Goal: Task Accomplishment & Management: Manage account settings

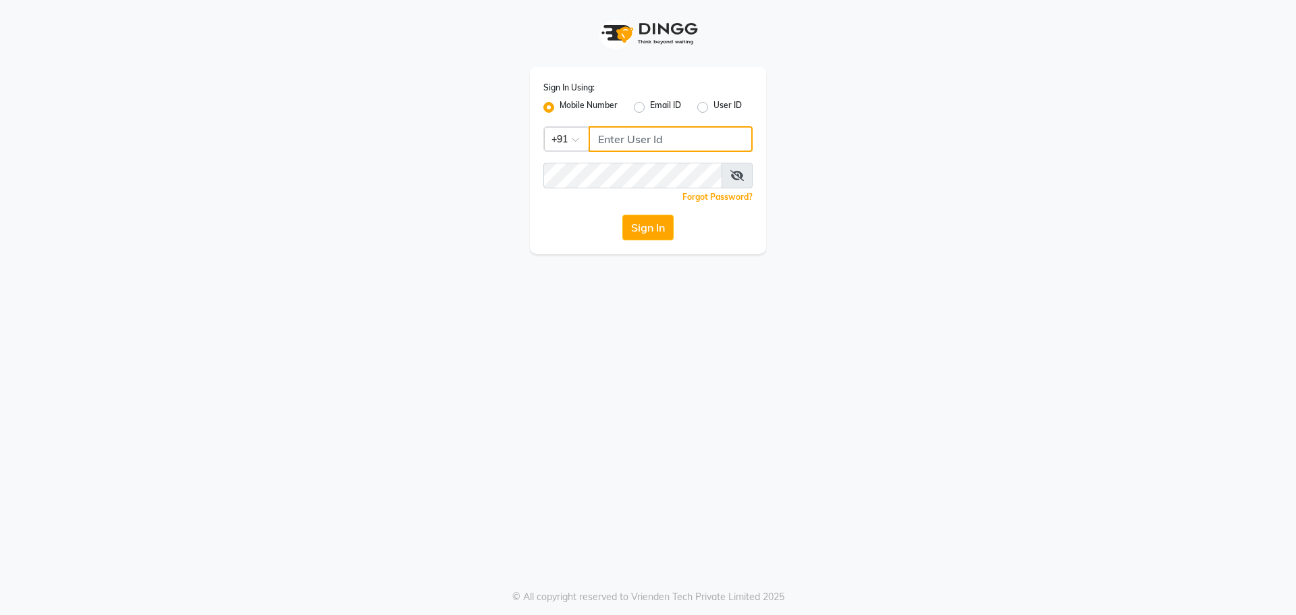
click at [602, 145] on input "Username" at bounding box center [671, 139] width 164 height 26
type input "7895733127"
click at [622, 215] on button "Sign In" at bounding box center [647, 228] width 51 height 26
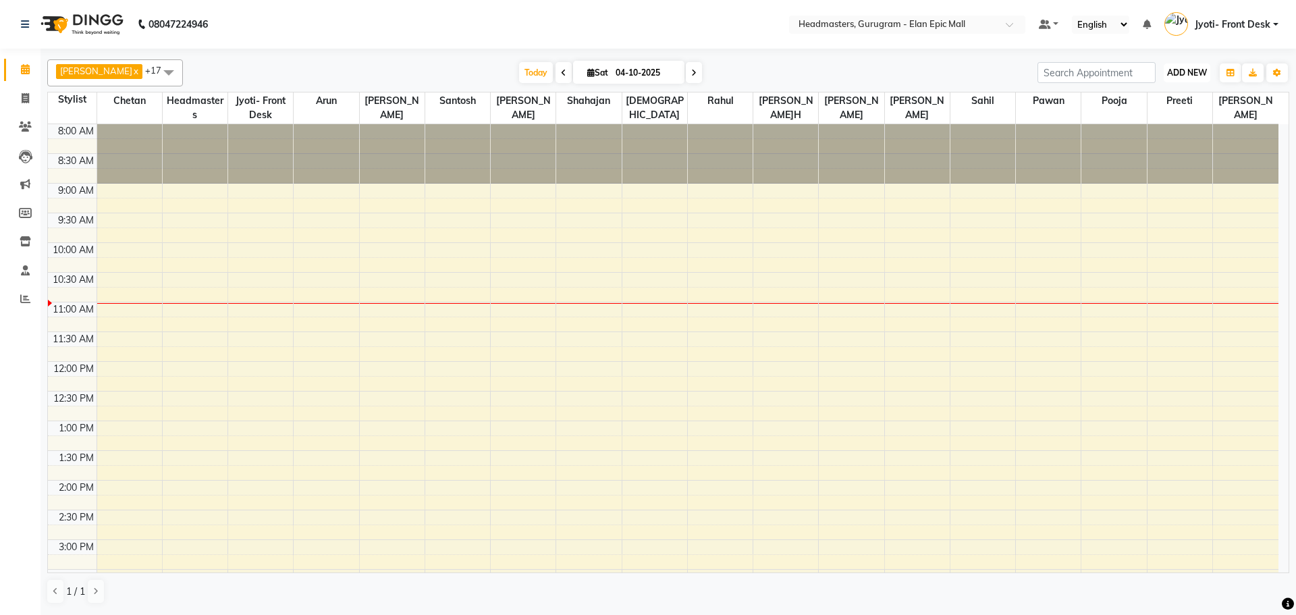
click at [1182, 72] on span "ADD NEW" at bounding box center [1187, 73] width 40 height 10
click at [1158, 120] on link "Add Invoice" at bounding box center [1156, 116] width 107 height 18
select select "7499"
select select "service"
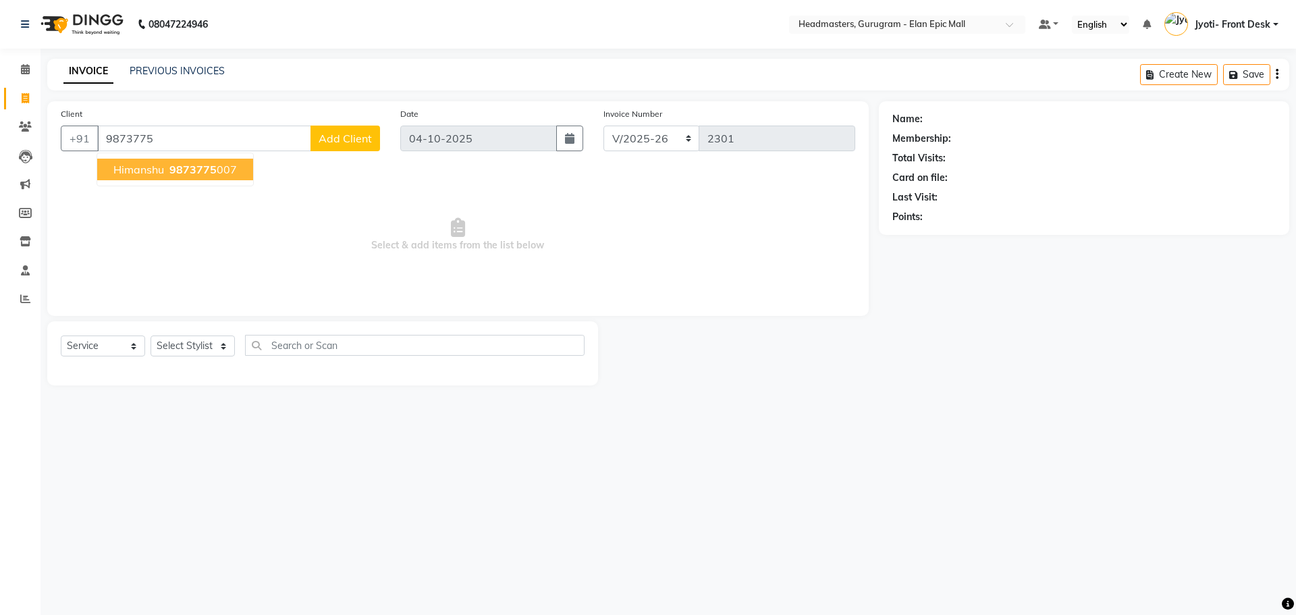
click at [189, 172] on span "9873775" at bounding box center [192, 170] width 47 height 14
type input "9873775007"
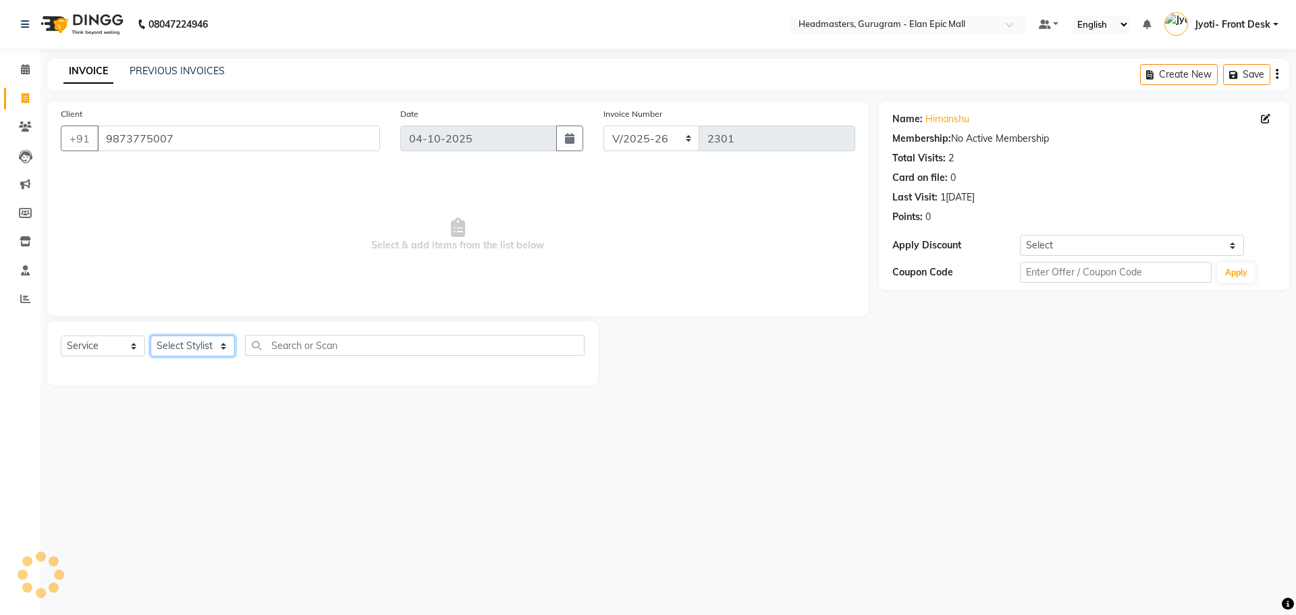
click at [203, 355] on select "Select Stylist[PERSON_NAME][PERSON_NAME]n[PERSON_NAME]h Chetan Headmasters Isla…" at bounding box center [193, 346] width 84 height 21
select select "88838"
click at [151, 336] on select "Select Stylist[PERSON_NAME][PERSON_NAME]n[PERSON_NAME]h Chetan Headmasters Isla…" at bounding box center [193, 346] width 84 height 21
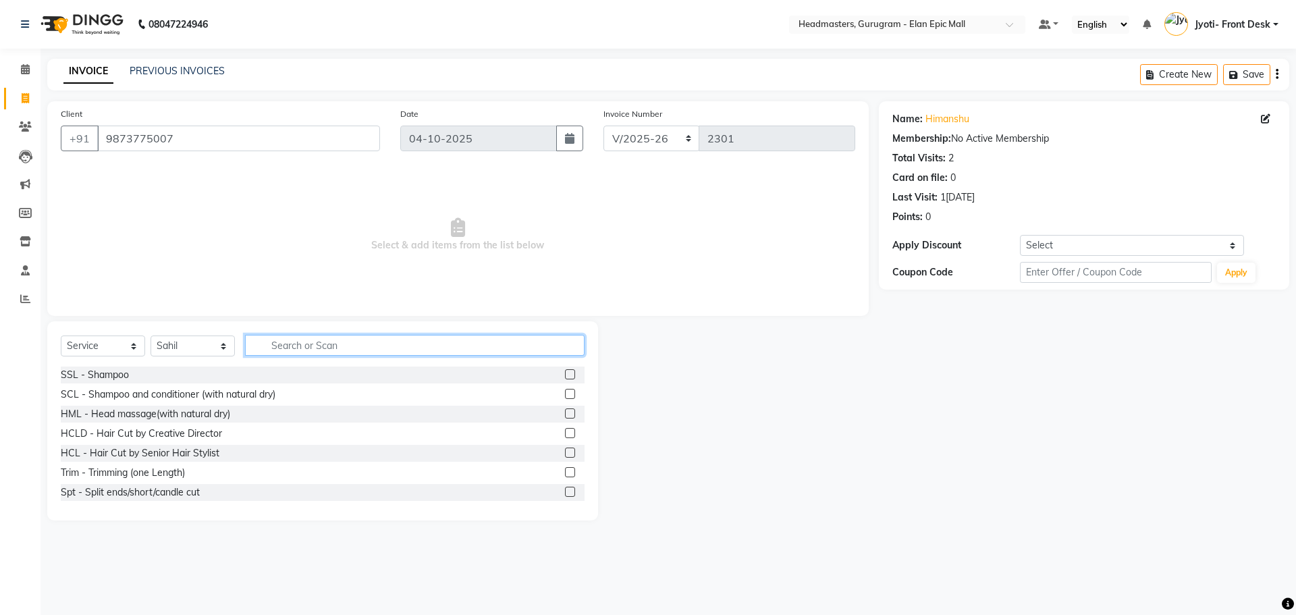
click at [302, 342] on input "text" at bounding box center [415, 345] width 340 height 21
type input "Hair ut"
click at [565, 437] on label at bounding box center [570, 433] width 10 height 10
click at [565, 437] on input "checkbox" at bounding box center [569, 433] width 9 height 9
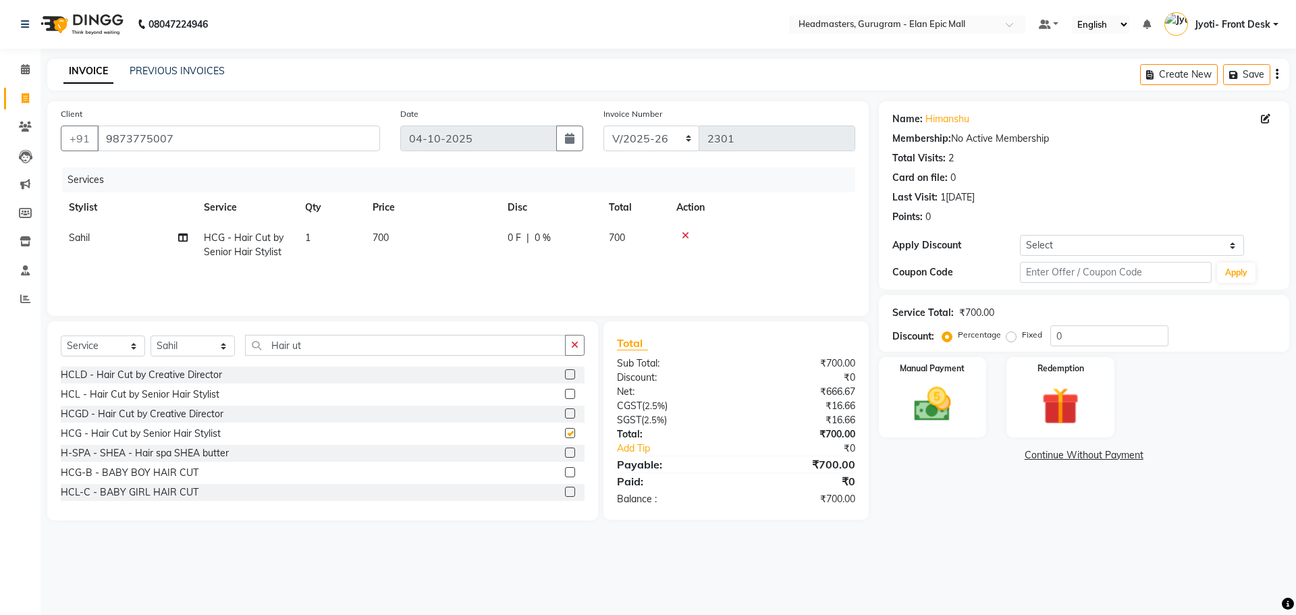
checkbox input "false"
click at [380, 234] on span "700" at bounding box center [381, 238] width 16 height 12
select select "88838"
click at [449, 241] on input "700" at bounding box center [495, 241] width 119 height 21
type input "600"
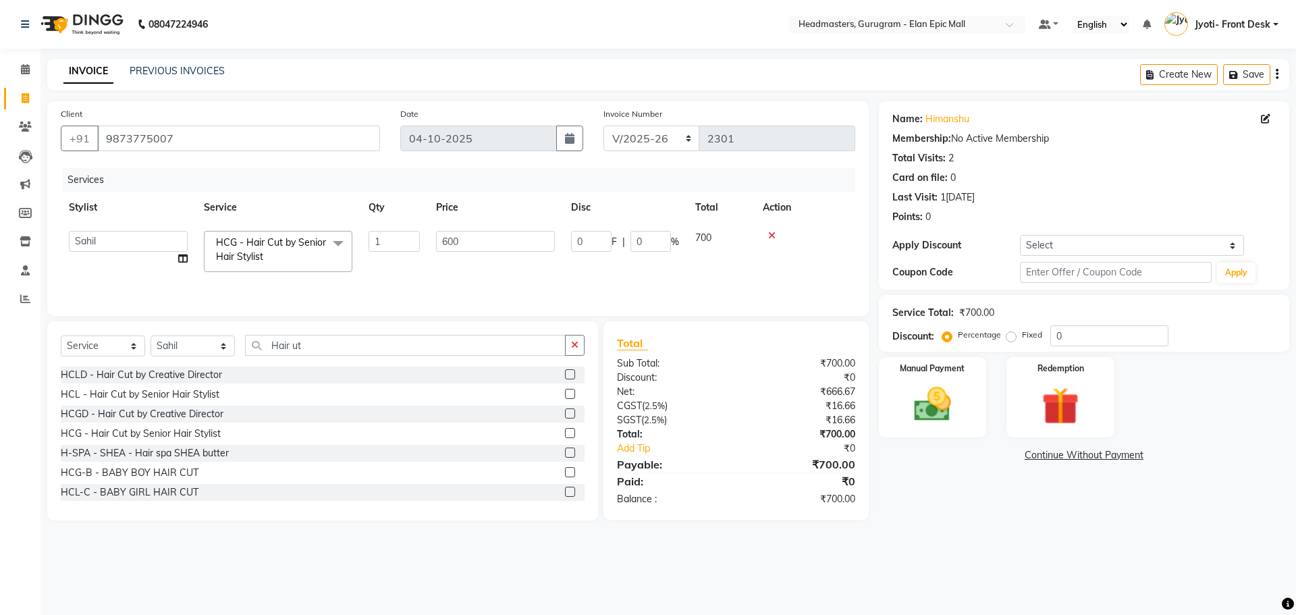
click at [1046, 503] on div "Name: [PERSON_NAME] Membership: No Active Membership Total Visits: 2 Card on fi…" at bounding box center [1089, 310] width 421 height 419
click at [955, 387] on img at bounding box center [932, 404] width 63 height 45
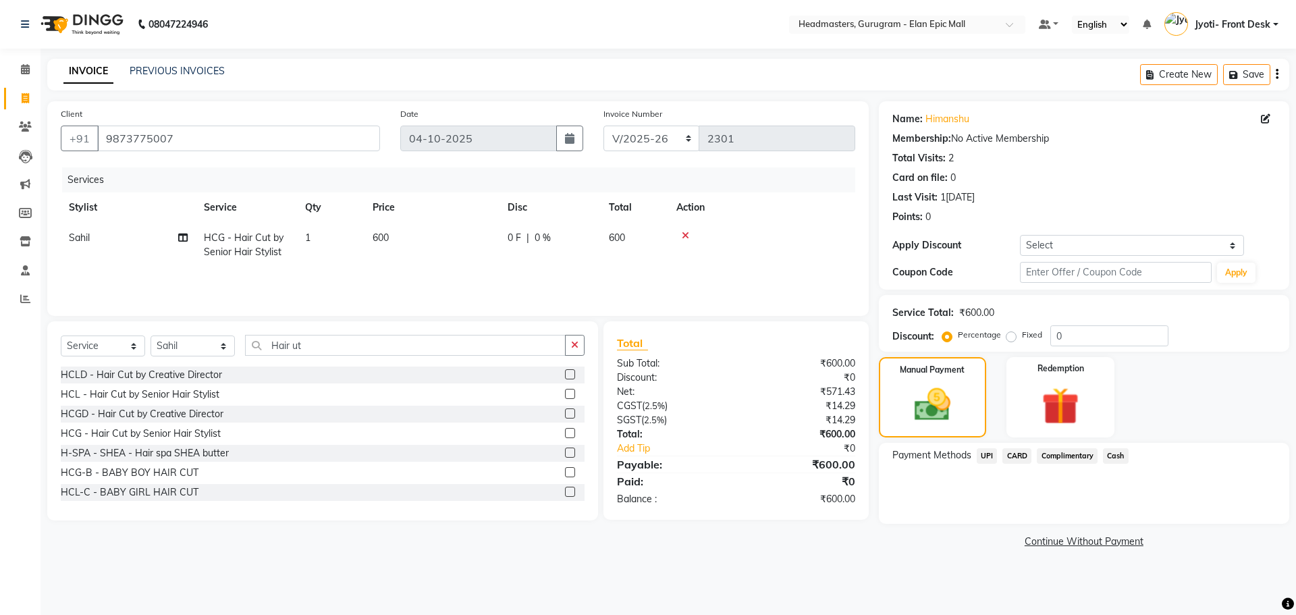
click at [988, 457] on span "UPI" at bounding box center [987, 456] width 21 height 16
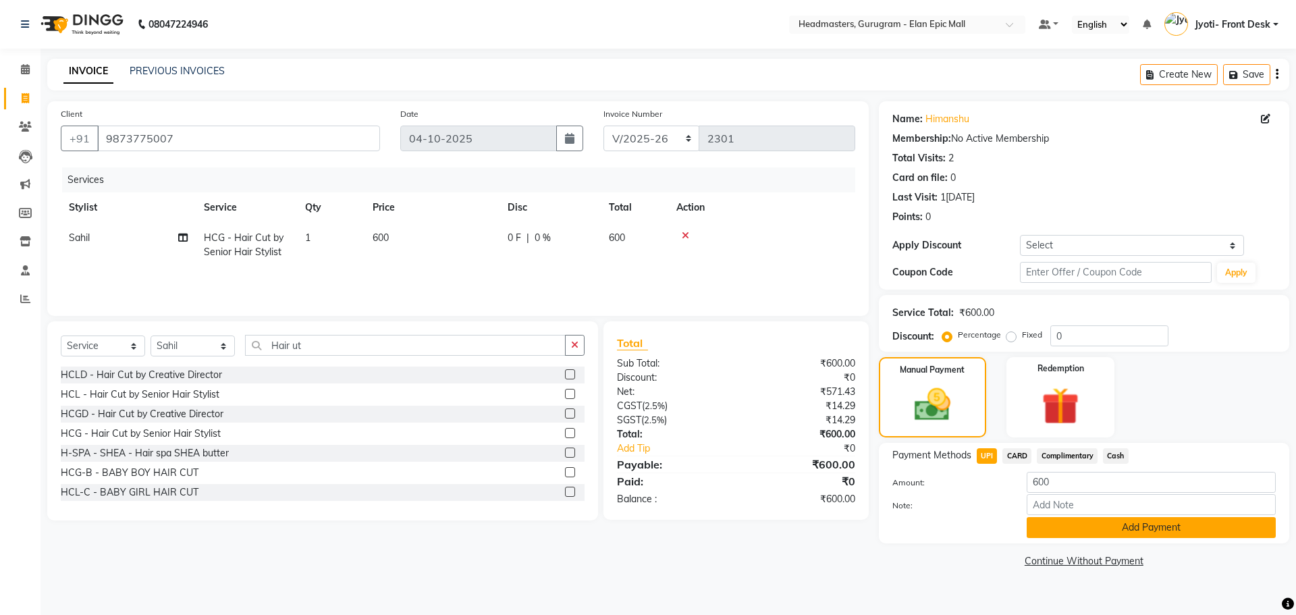
click at [1144, 533] on button "Add Payment" at bounding box center [1151, 527] width 249 height 21
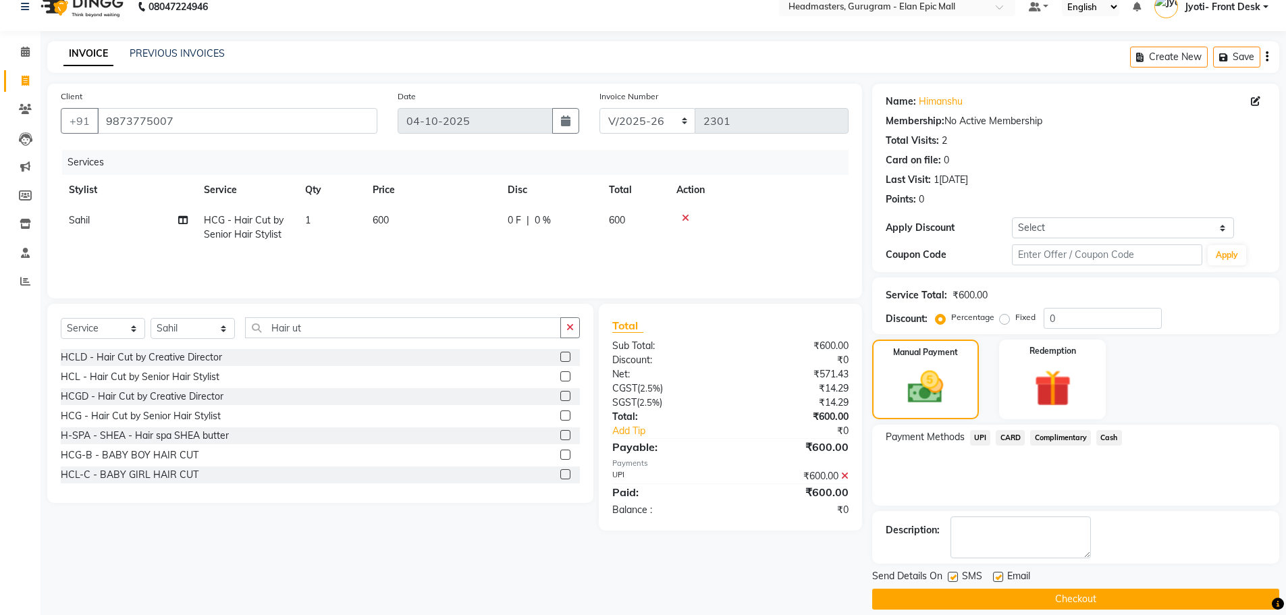
scroll to position [32, 0]
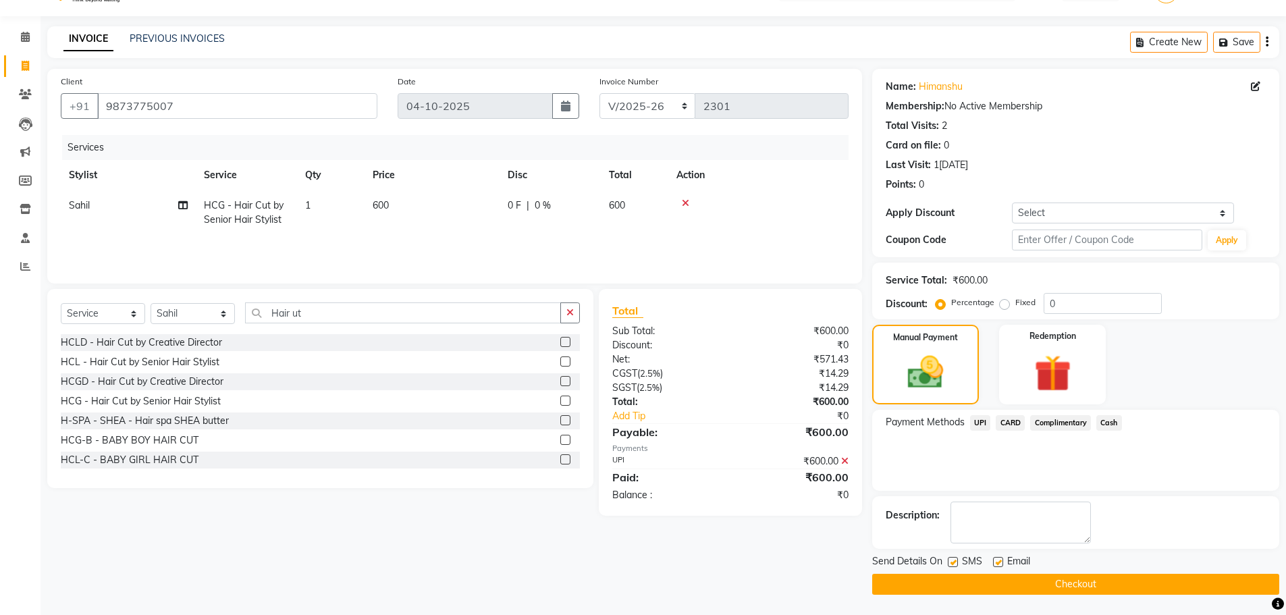
click at [1002, 581] on button "Checkout" at bounding box center [1075, 584] width 407 height 21
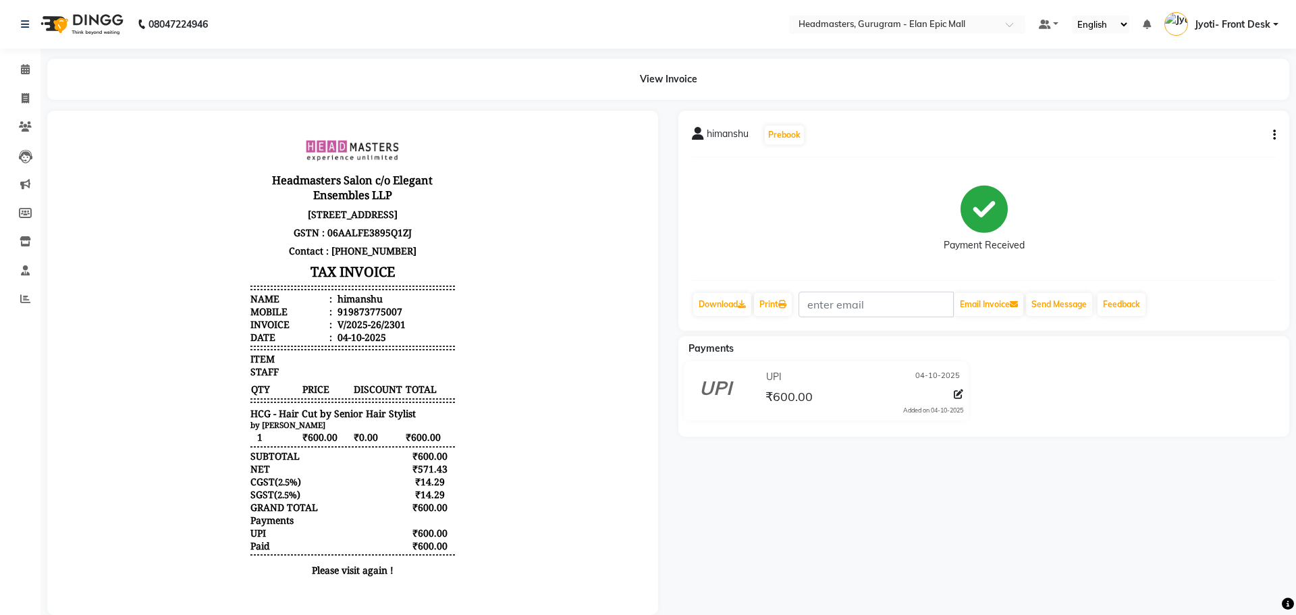
select select "7499"
select select "service"
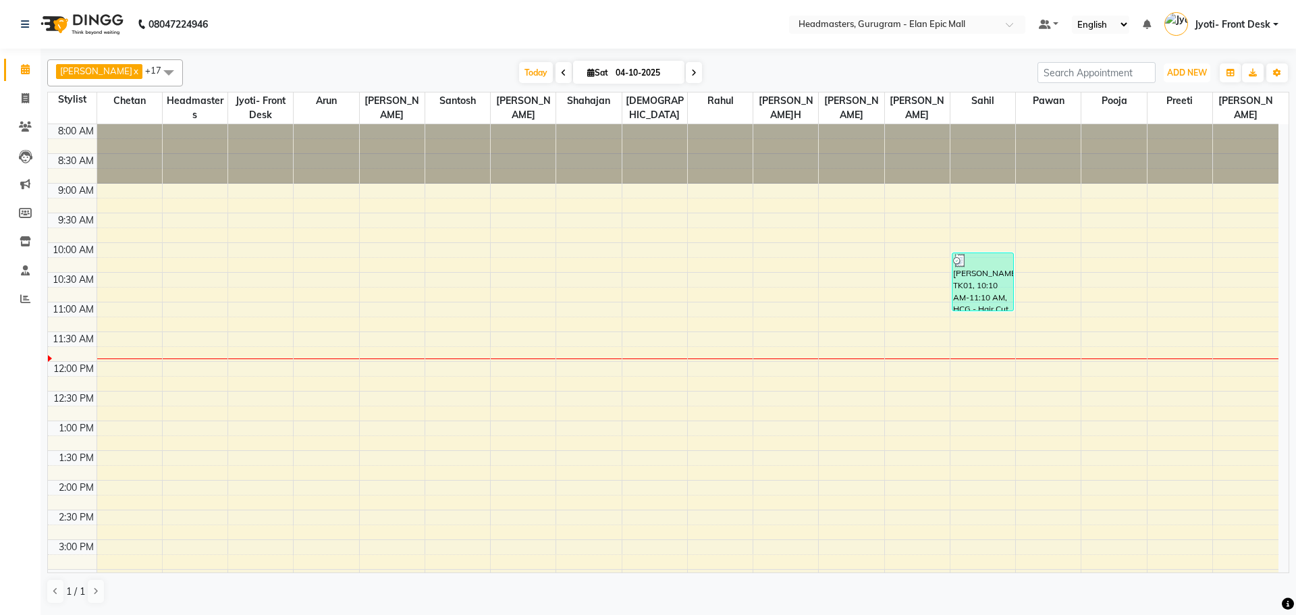
drag, startPoint x: 1192, startPoint y: 68, endPoint x: 1169, endPoint y: 115, distance: 52.5
click at [1188, 80] on button "ADD NEW Toggle Dropdown" at bounding box center [1187, 72] width 47 height 19
click at [1163, 111] on link "Add Invoice" at bounding box center [1156, 116] width 107 height 18
select select "service"
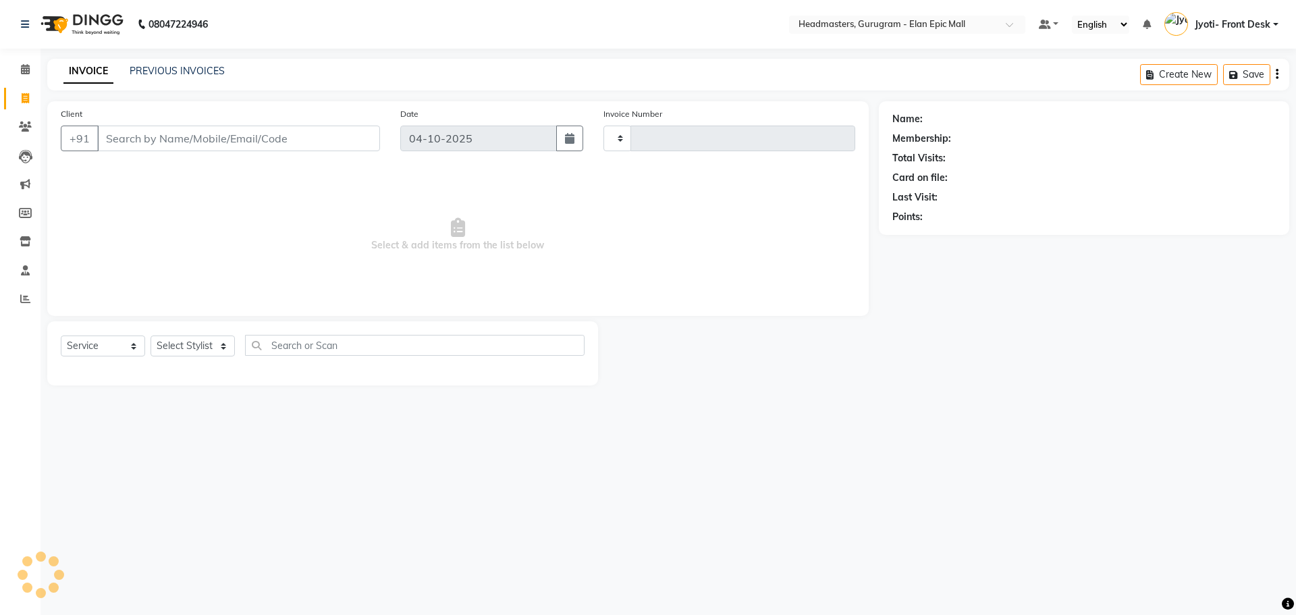
type input "2302"
select select "7499"
type input "9999081885"
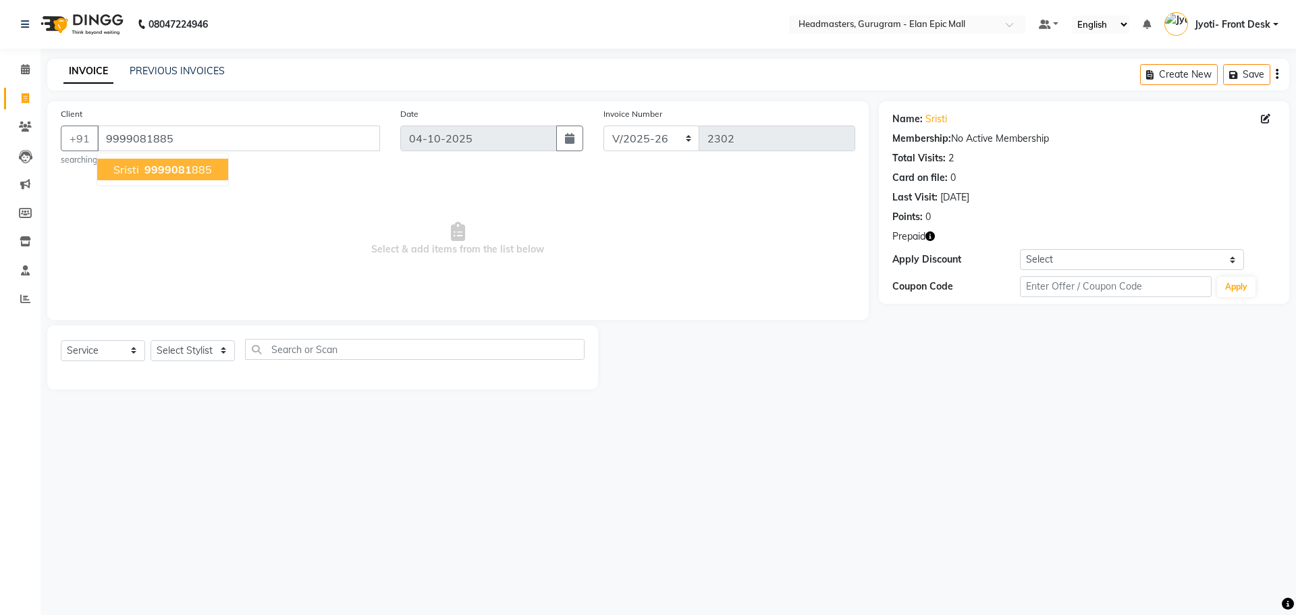
click at [214, 171] on button "sristi 9999081 885" at bounding box center [162, 170] width 131 height 22
click at [936, 116] on link "Sristi" at bounding box center [937, 119] width 22 height 14
click at [178, 131] on input "9999081885" at bounding box center [238, 139] width 283 height 26
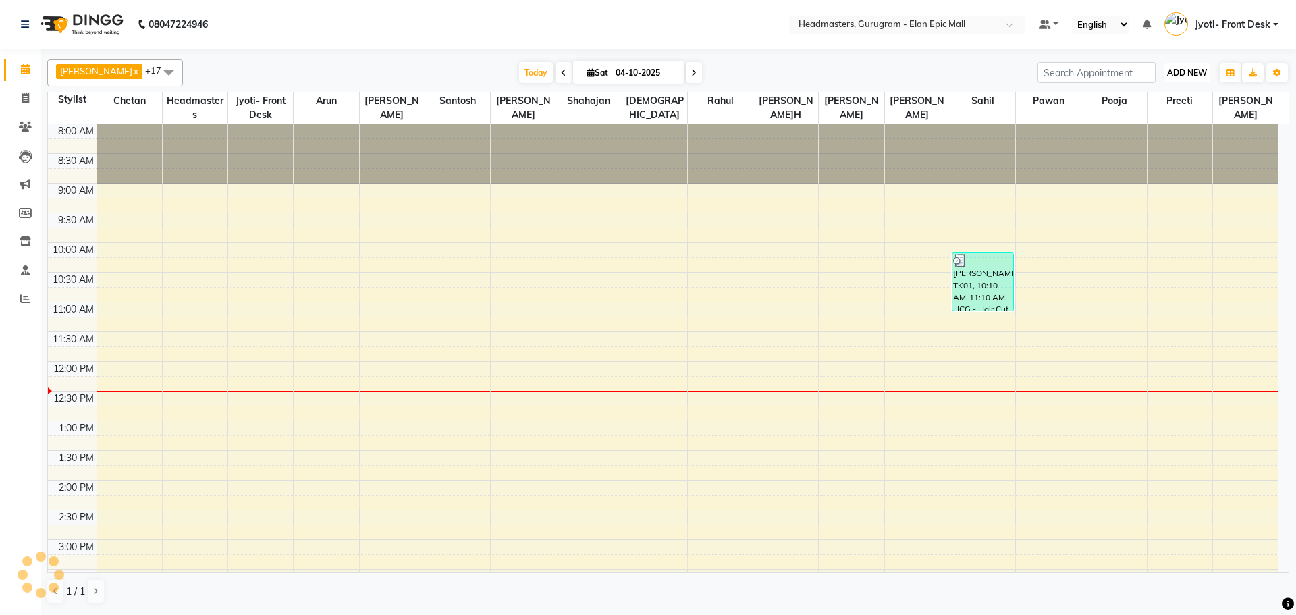
click at [1181, 74] on span "ADD NEW" at bounding box center [1187, 73] width 40 height 10
click at [1109, 119] on link "Add Invoice" at bounding box center [1156, 116] width 107 height 18
select select "service"
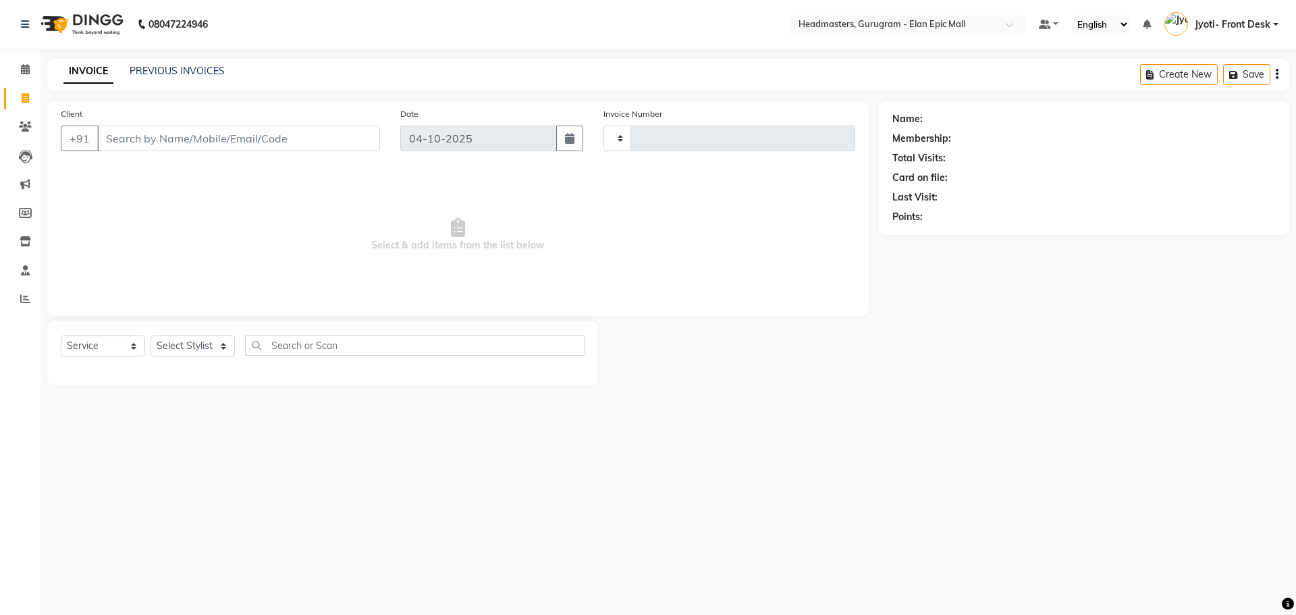
type input "2302"
select select "7499"
click at [298, 132] on input "Client" at bounding box center [238, 139] width 283 height 26
click at [195, 336] on select "Select Stylist[PERSON_NAME][PERSON_NAME]n[PERSON_NAME]h Chetan Headmasters Isla…" at bounding box center [193, 346] width 84 height 21
select select "88840"
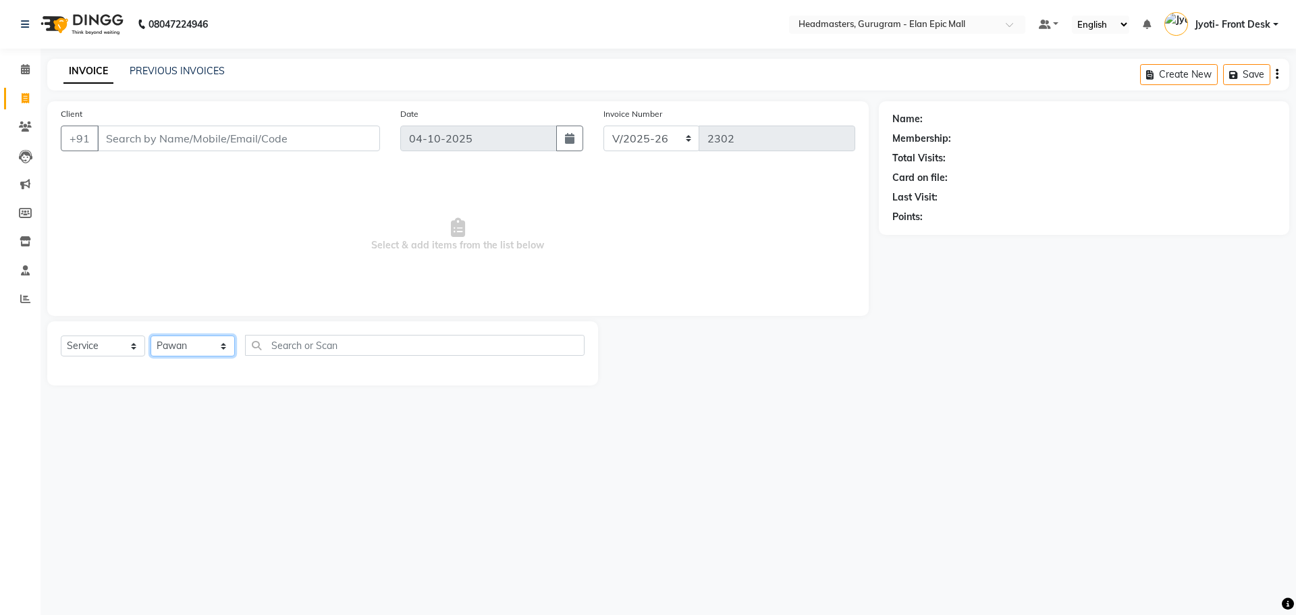
click at [151, 336] on select "Select Stylist[PERSON_NAME][PERSON_NAME]n[PERSON_NAME]h Chetan Headmasters Isla…" at bounding box center [193, 346] width 84 height 21
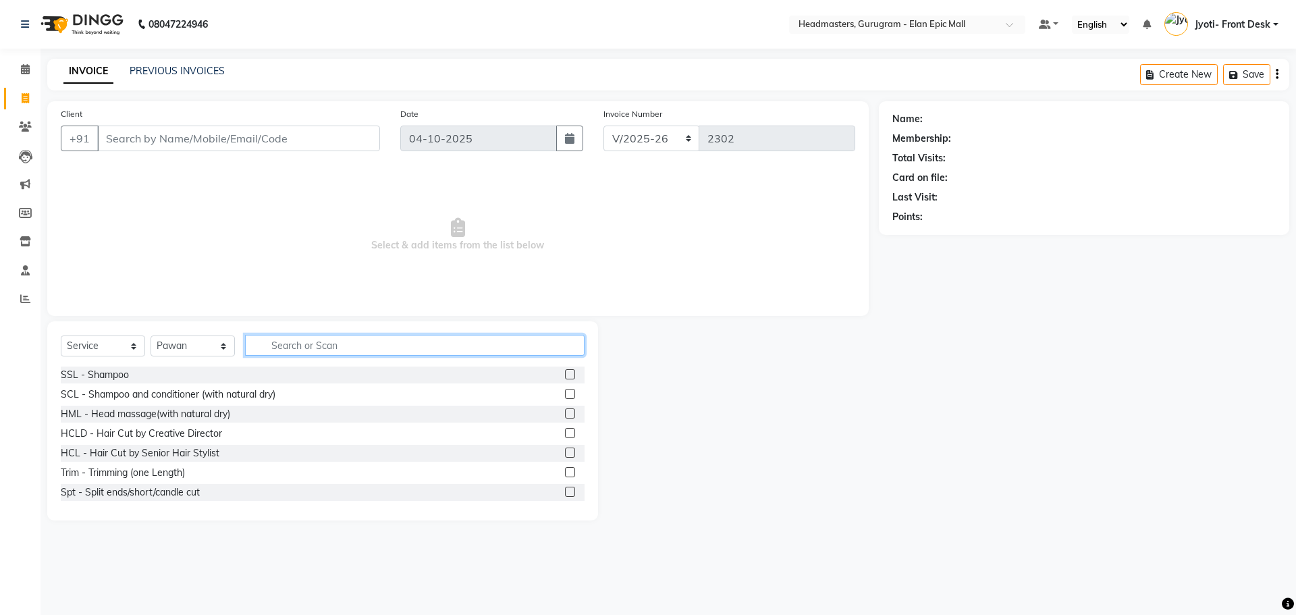
click at [321, 346] on input "text" at bounding box center [415, 345] width 340 height 21
type input "Hair cut"
click at [565, 395] on label at bounding box center [570, 394] width 10 height 10
click at [565, 395] on input "checkbox" at bounding box center [569, 394] width 9 height 9
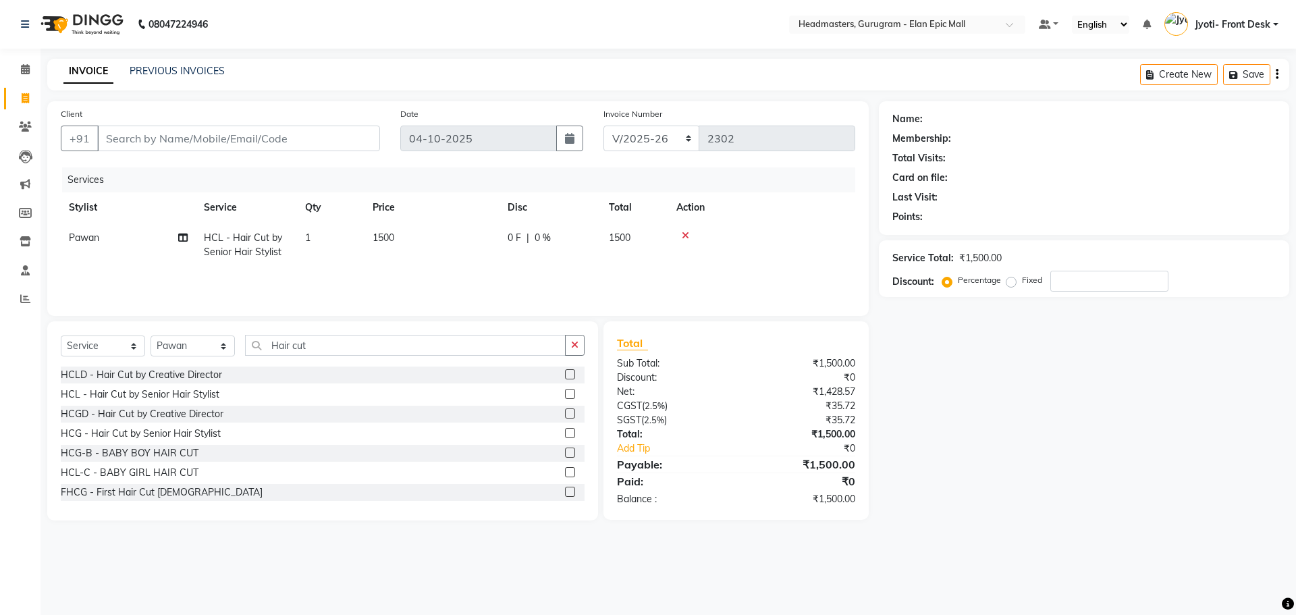
checkbox input "false"
click at [390, 240] on span "1500" at bounding box center [384, 238] width 22 height 12
select select "88840"
click at [458, 244] on input "1500" at bounding box center [495, 241] width 119 height 21
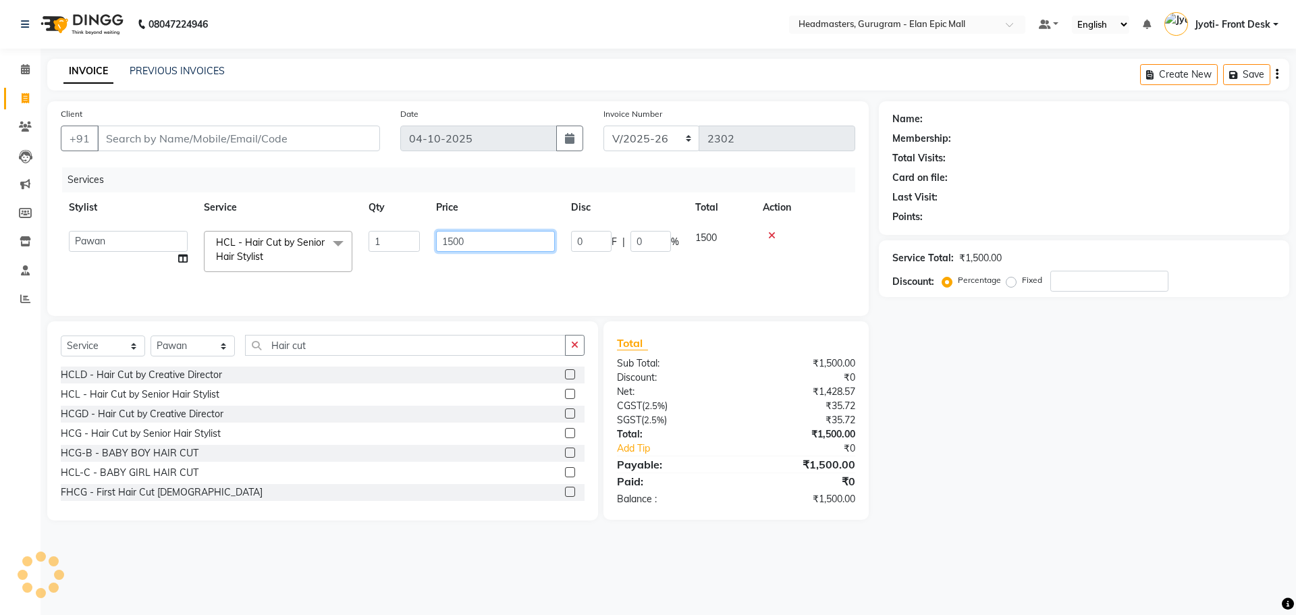
click at [456, 242] on input "1500" at bounding box center [495, 241] width 119 height 21
type input "1200"
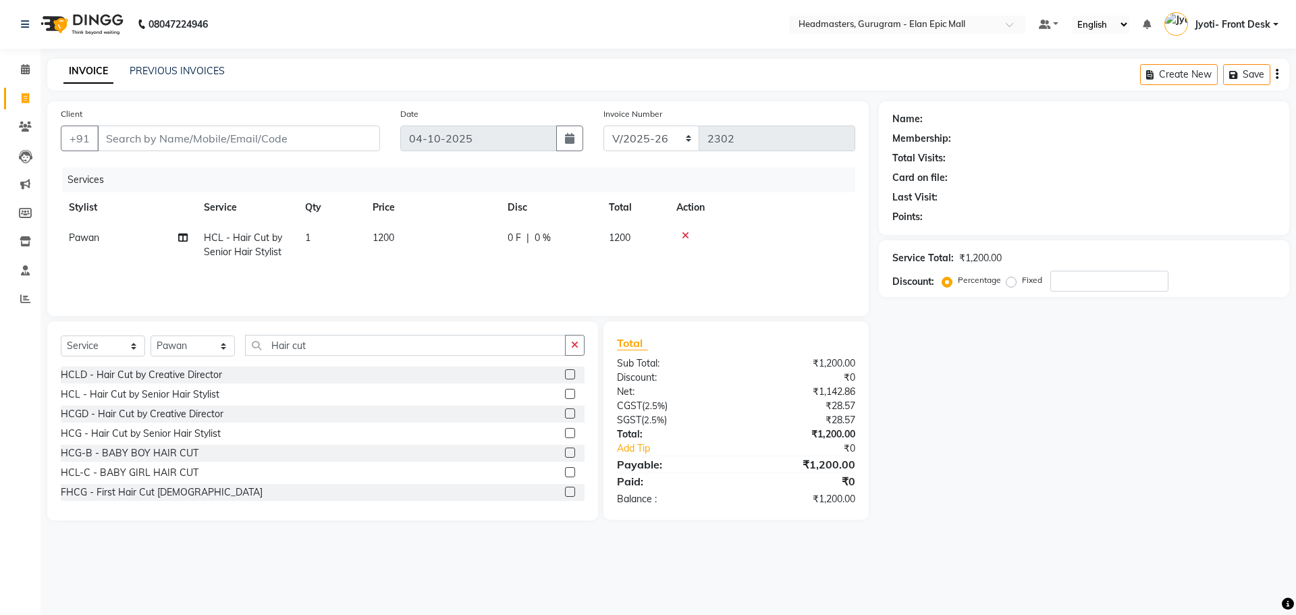
click at [323, 232] on td "1" at bounding box center [331, 245] width 68 height 45
select select "88840"
click at [402, 248] on input "1" at bounding box center [394, 241] width 51 height 21
type input "2"
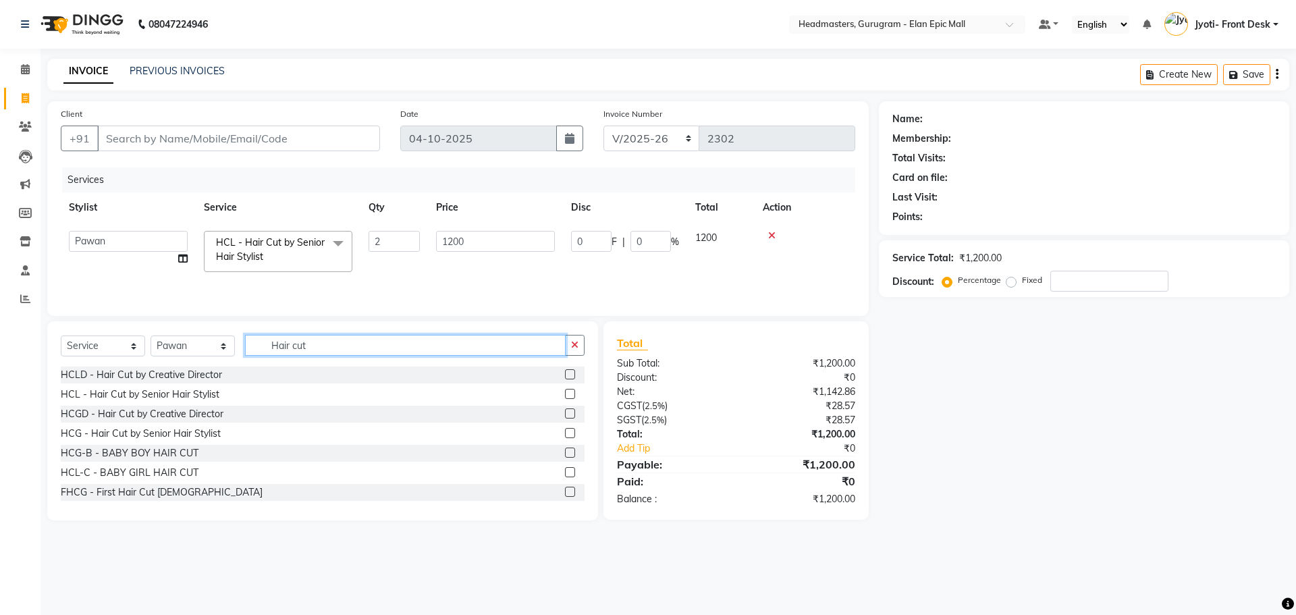
click at [328, 349] on input "Hair cut" at bounding box center [405, 345] width 321 height 21
type input "H"
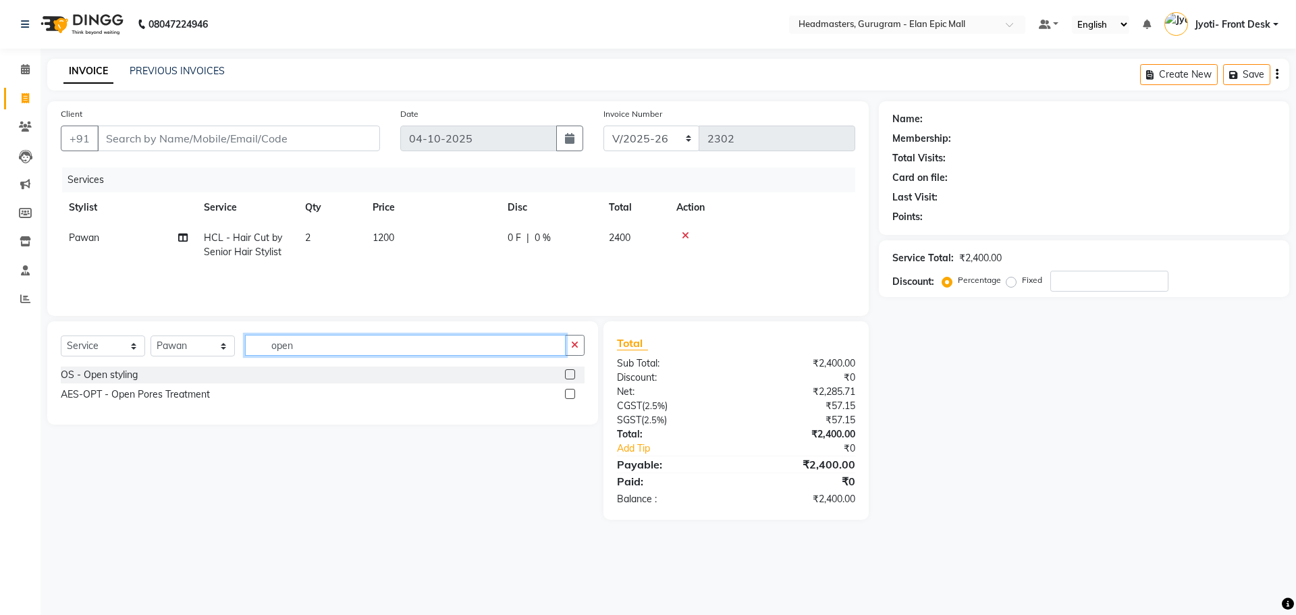
type input "open"
click at [570, 373] on label at bounding box center [570, 374] width 10 height 10
click at [570, 373] on input "checkbox" at bounding box center [569, 375] width 9 height 9
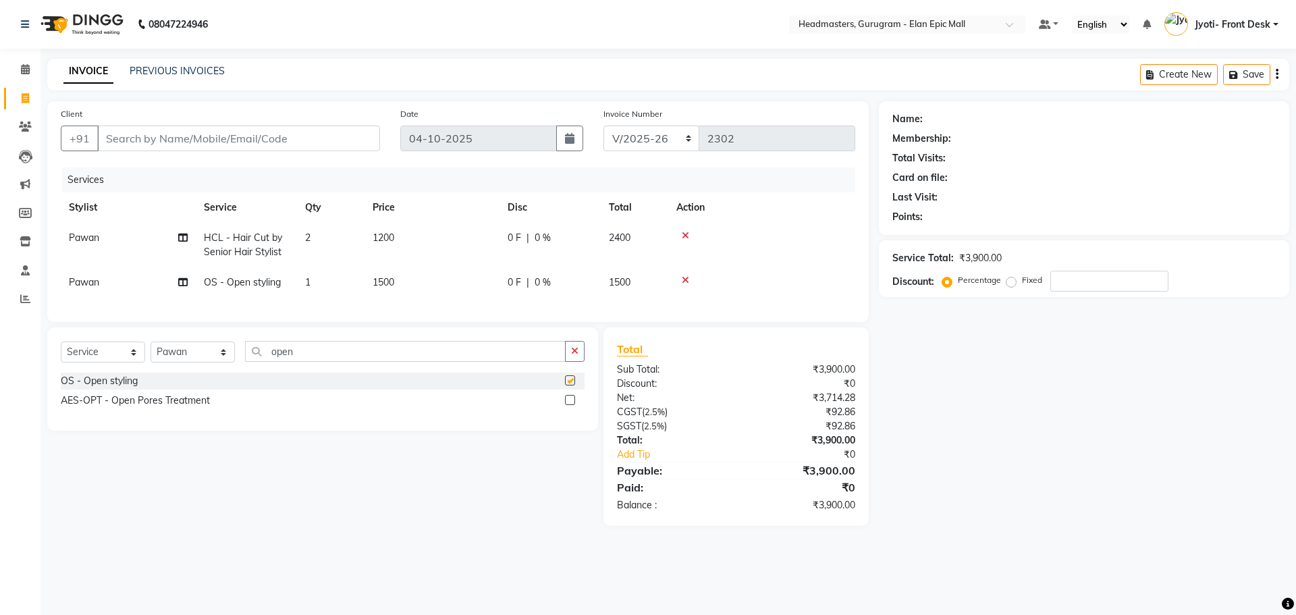
checkbox input "false"
click at [408, 287] on td "1500" at bounding box center [432, 282] width 135 height 30
select select "88840"
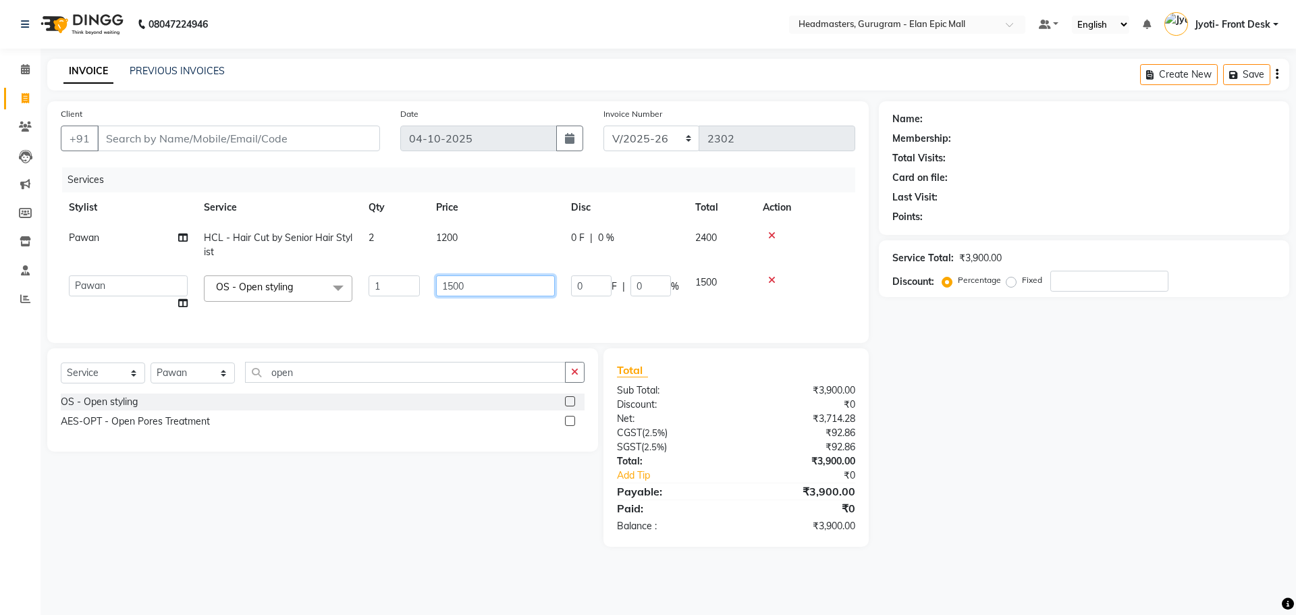
click at [454, 284] on input "1500" at bounding box center [495, 285] width 119 height 21
type input "2000"
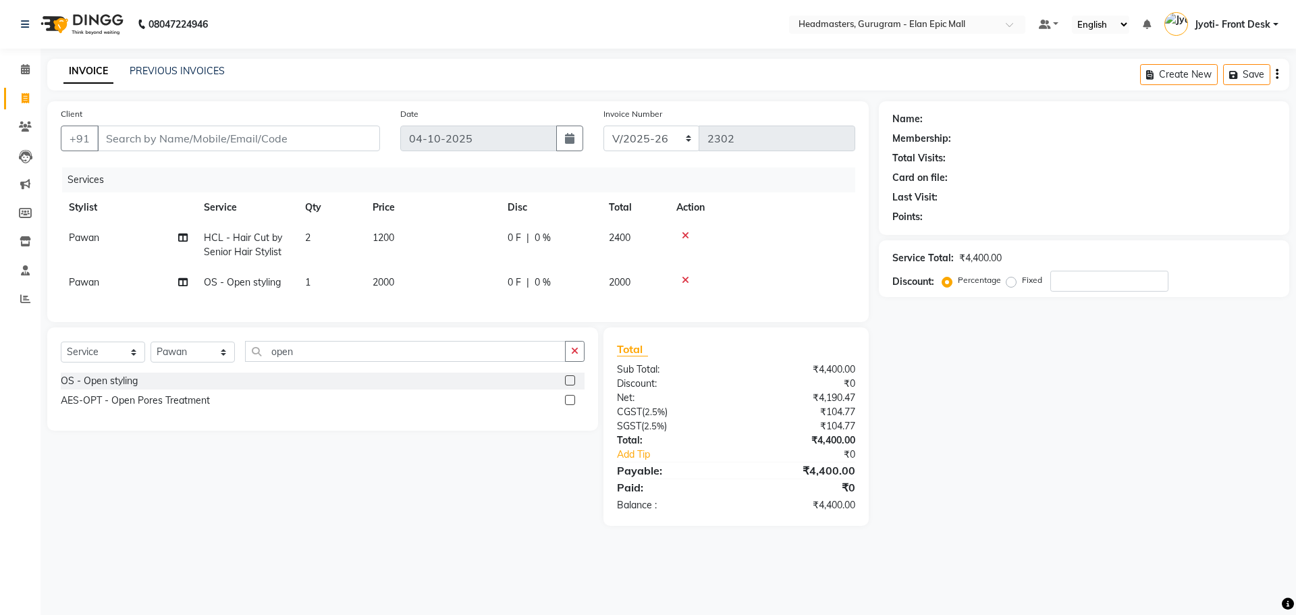
click at [1042, 458] on div "Name: Membership: Total Visits: Card on file: Last Visit: Points: Service Total…" at bounding box center [1089, 313] width 421 height 425
click at [183, 141] on input "Client" at bounding box center [238, 139] width 283 height 26
click at [137, 150] on input "Client" at bounding box center [238, 139] width 283 height 26
click at [1113, 278] on input "number" at bounding box center [1109, 281] width 118 height 21
click at [298, 140] on input "Client" at bounding box center [238, 139] width 283 height 26
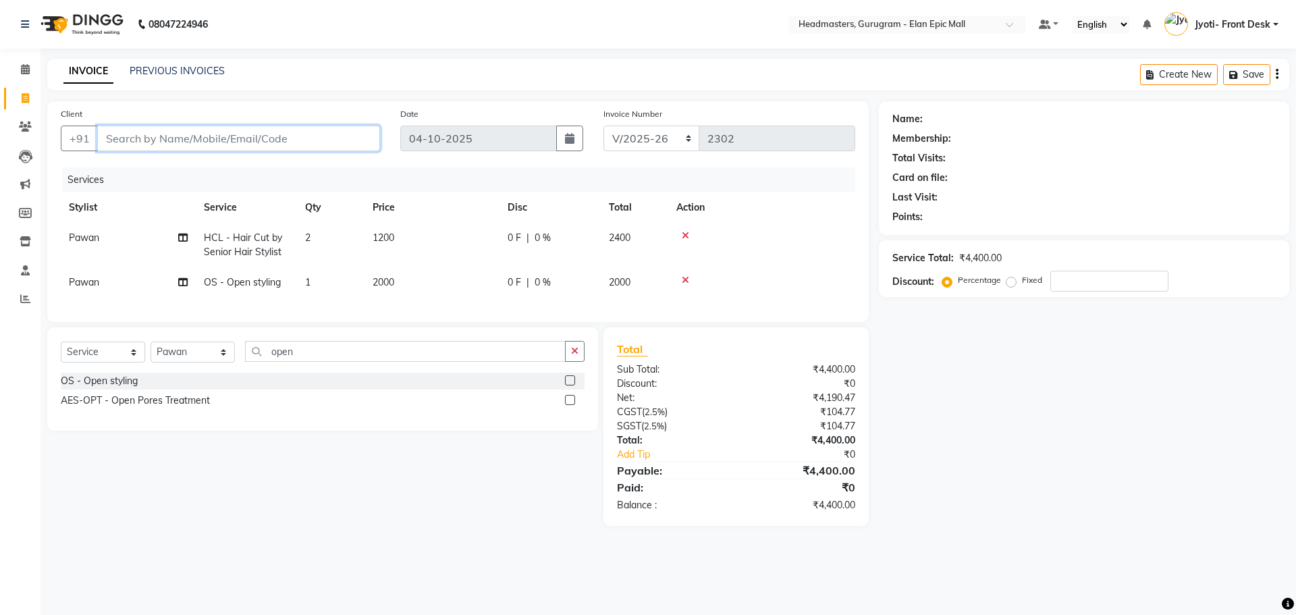
type input "H"
type input "0"
type input "H"
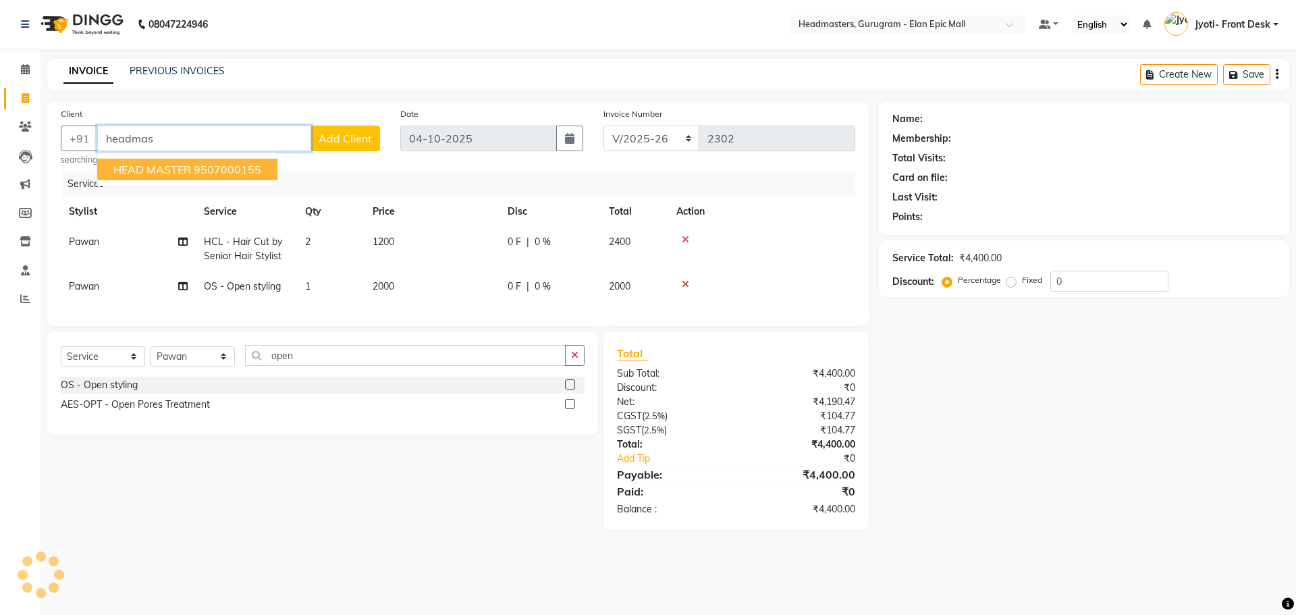
click at [184, 174] on span "HEAD MASTER" at bounding box center [152, 170] width 78 height 14
type input "9507000155"
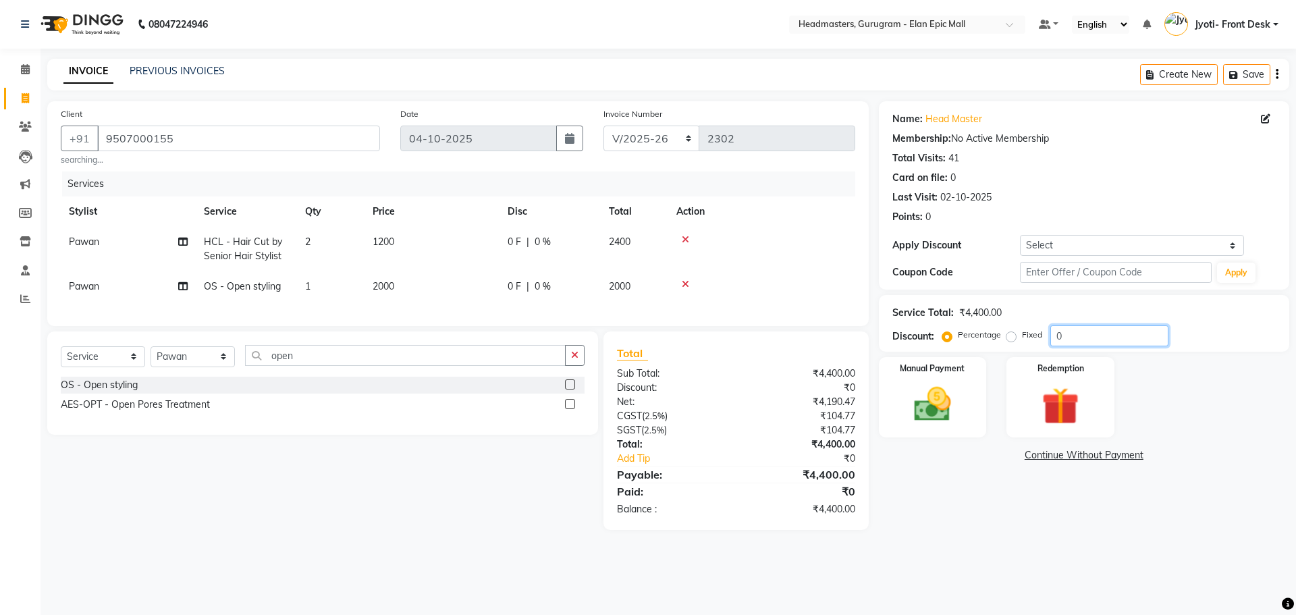
click at [1109, 335] on input "0" at bounding box center [1109, 335] width 118 height 21
type input "2"
click at [683, 282] on icon at bounding box center [685, 283] width 7 height 9
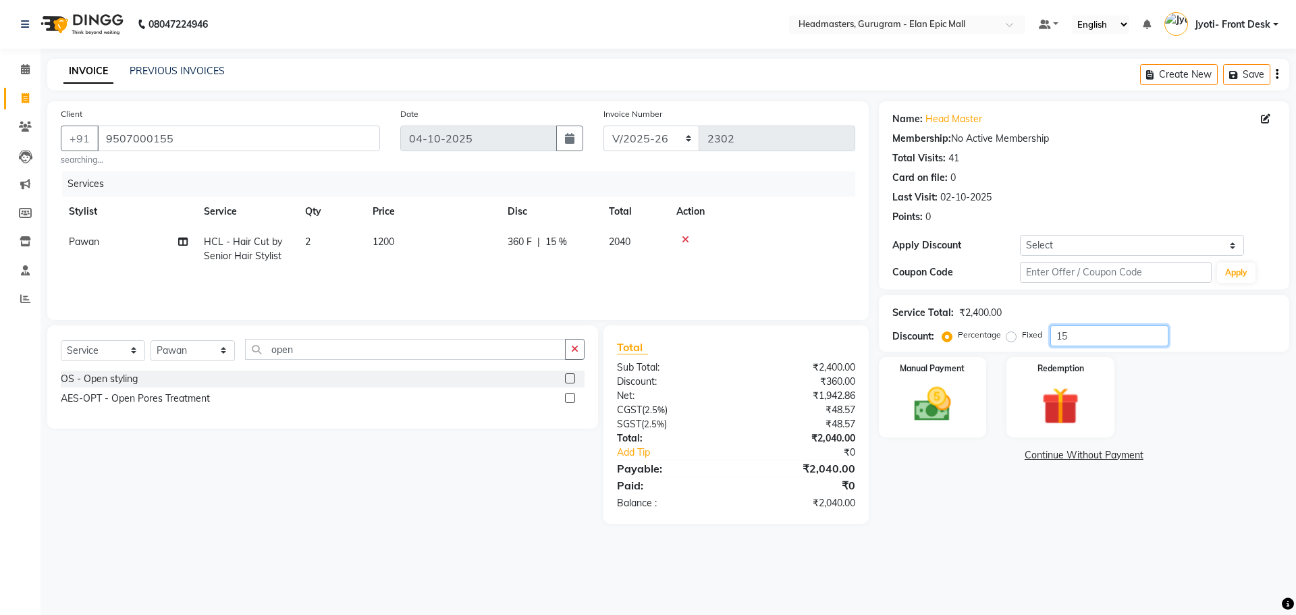
click at [1097, 331] on input "15" at bounding box center [1109, 335] width 118 height 21
type input "1"
click at [966, 407] on div "Manual Payment" at bounding box center [932, 397] width 112 height 83
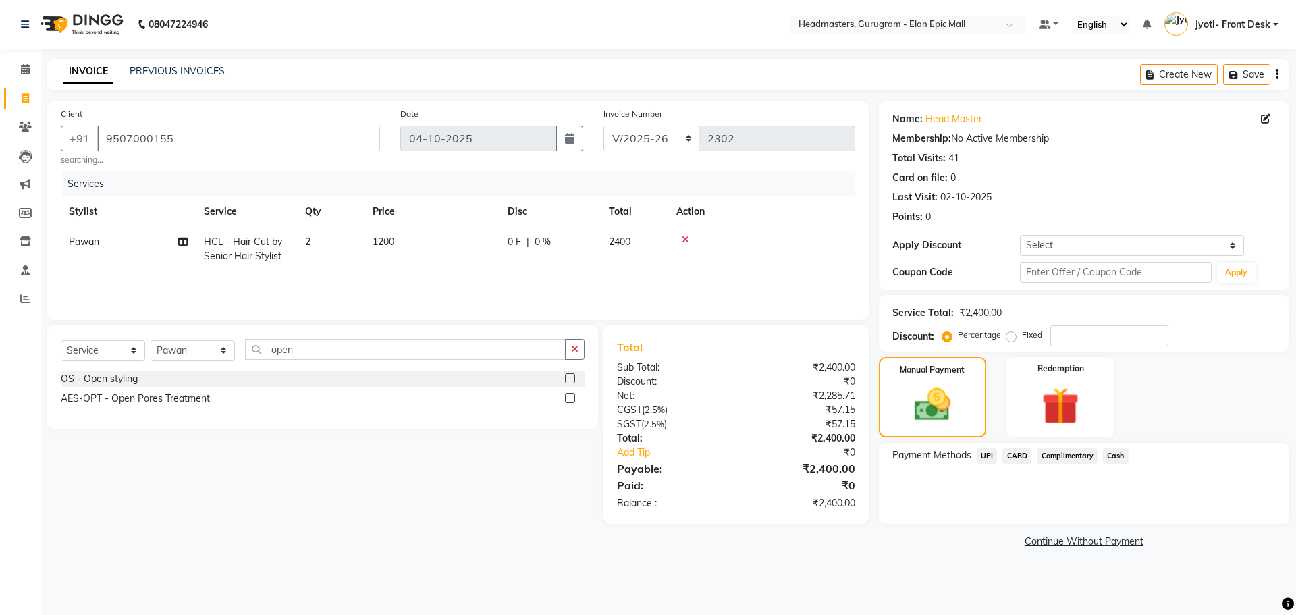
click at [1017, 454] on span "CARD" at bounding box center [1017, 456] width 29 height 16
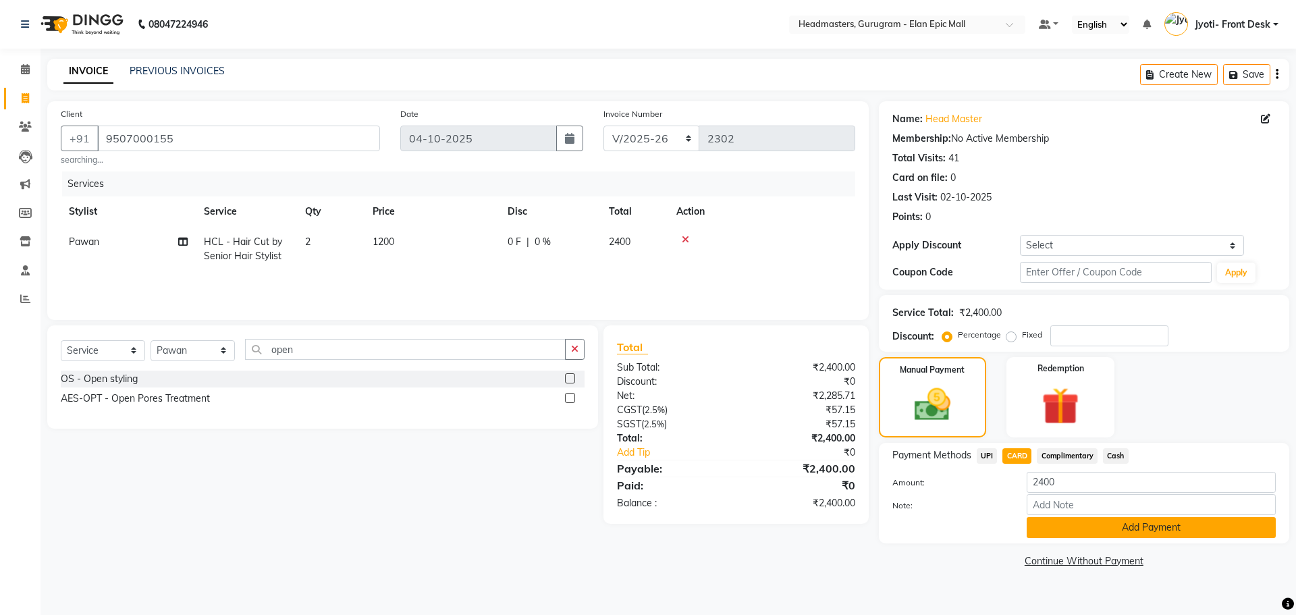
click at [1052, 527] on button "Add Payment" at bounding box center [1151, 527] width 249 height 21
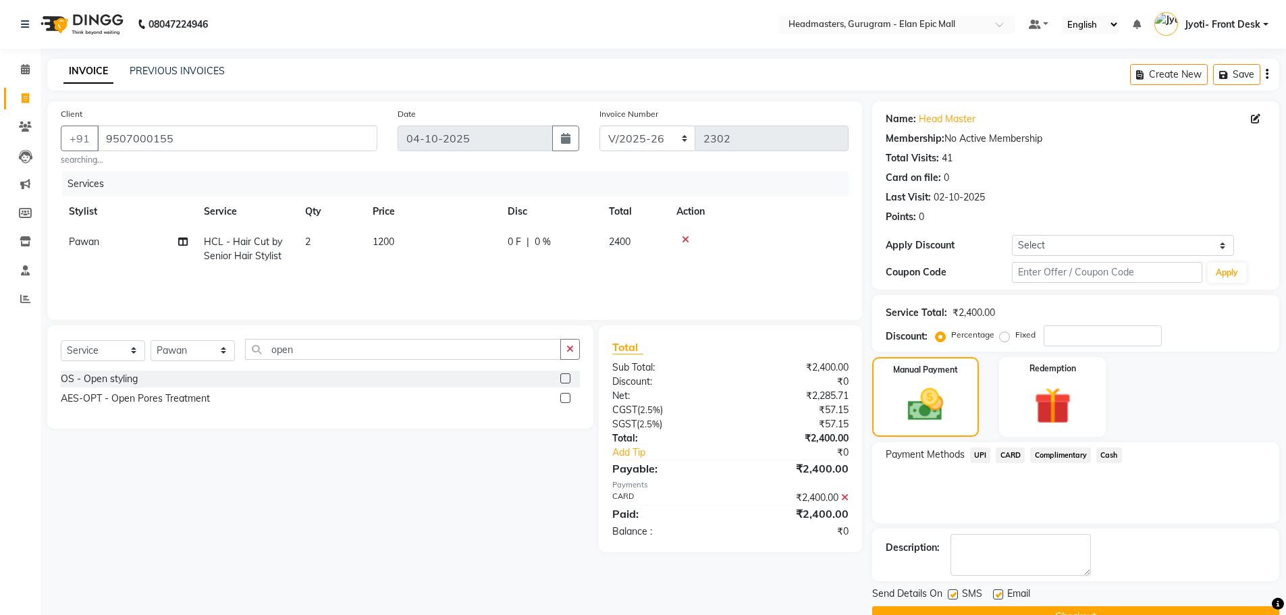
scroll to position [32, 0]
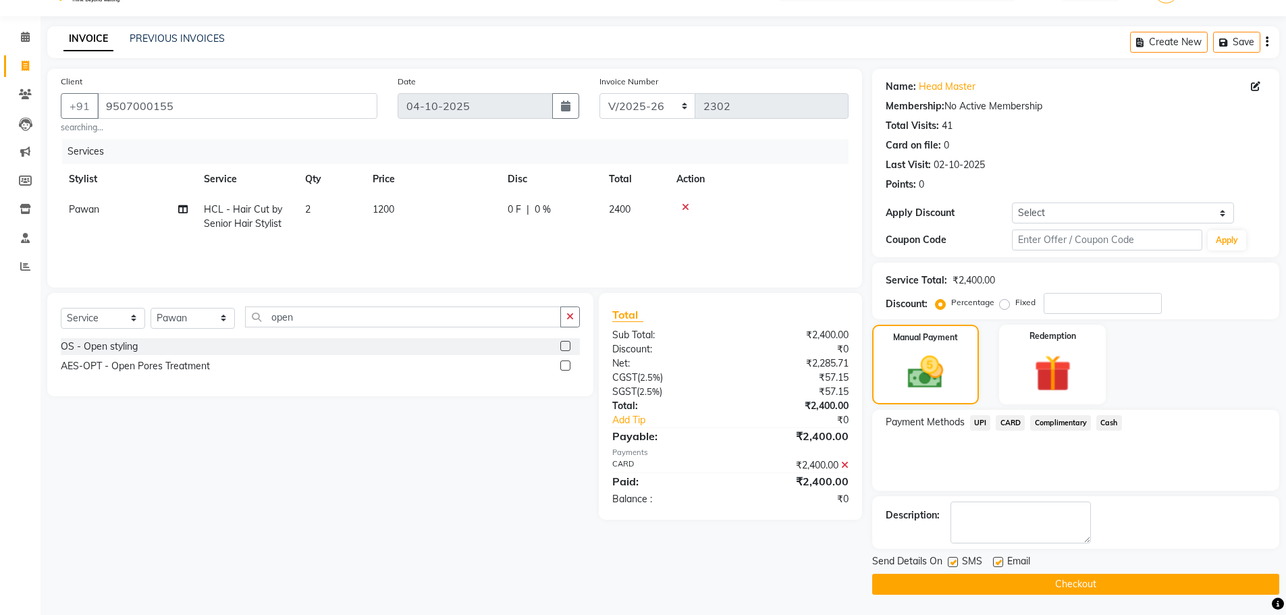
click at [1054, 581] on button "Checkout" at bounding box center [1075, 584] width 407 height 21
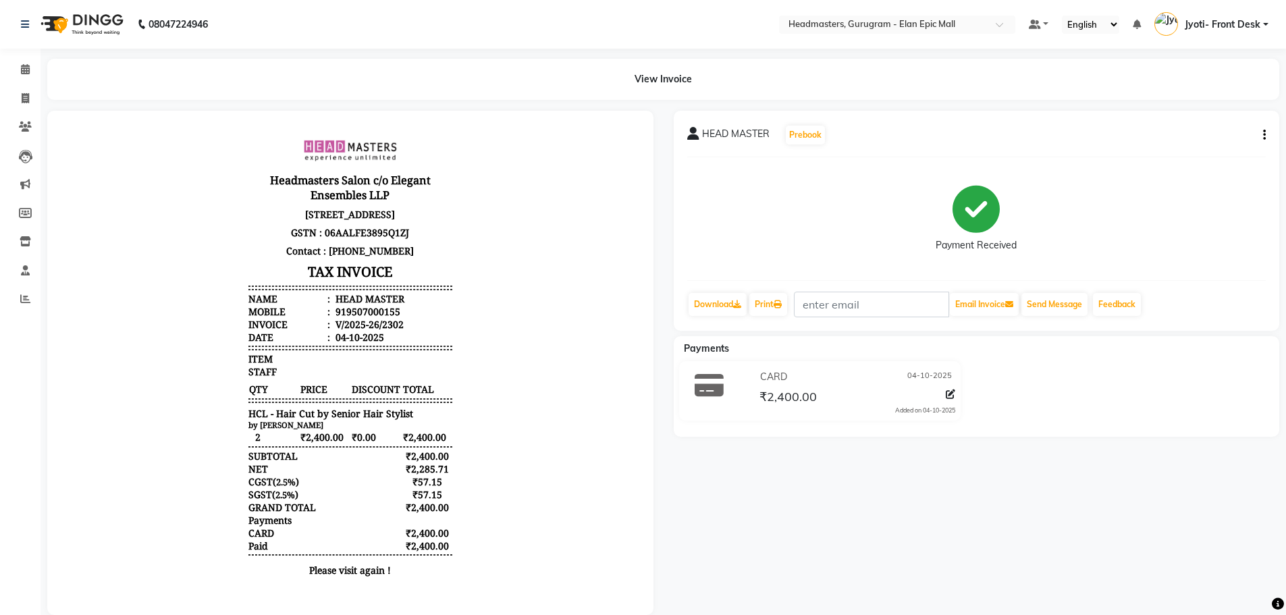
select select "service"
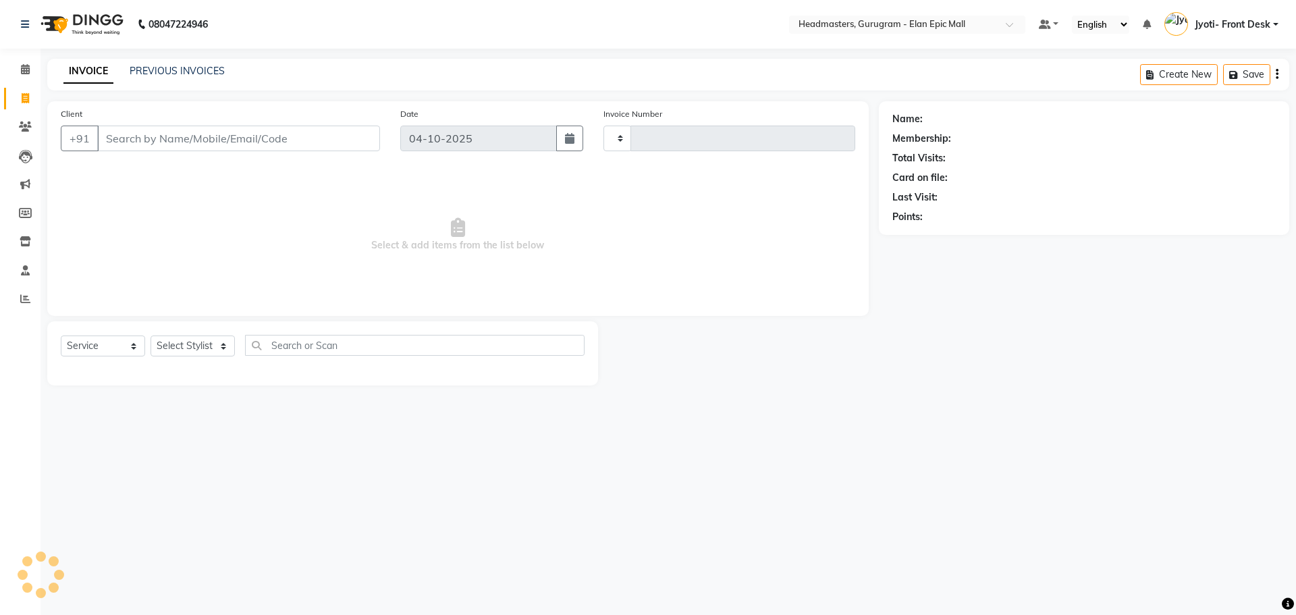
type input "2303"
select select "7499"
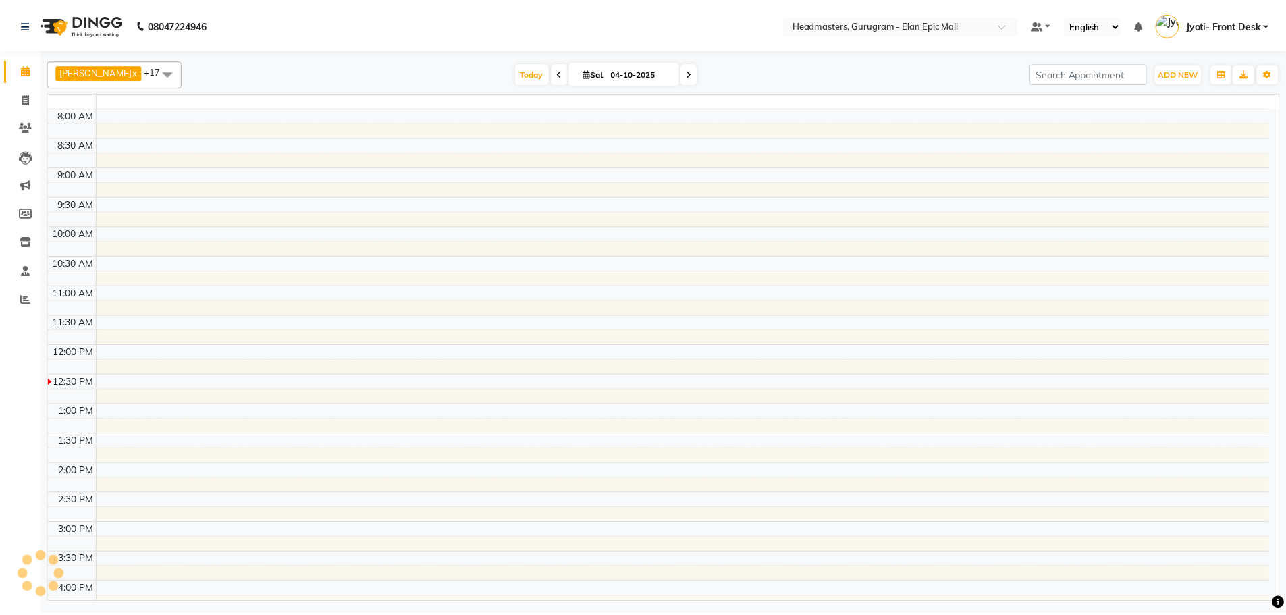
scroll to position [238, 0]
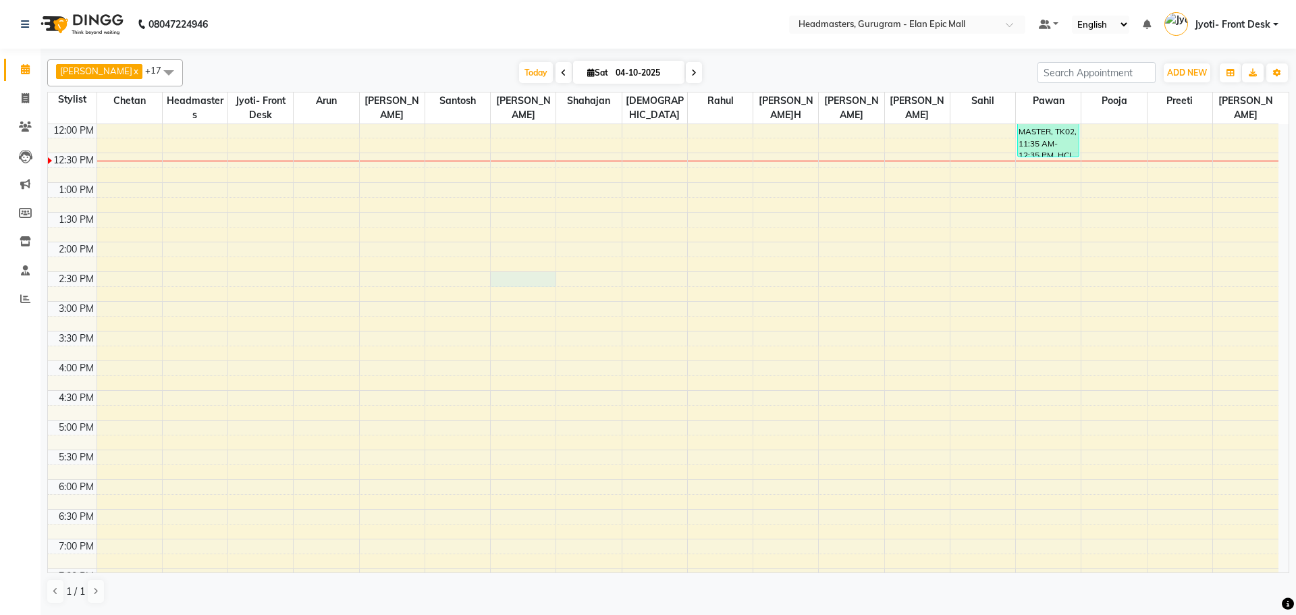
click at [498, 284] on div "8:00 AM 8:30 AM 9:00 AM 9:30 AM 10:00 AM 10:30 AM 11:00 AM 11:30 AM 12:00 PM 12…" at bounding box center [663, 301] width 1231 height 831
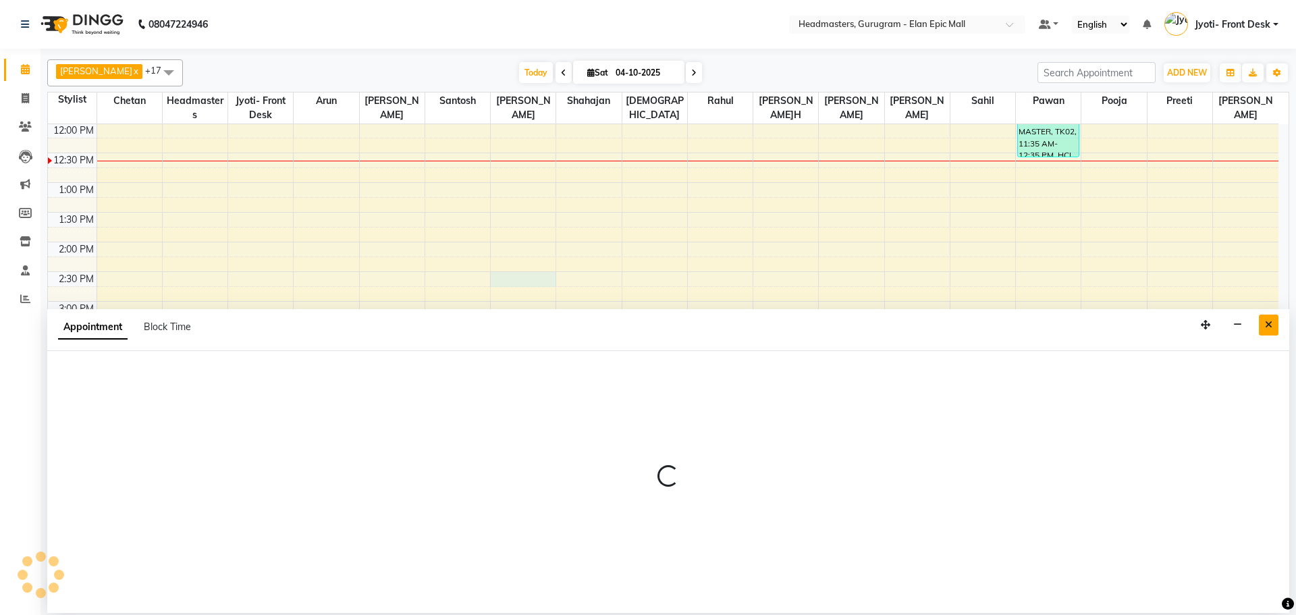
select select "81489"
select select "tentative"
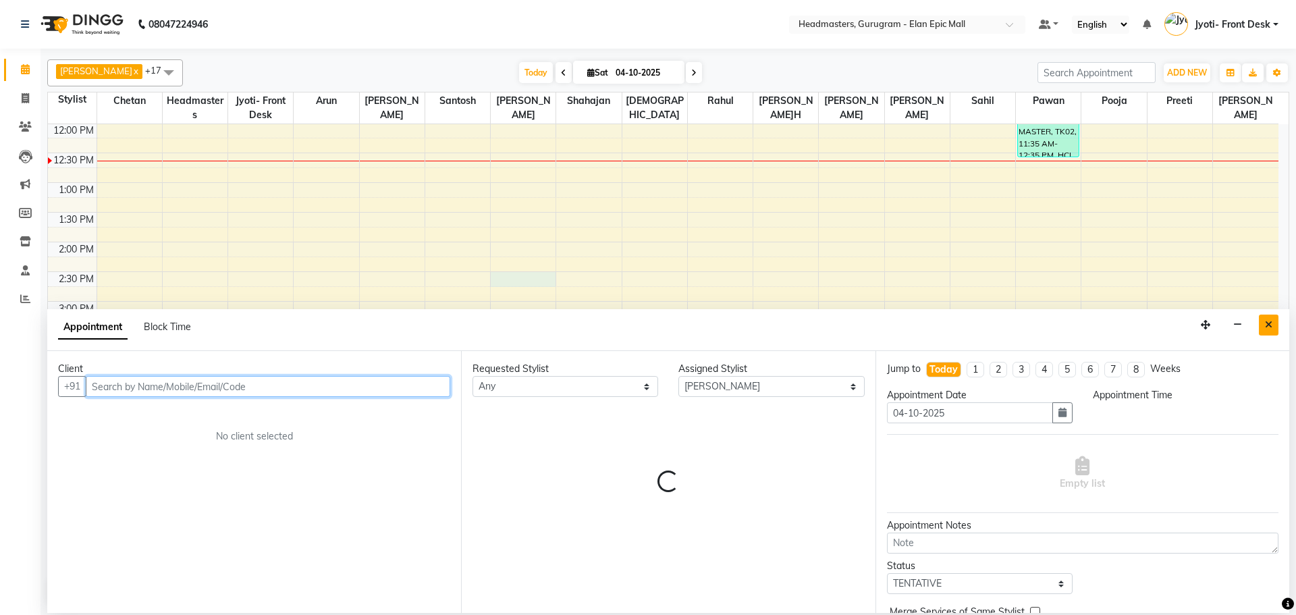
select select "870"
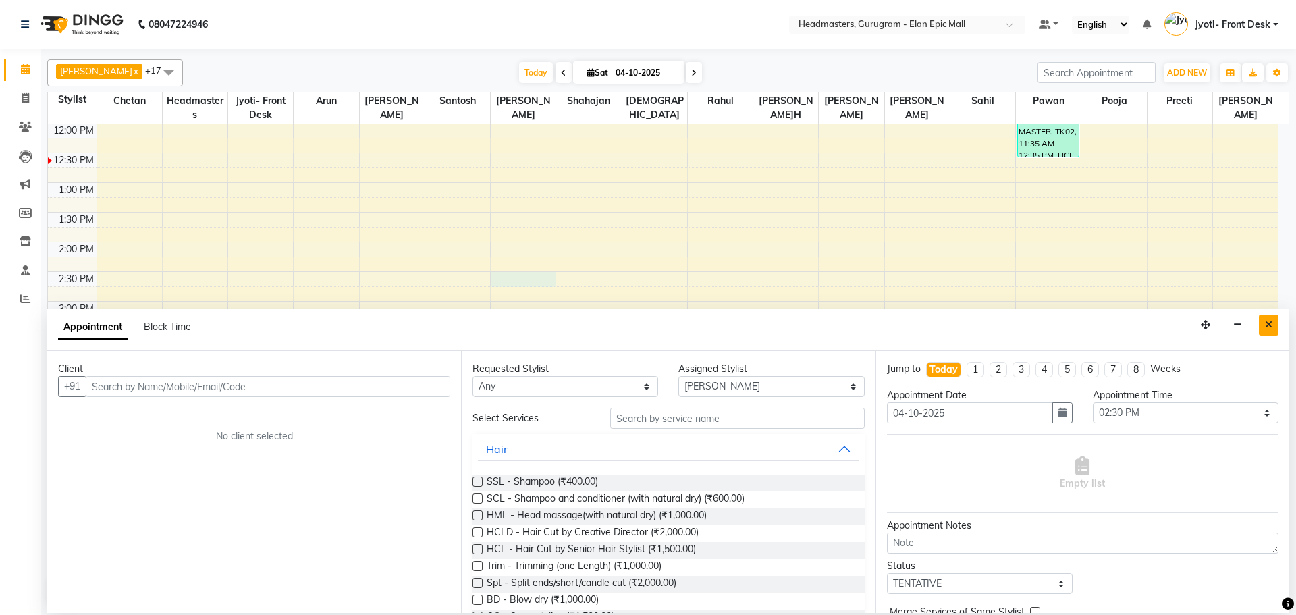
click at [1263, 320] on button "Close" at bounding box center [1269, 325] width 20 height 21
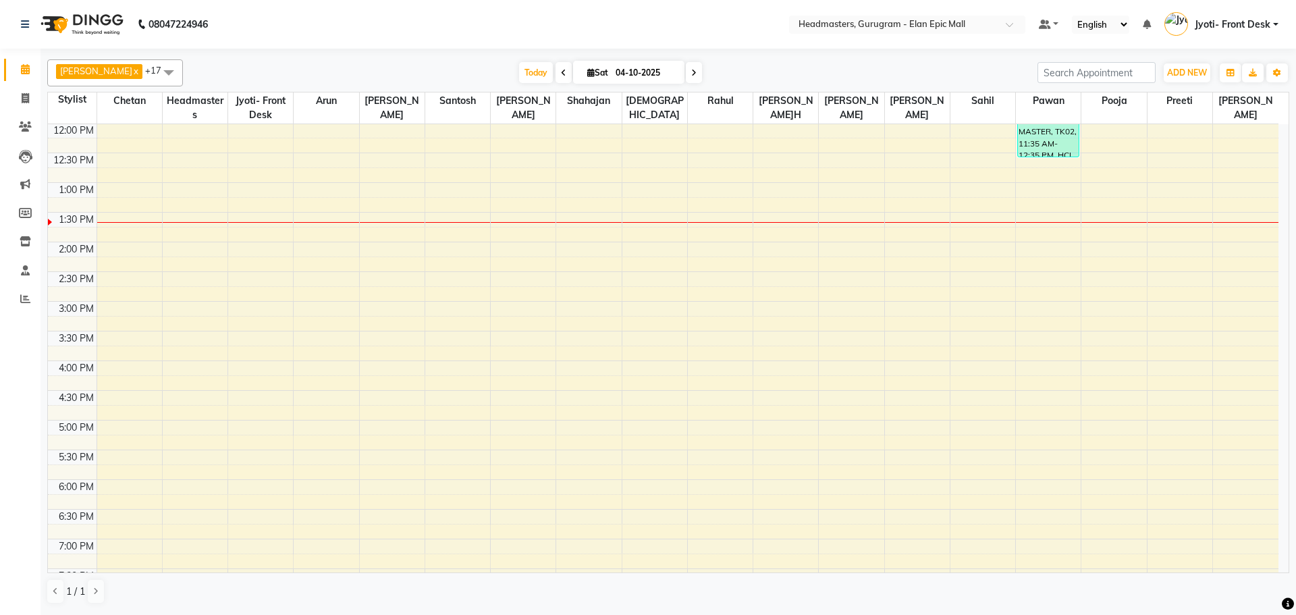
drag, startPoint x: 163, startPoint y: 402, endPoint x: 174, endPoint y: 647, distance: 244.7
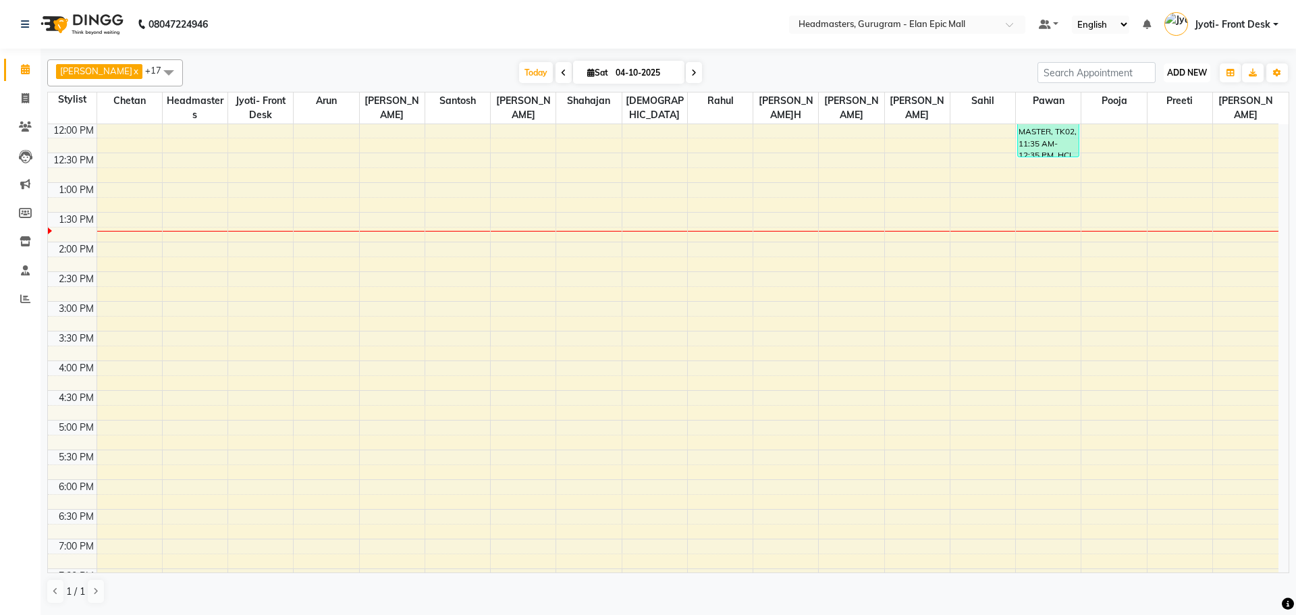
click at [1190, 71] on span "ADD NEW" at bounding box center [1187, 73] width 40 height 10
click at [1147, 119] on link "Add Invoice" at bounding box center [1156, 116] width 107 height 18
select select "7499"
select select "service"
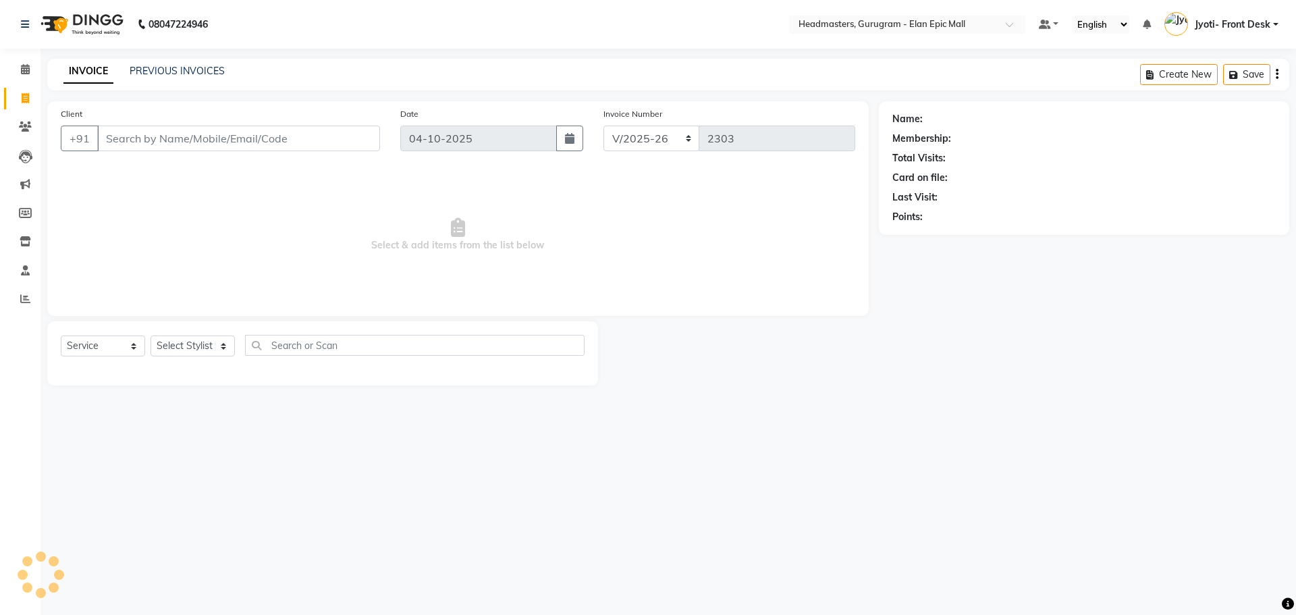
click at [238, 142] on input "Client" at bounding box center [238, 139] width 283 height 26
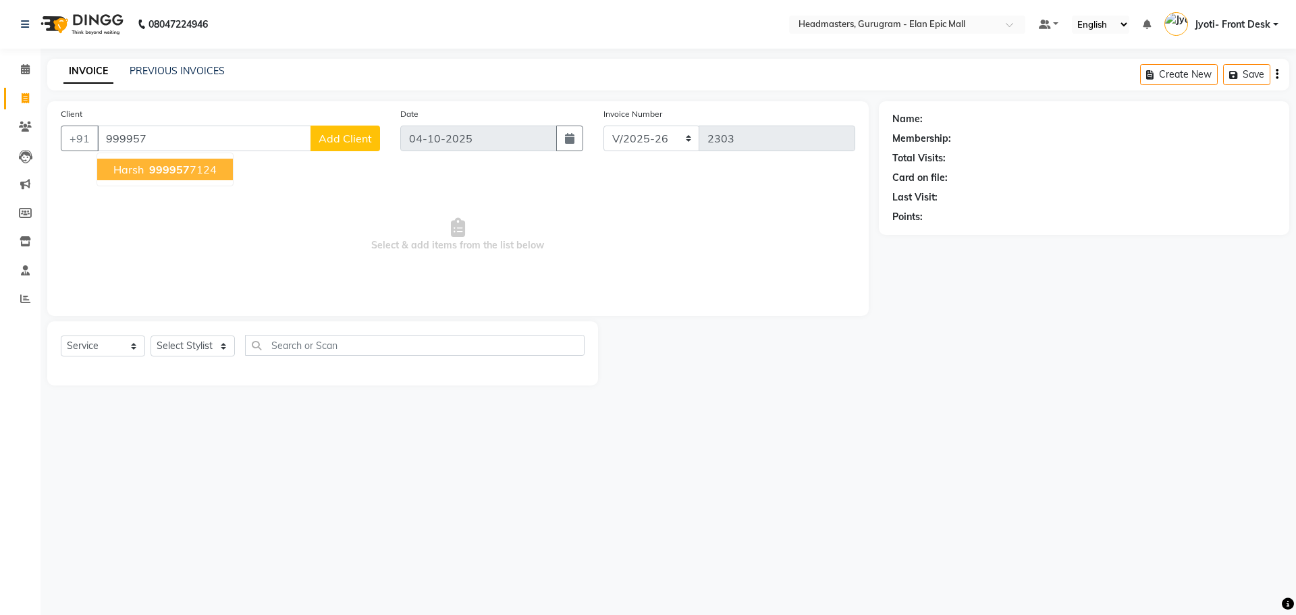
click at [147, 174] on ngb-highlight "999957 7124" at bounding box center [182, 170] width 70 height 14
type input "9999577124"
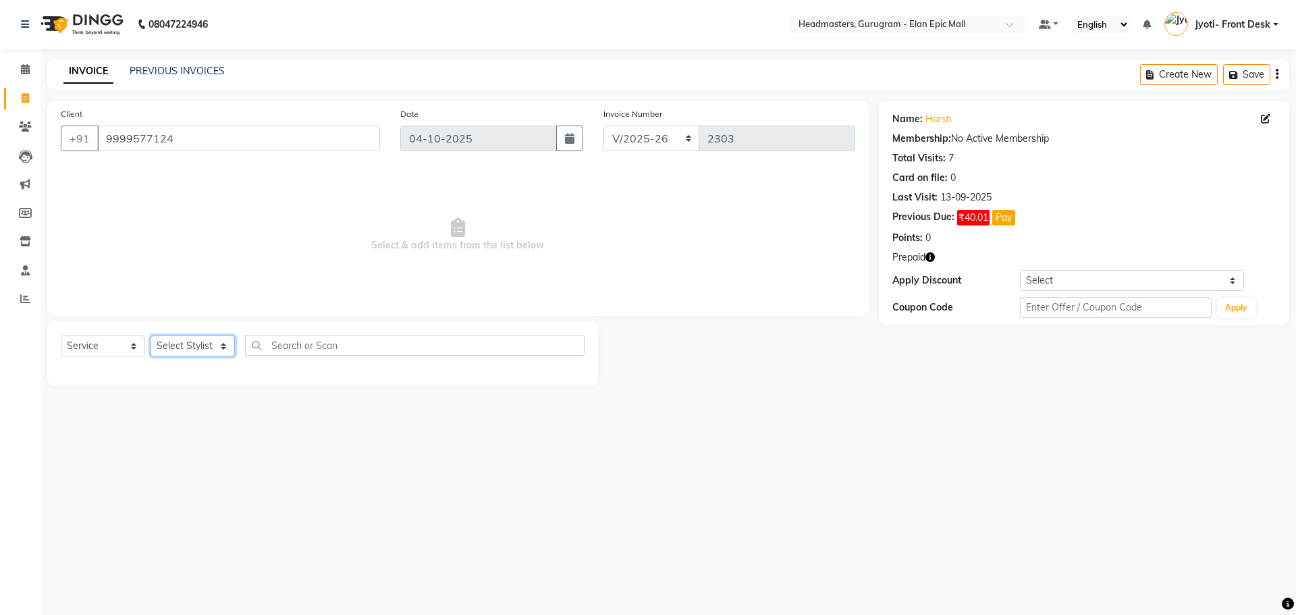
click at [181, 348] on select "Select Stylist[PERSON_NAME][PERSON_NAME]n[PERSON_NAME]h Chetan Headmasters Isla…" at bounding box center [193, 346] width 84 height 21
select select "74678"
click at [151, 336] on select "Select Stylist[PERSON_NAME][PERSON_NAME]n[PERSON_NAME]h Chetan Headmasters Isla…" at bounding box center [193, 346] width 84 height 21
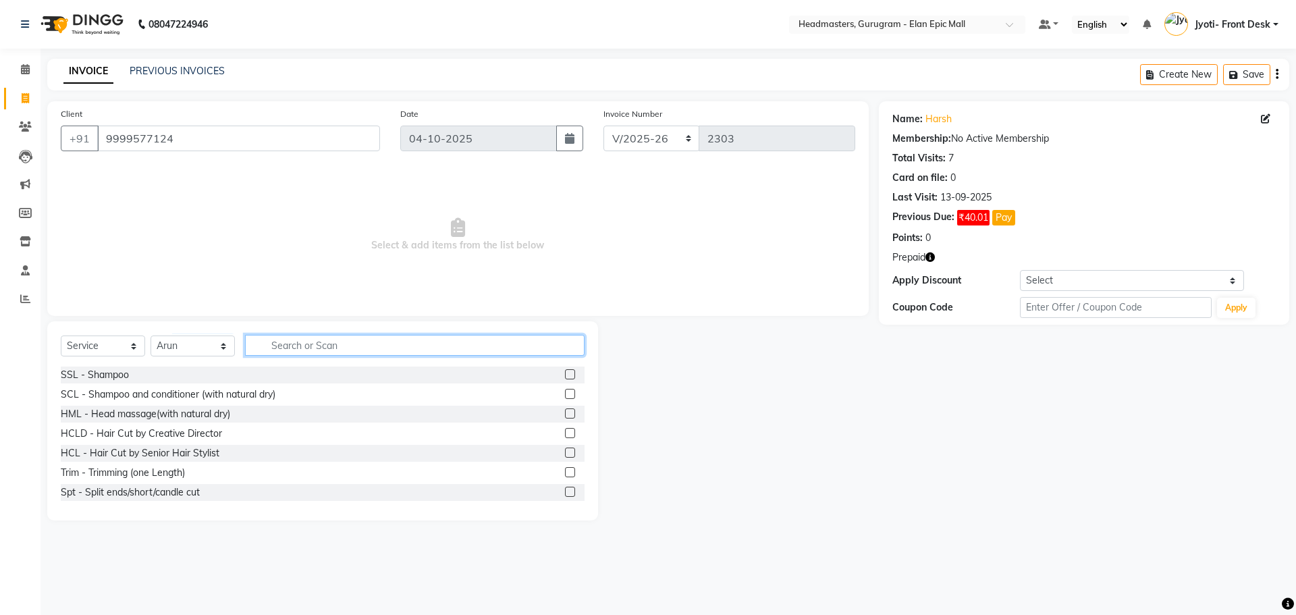
click at [315, 336] on input "text" at bounding box center [415, 345] width 340 height 21
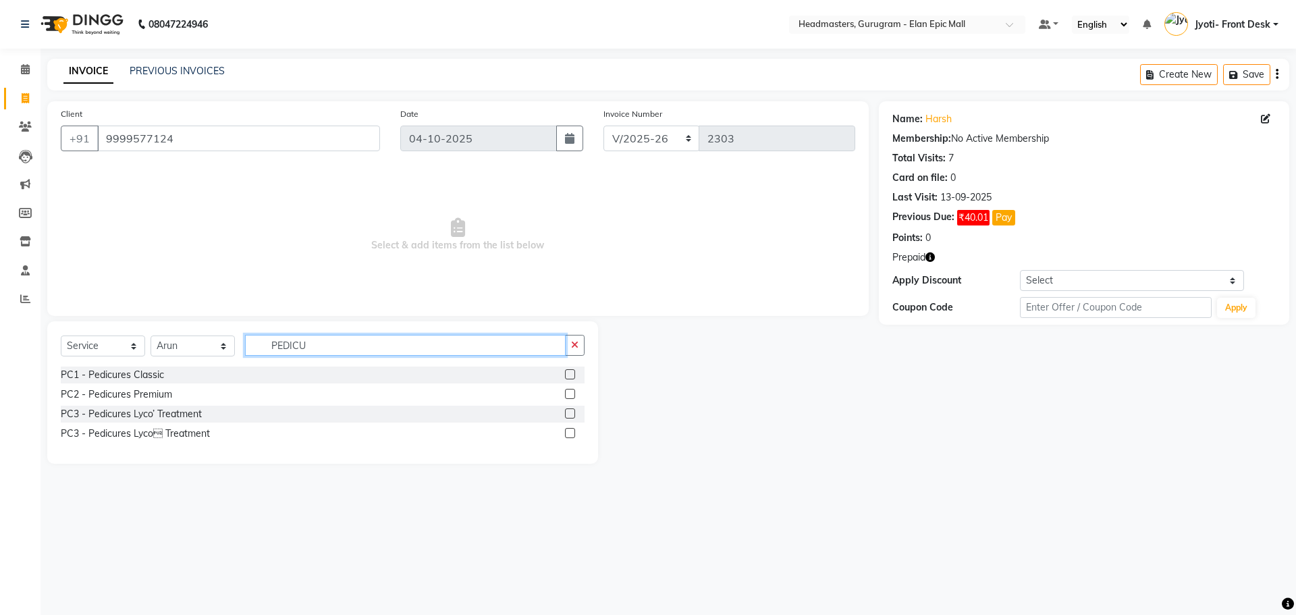
type input "PEDICU"
click at [568, 375] on label at bounding box center [570, 374] width 10 height 10
click at [568, 375] on input "checkbox" at bounding box center [569, 375] width 9 height 9
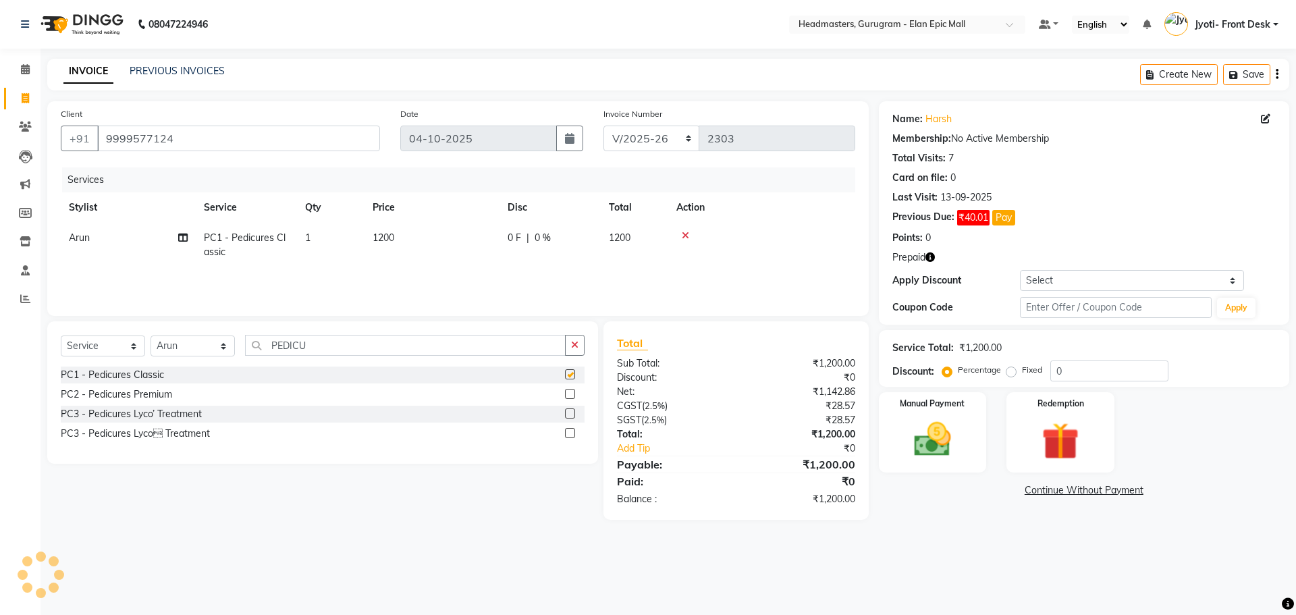
checkbox input "false"
click at [390, 231] on td "1200" at bounding box center [432, 245] width 135 height 45
select select "74678"
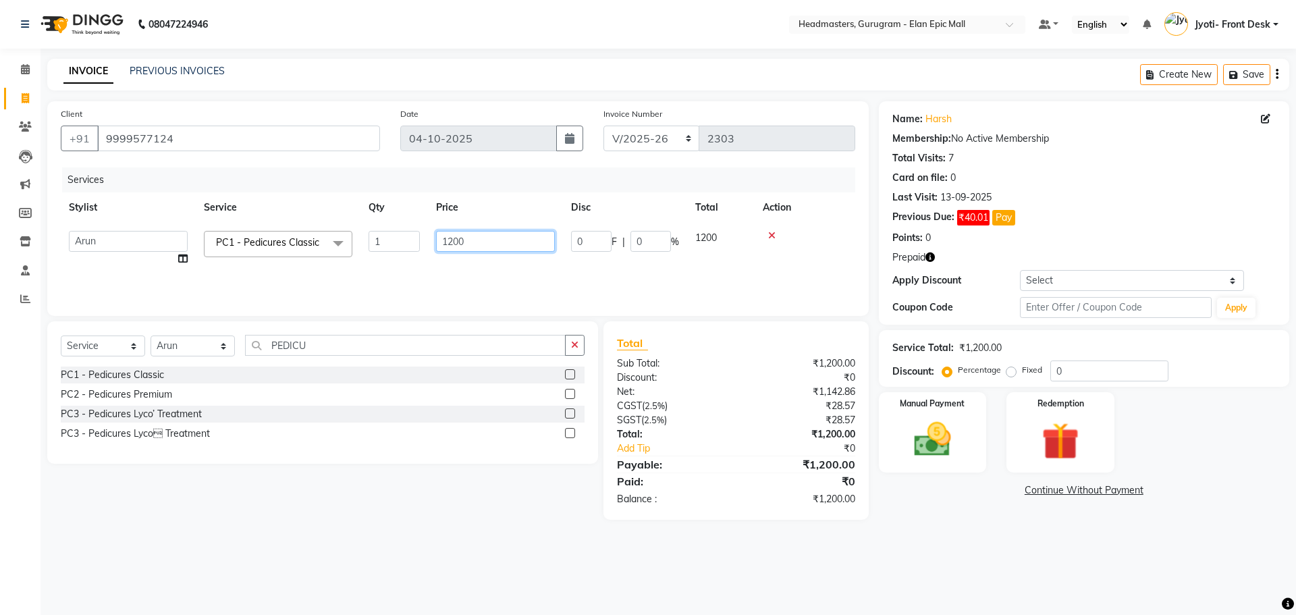
click at [452, 245] on input "1200" at bounding box center [495, 241] width 119 height 21
type input "1000"
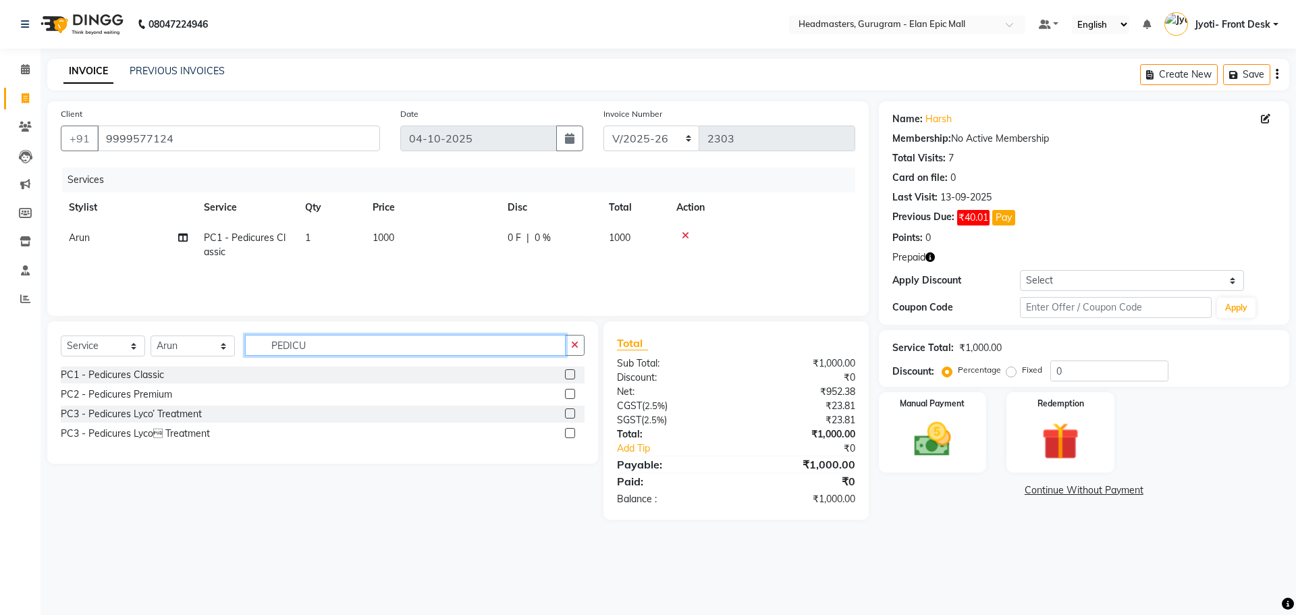
click at [415, 340] on input "PEDICU" at bounding box center [405, 345] width 321 height 21
type input "P"
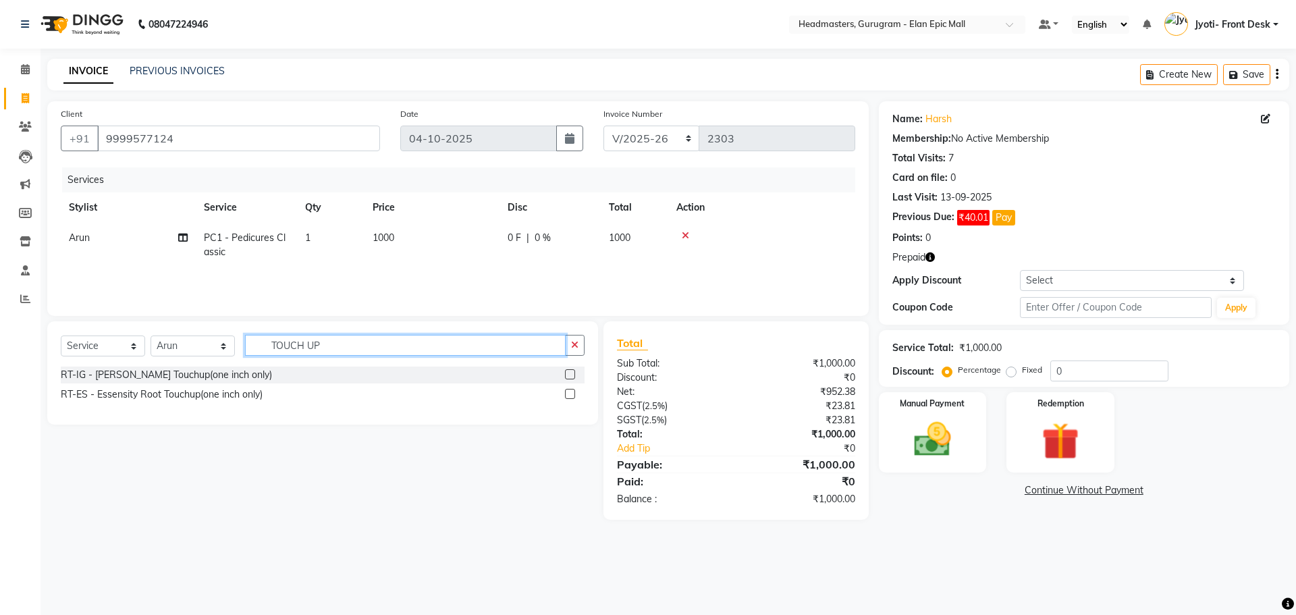
type input "TOUCH UP"
click at [571, 372] on label at bounding box center [570, 374] width 10 height 10
click at [571, 372] on input "checkbox" at bounding box center [569, 375] width 9 height 9
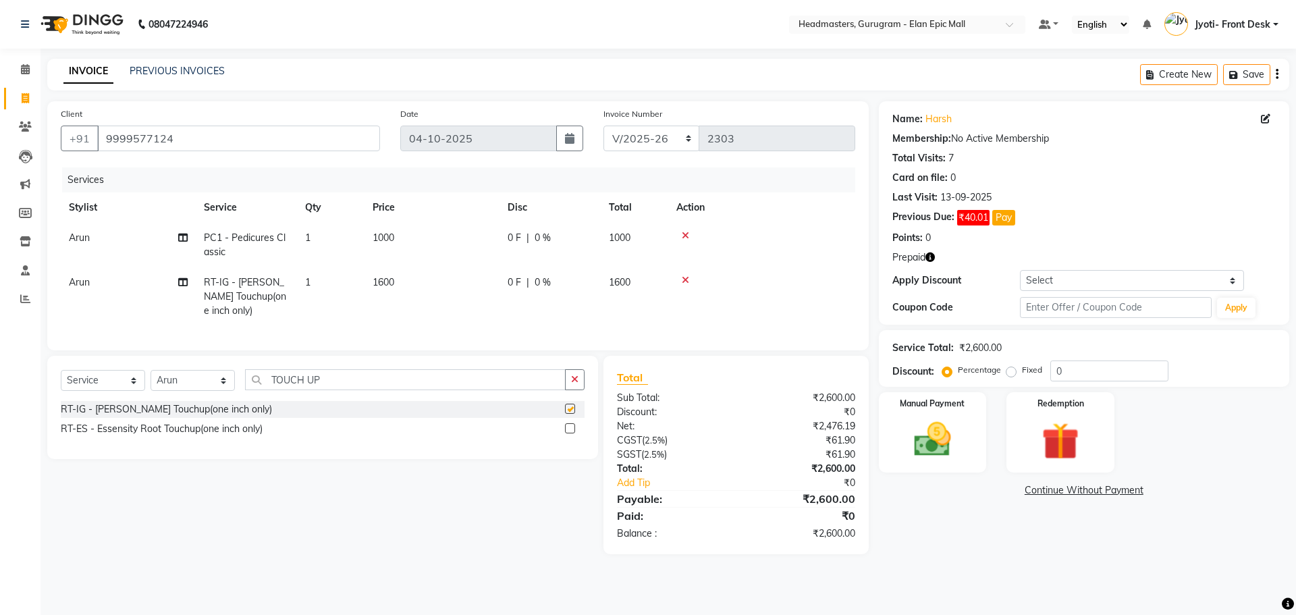
checkbox input "false"
click at [74, 279] on span "Arun" at bounding box center [79, 282] width 21 height 12
select select "74678"
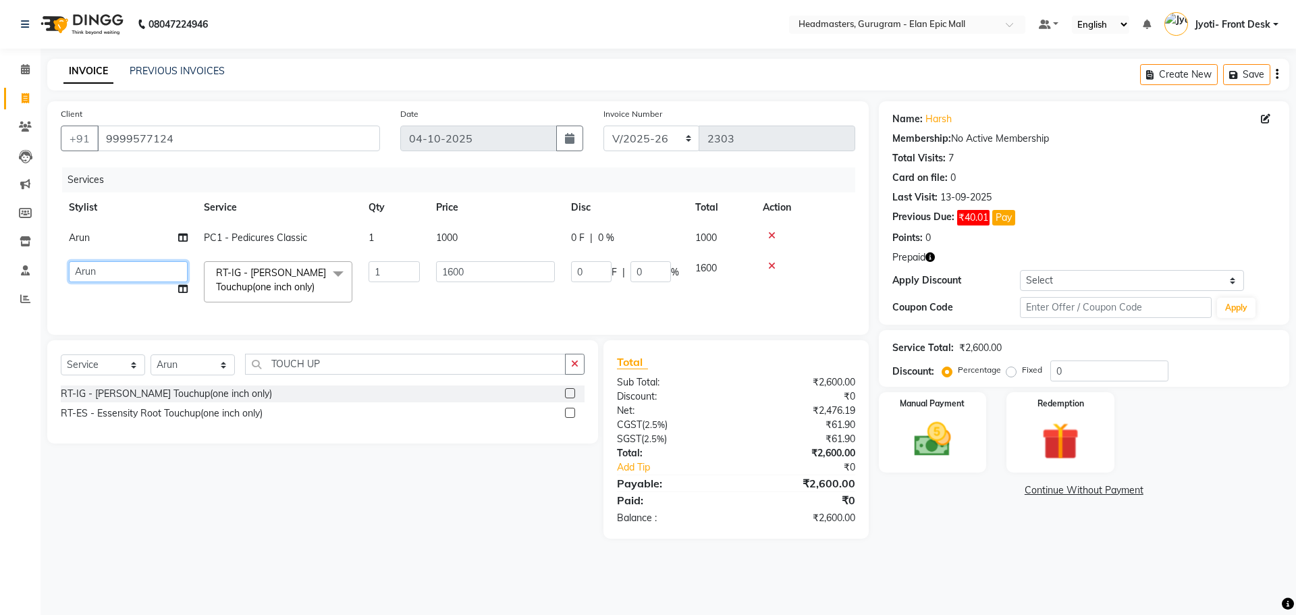
click at [127, 275] on select "[PERSON_NAME] [PERSON_NAME] [PERSON_NAME] Chetan Headmasters [DEMOGRAPHIC_DATA]…" at bounding box center [128, 271] width 119 height 21
select select "87406"
click at [362, 430] on div "RT-IG - Igora Root Touchup(one inch only) RT-ES - Essensity Root Touchup(one in…" at bounding box center [323, 407] width 524 height 45
click at [358, 480] on div "Select Service Product Membership Package Voucher Prepaid Gift Card Select Styl…" at bounding box center [317, 439] width 561 height 198
click at [359, 375] on input "TOUCH UP" at bounding box center [405, 364] width 321 height 21
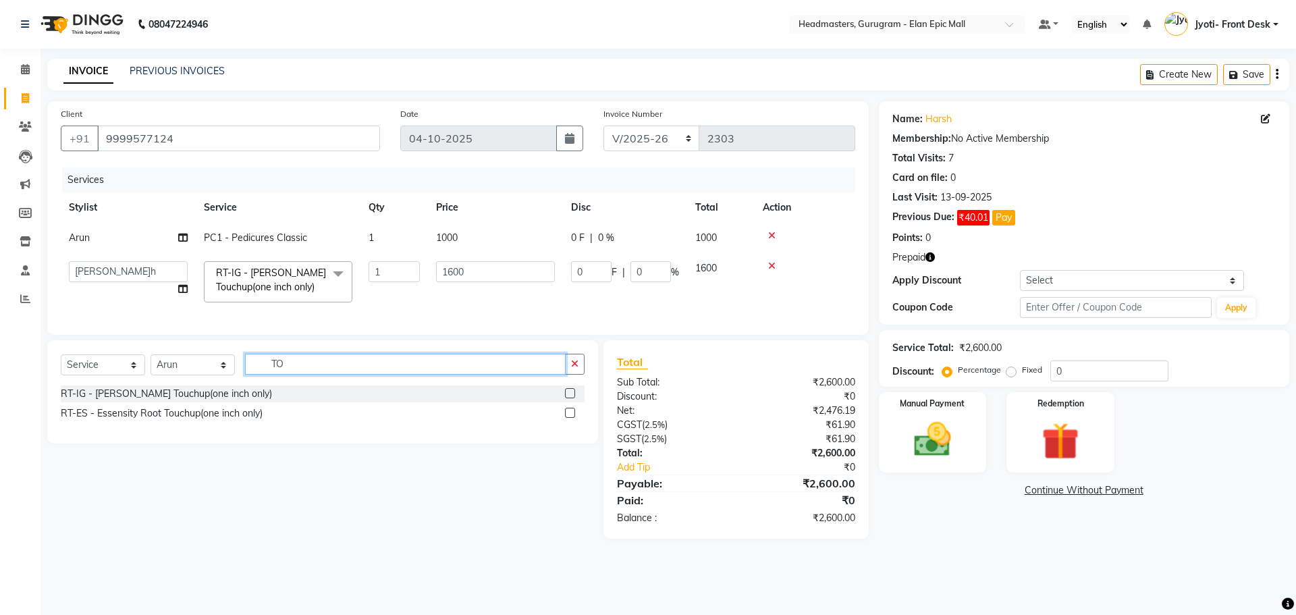
type input "T"
type input "SHAMPOO"
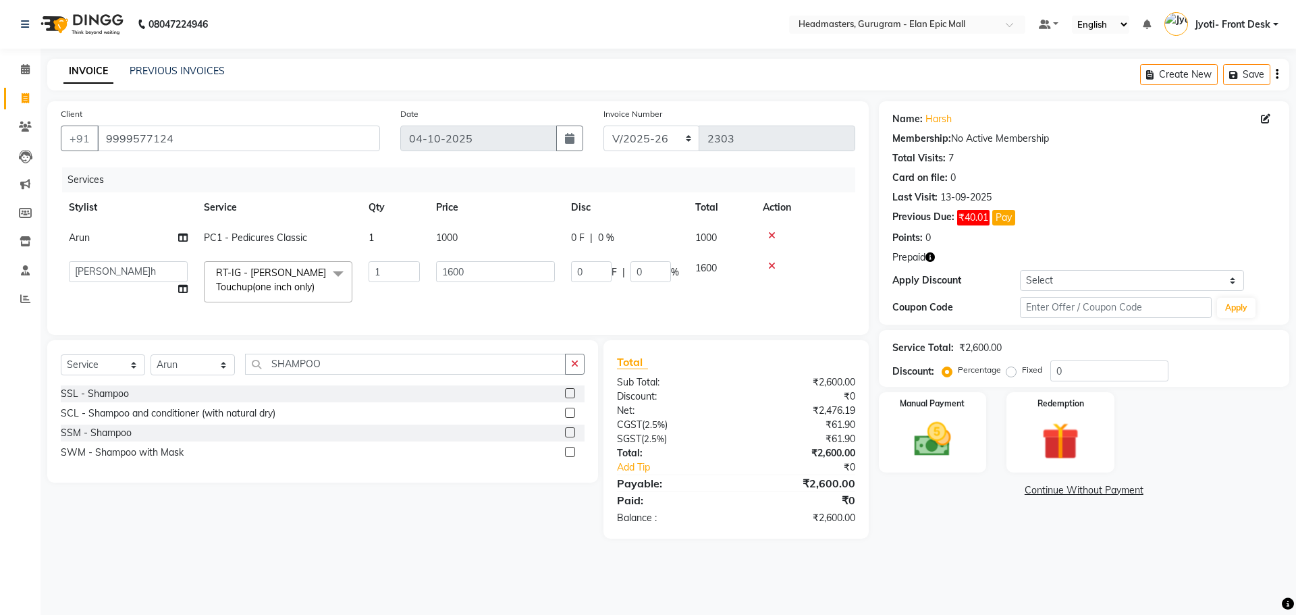
click at [568, 418] on label at bounding box center [570, 413] width 10 height 10
click at [568, 418] on input "checkbox" at bounding box center [569, 413] width 9 height 9
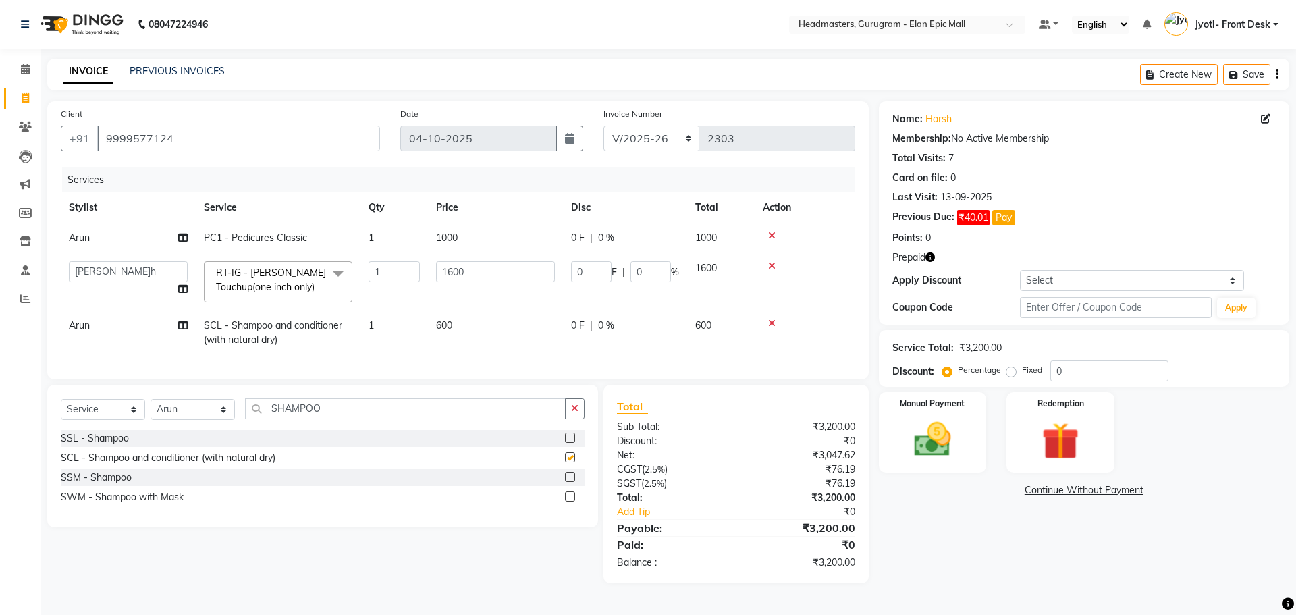
checkbox input "false"
click at [460, 331] on td "600" at bounding box center [495, 333] width 135 height 45
select select "74678"
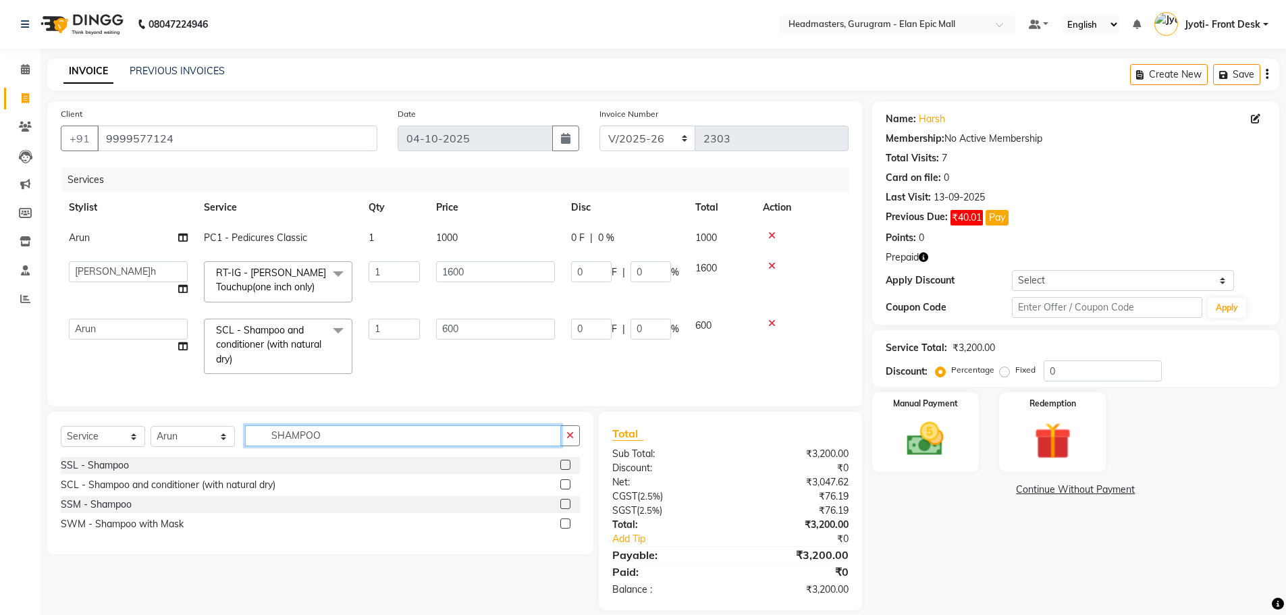
click at [477, 446] on input "SHAMPOO" at bounding box center [403, 435] width 316 height 21
type input "S"
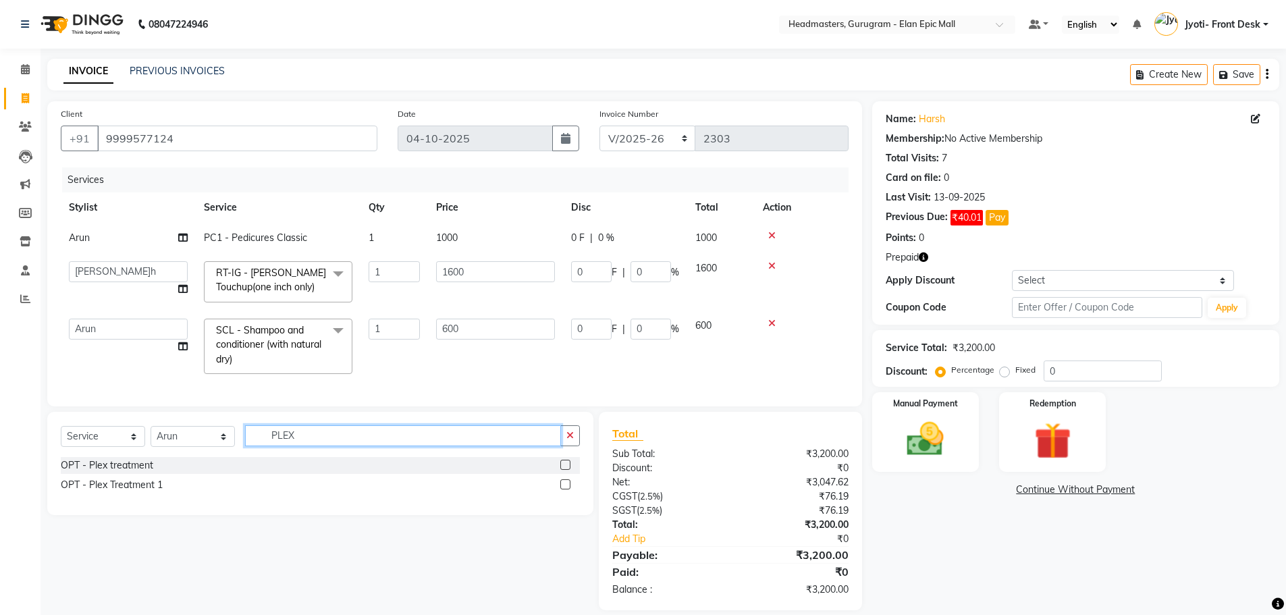
type input "PLEX"
drag, startPoint x: 569, startPoint y: 496, endPoint x: 553, endPoint y: 471, distance: 30.3
click at [569, 489] on label at bounding box center [565, 484] width 10 height 10
click at [569, 489] on input "checkbox" at bounding box center [564, 485] width 9 height 9
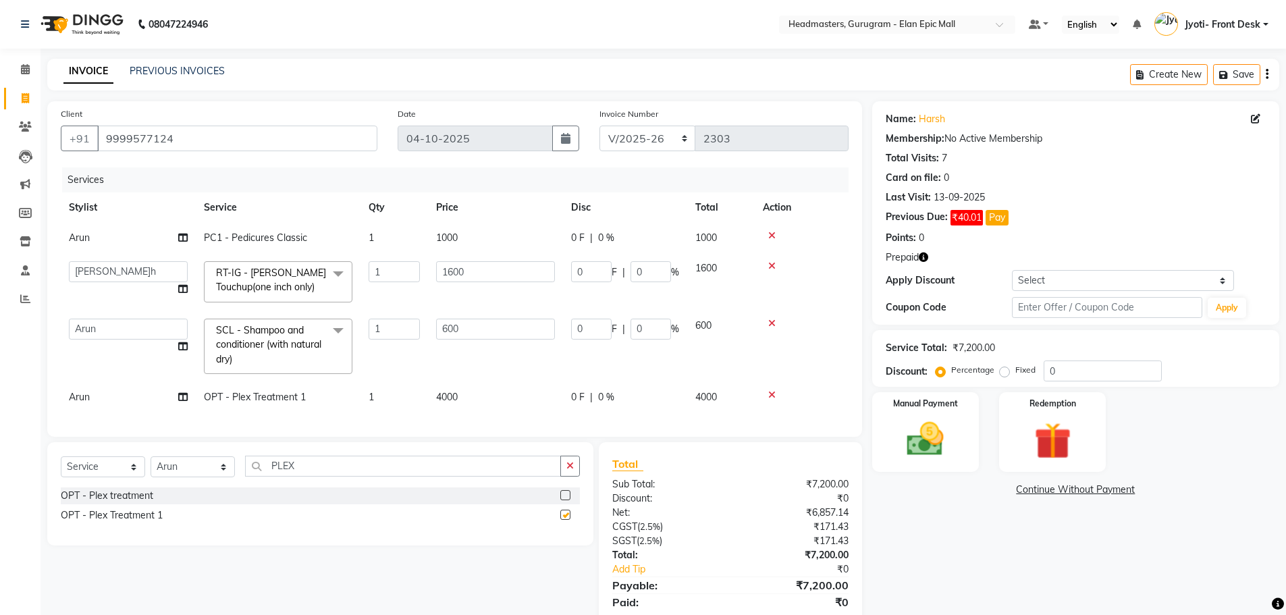
checkbox input "false"
click at [457, 406] on td "4000" at bounding box center [495, 397] width 135 height 30
select select "74678"
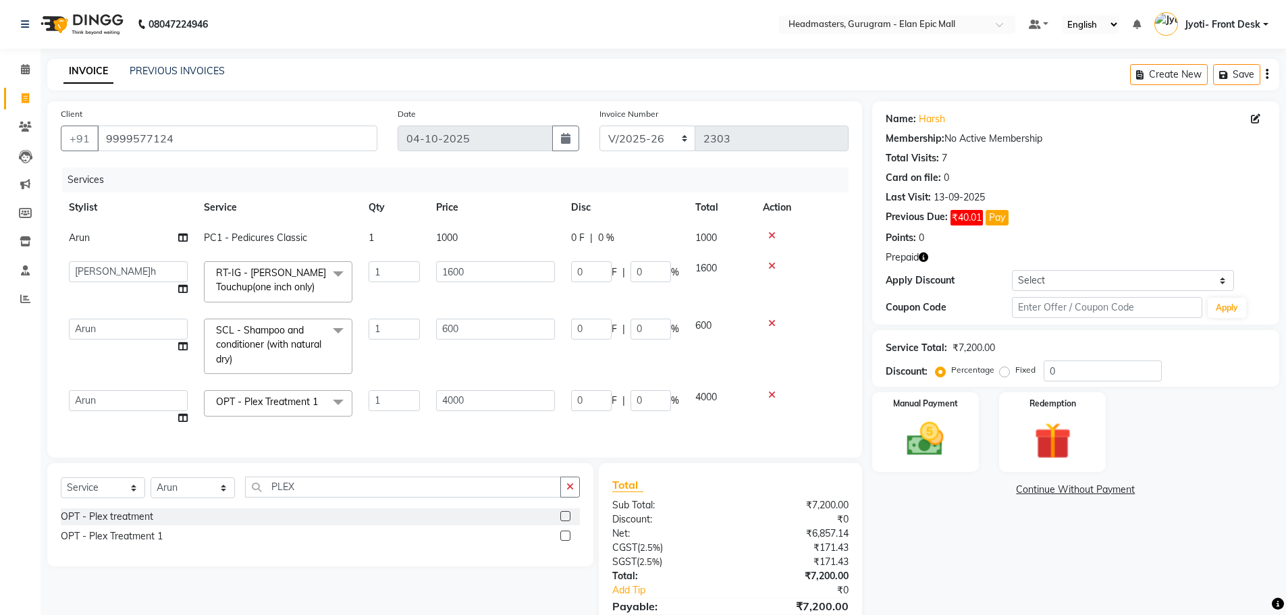
click at [566, 521] on label at bounding box center [565, 516] width 10 height 10
click at [566, 521] on input "checkbox" at bounding box center [564, 516] width 9 height 9
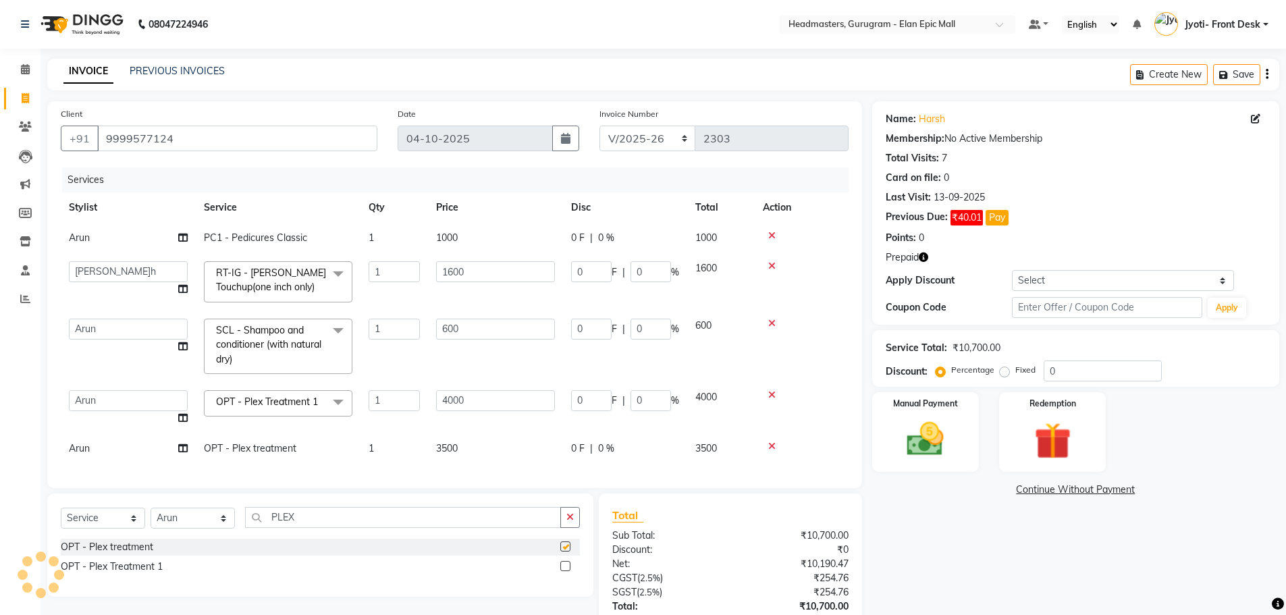
checkbox input "false"
drag, startPoint x: 773, startPoint y: 392, endPoint x: 725, endPoint y: 395, distance: 48.1
click at [772, 392] on icon at bounding box center [771, 394] width 7 height 9
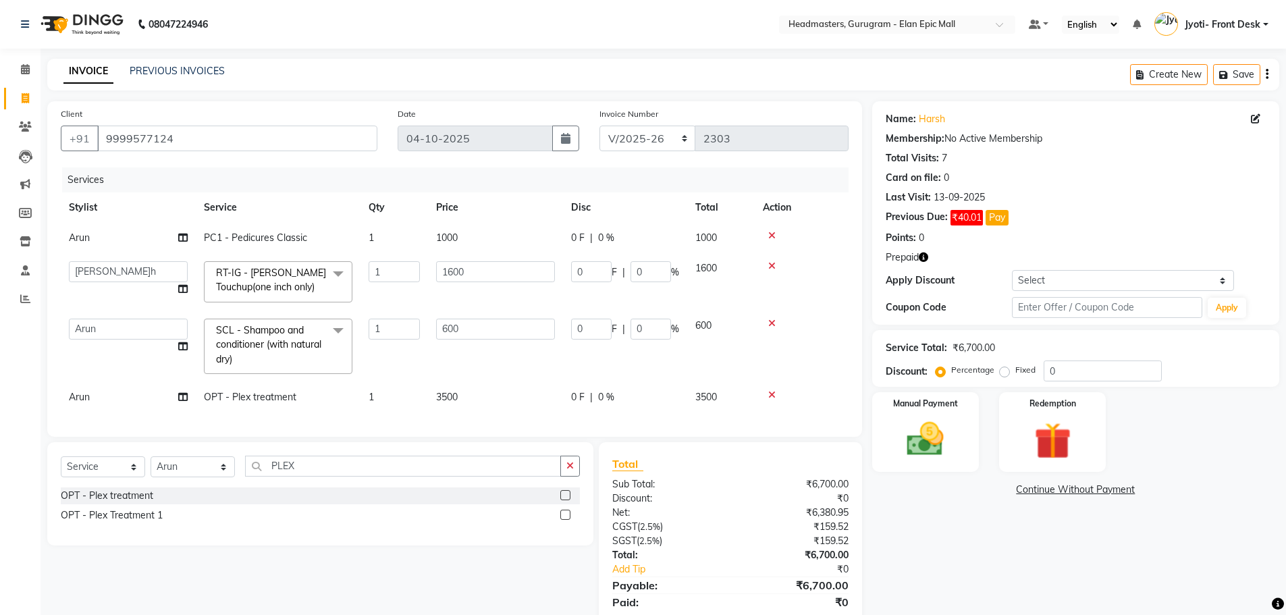
click at [773, 322] on icon at bounding box center [771, 323] width 7 height 9
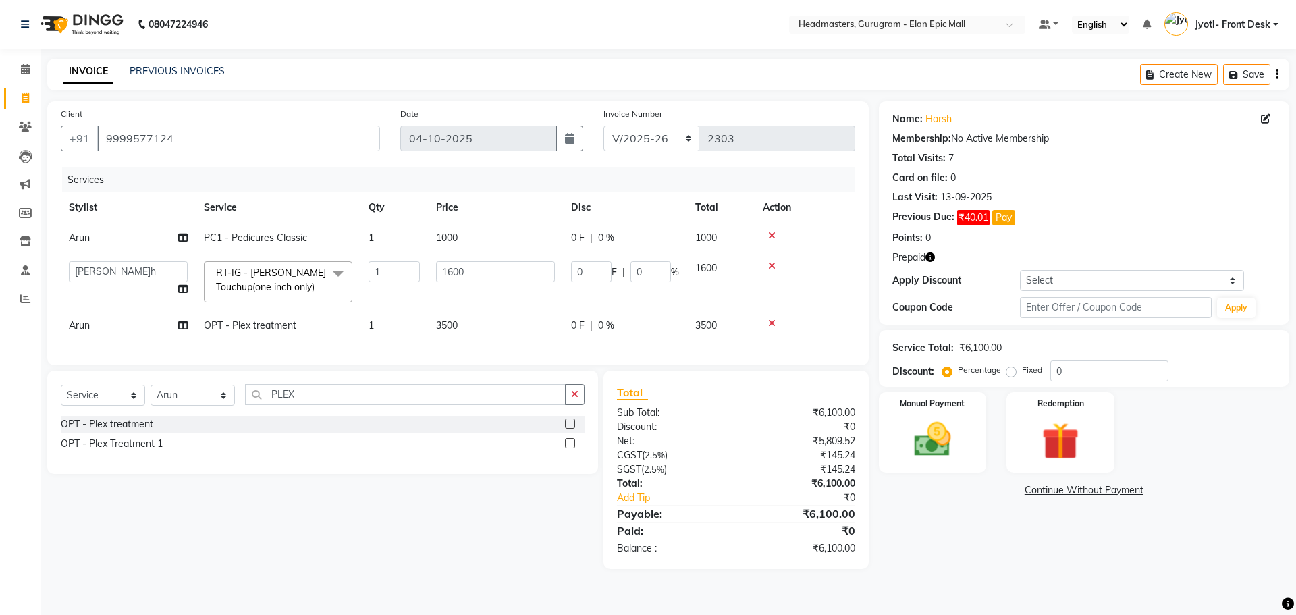
click at [454, 319] on span "3500" at bounding box center [447, 325] width 22 height 12
select select "74678"
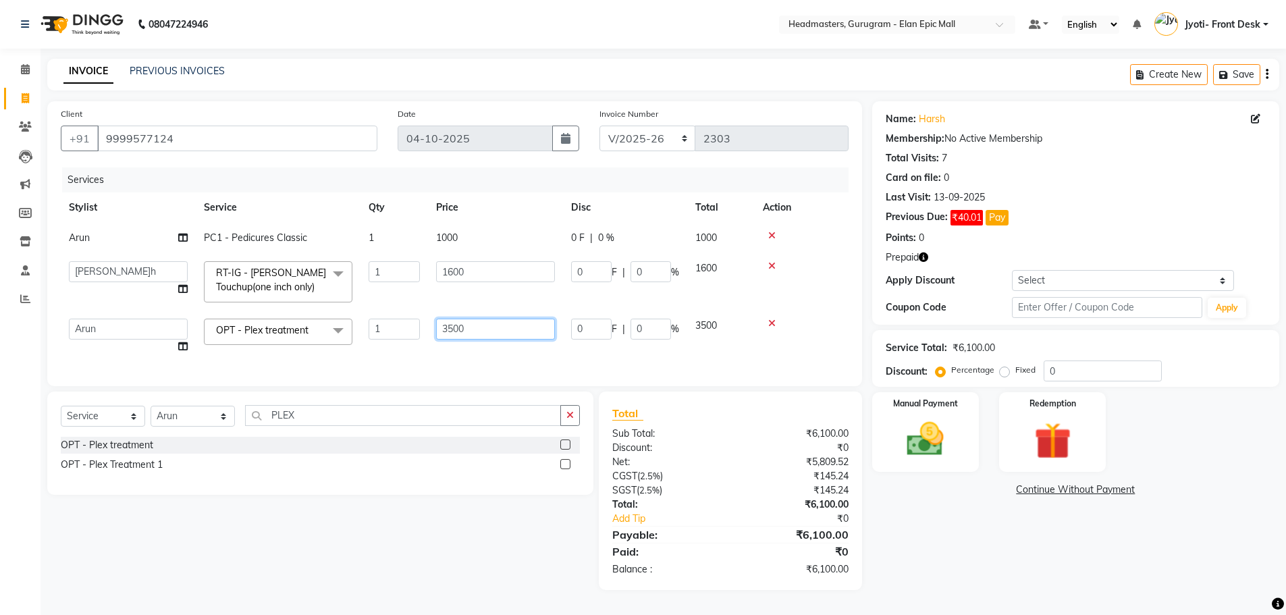
click at [451, 325] on input "3500" at bounding box center [495, 329] width 119 height 21
type input "1000"
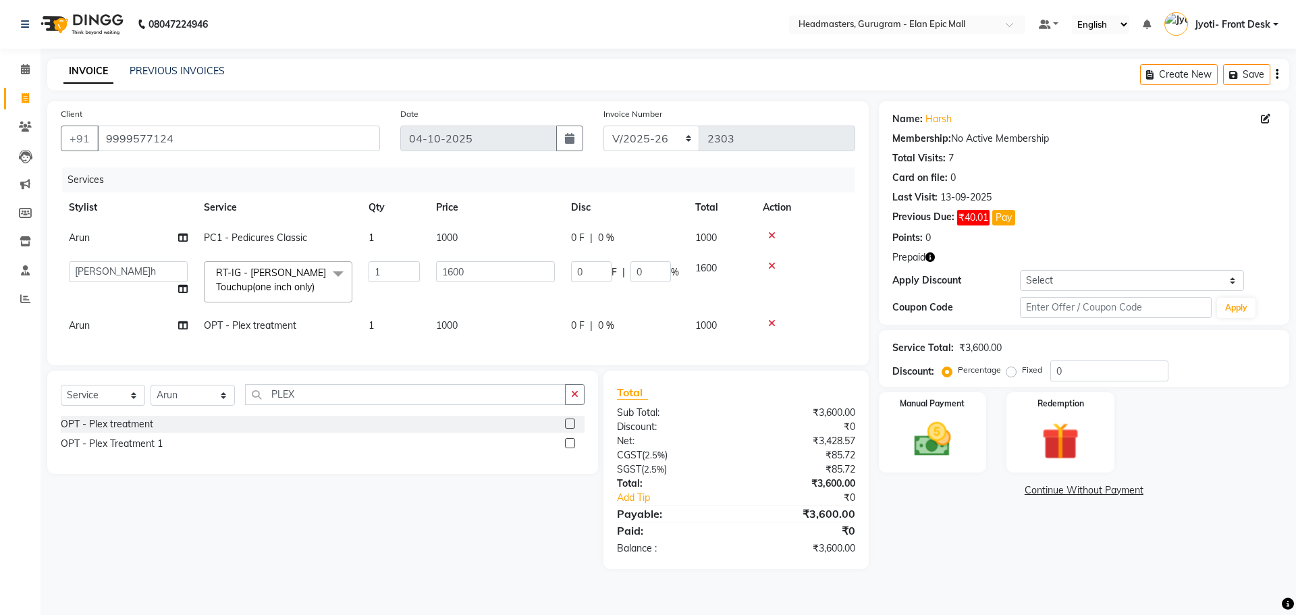
click at [81, 323] on span "Arun" at bounding box center [79, 325] width 21 height 12
select select "74678"
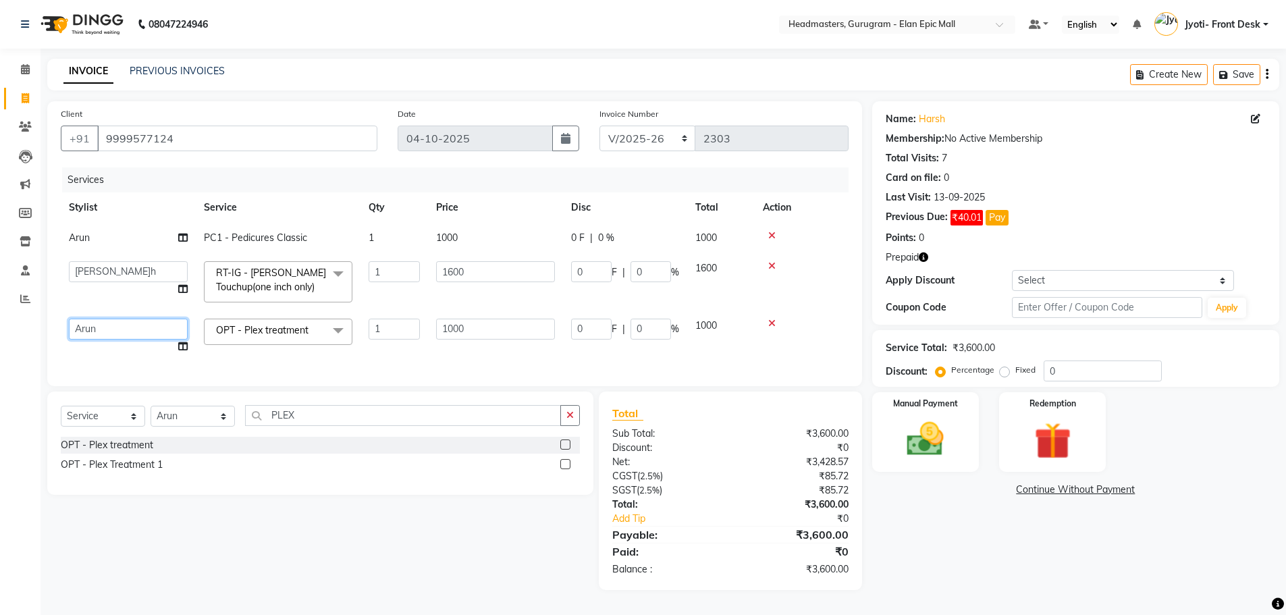
click at [97, 323] on select "[PERSON_NAME] [PERSON_NAME] [PERSON_NAME] Chetan Headmasters [DEMOGRAPHIC_DATA]…" at bounding box center [128, 329] width 119 height 21
select select "88165"
click at [1036, 444] on img at bounding box center [1052, 441] width 62 height 48
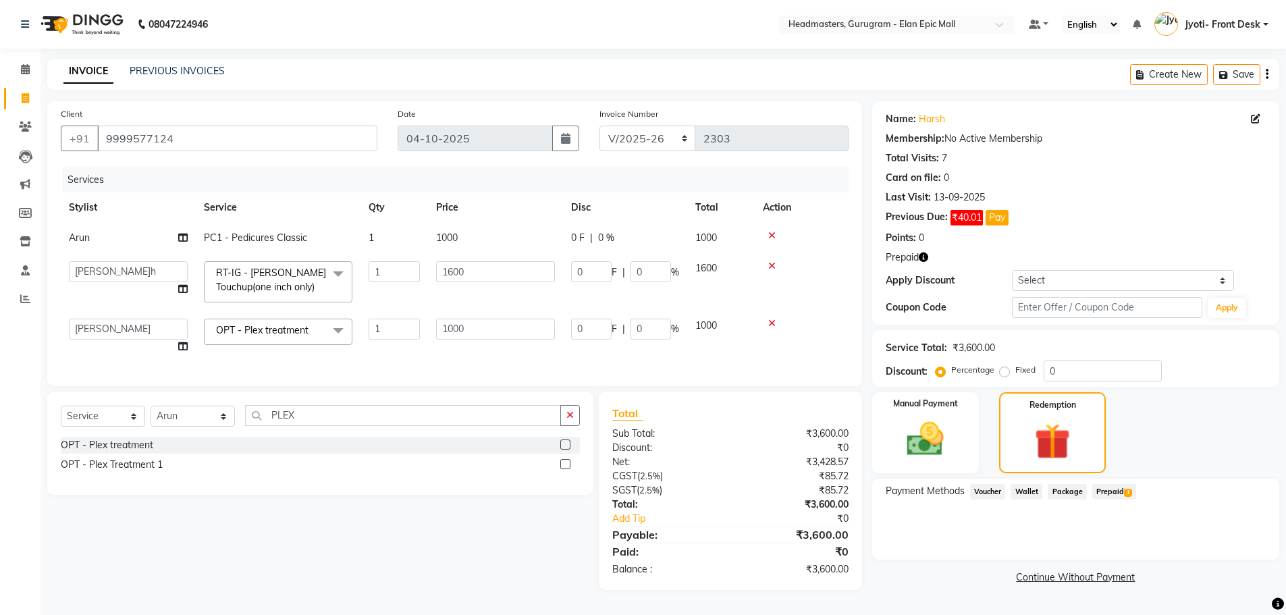
drag, startPoint x: 1097, startPoint y: 483, endPoint x: 1144, endPoint y: 499, distance: 49.3
click at [1098, 484] on span "Prepaid 1" at bounding box center [1114, 492] width 44 height 16
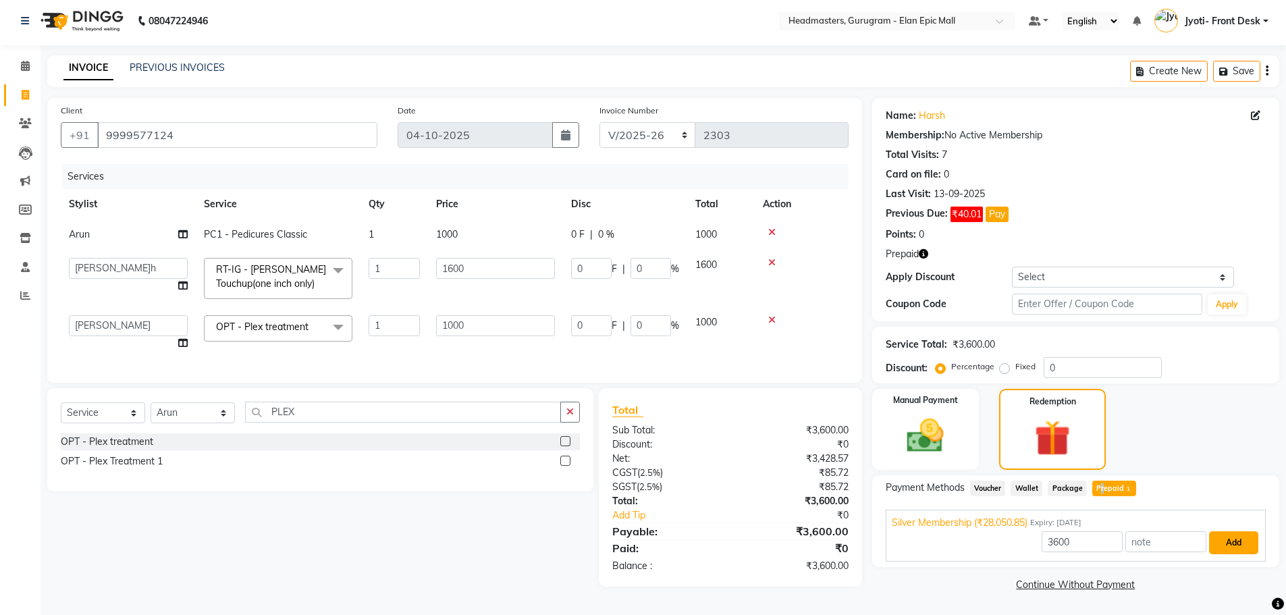
click at [1216, 543] on button "Add" at bounding box center [1233, 542] width 49 height 23
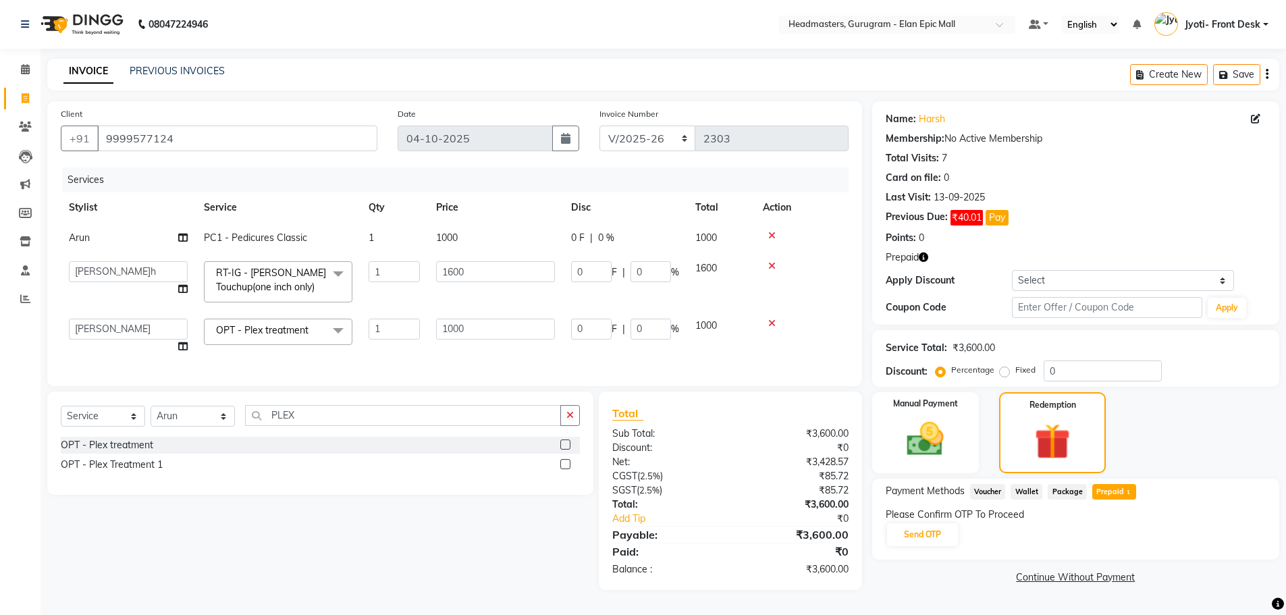
click at [874, 514] on div "Payment Methods Voucher Wallet Package Prepaid 1 Please Confirm OTP To Proceed …" at bounding box center [1075, 519] width 407 height 81
click at [918, 530] on button "Send OTP" at bounding box center [922, 534] width 71 height 23
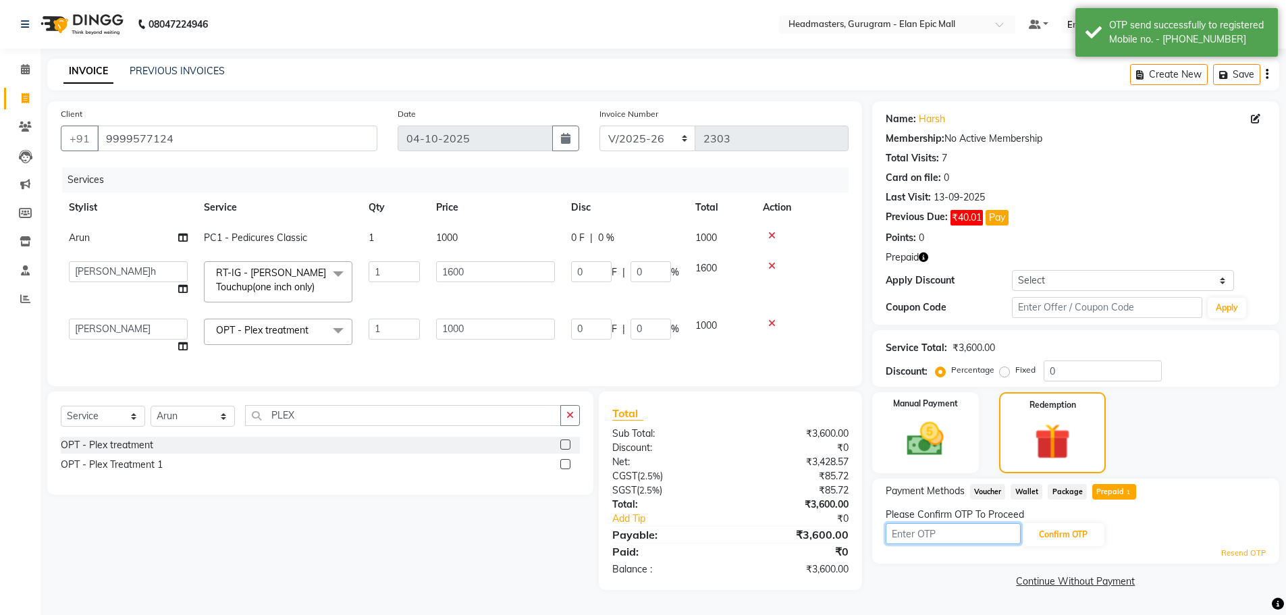
click at [921, 531] on input "text" at bounding box center [953, 533] width 135 height 21
type input "3965"
click at [1088, 532] on button "Confirm OTP" at bounding box center [1063, 534] width 82 height 23
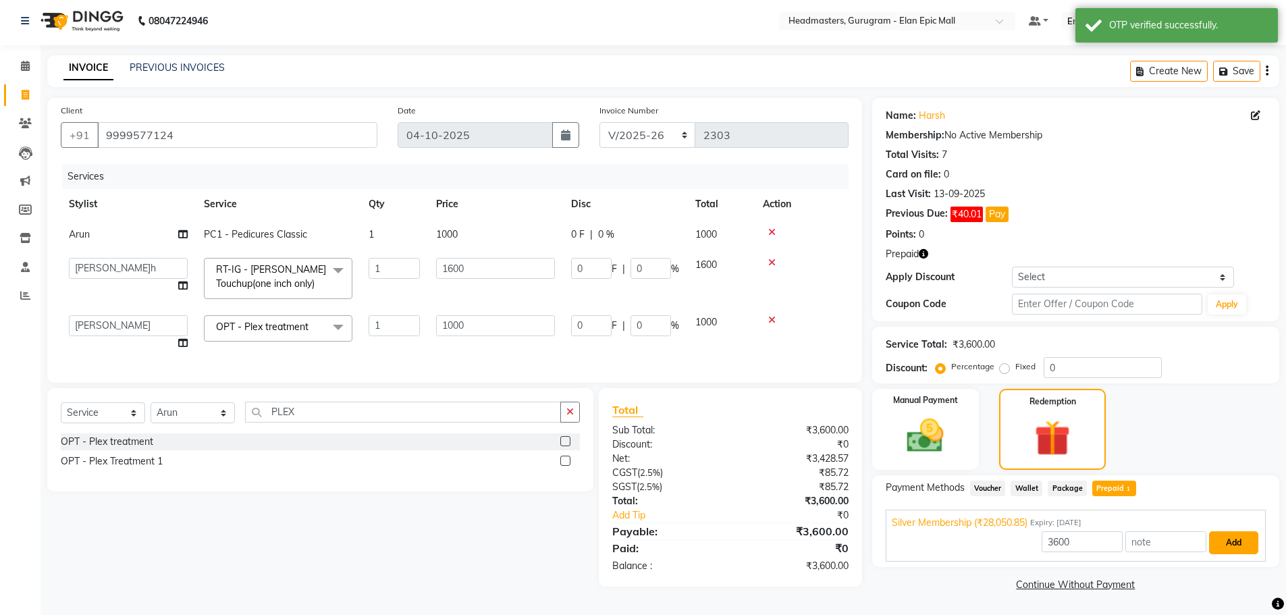
click at [1244, 543] on button "Add" at bounding box center [1233, 542] width 49 height 23
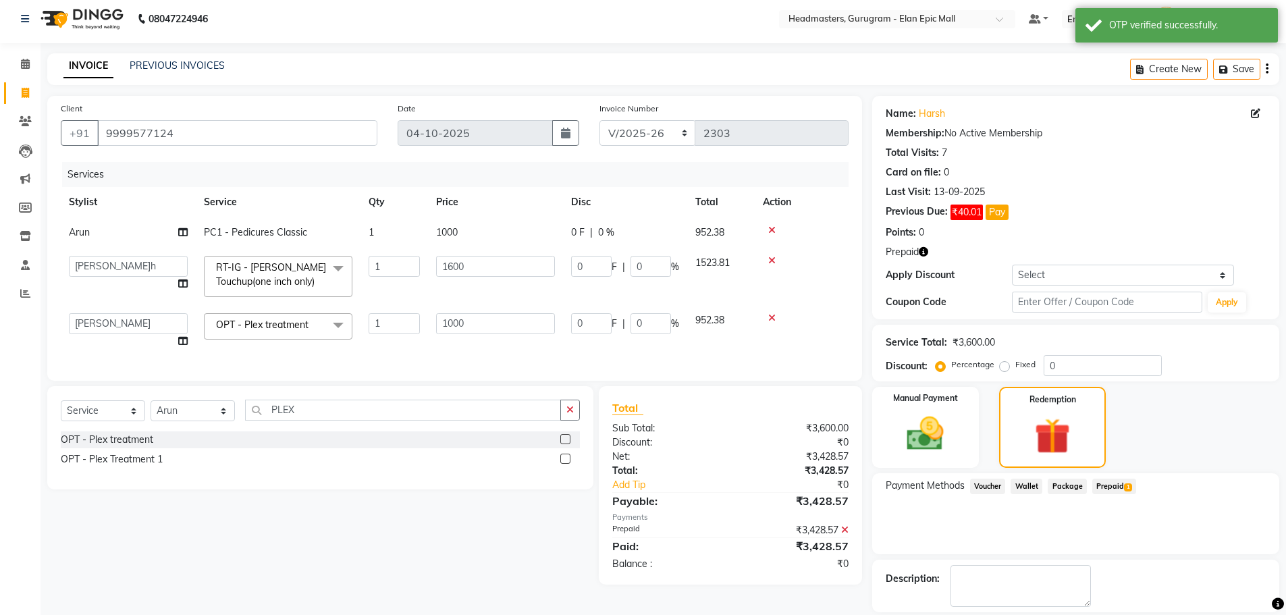
scroll to position [69, 0]
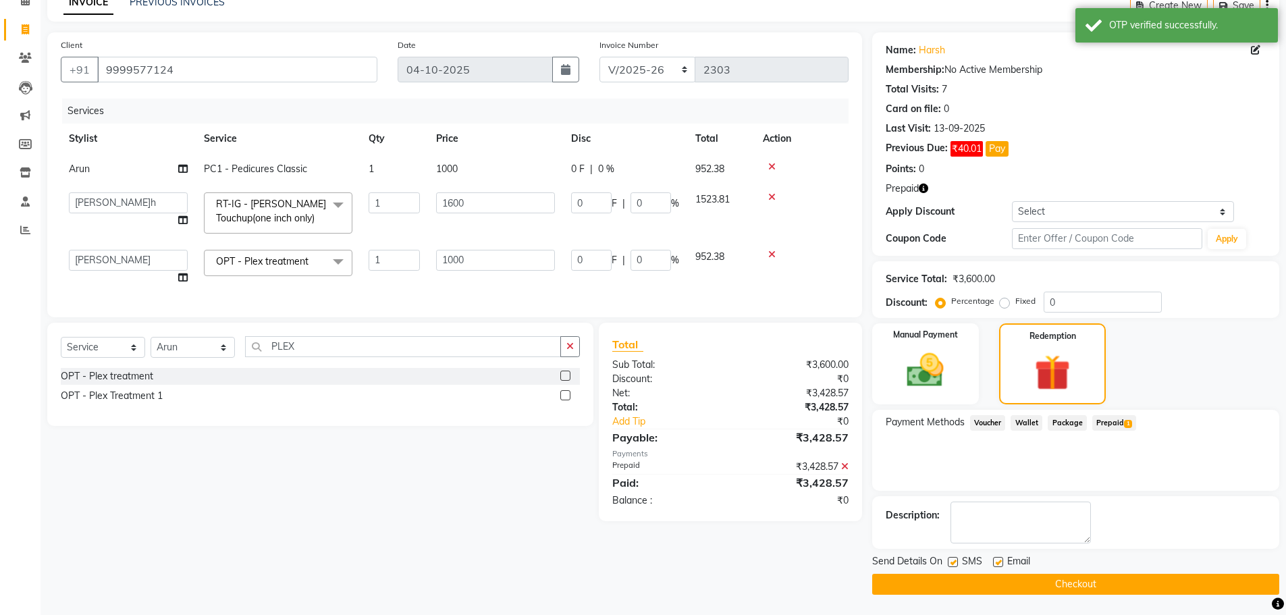
click at [1028, 580] on button "Checkout" at bounding box center [1075, 584] width 407 height 21
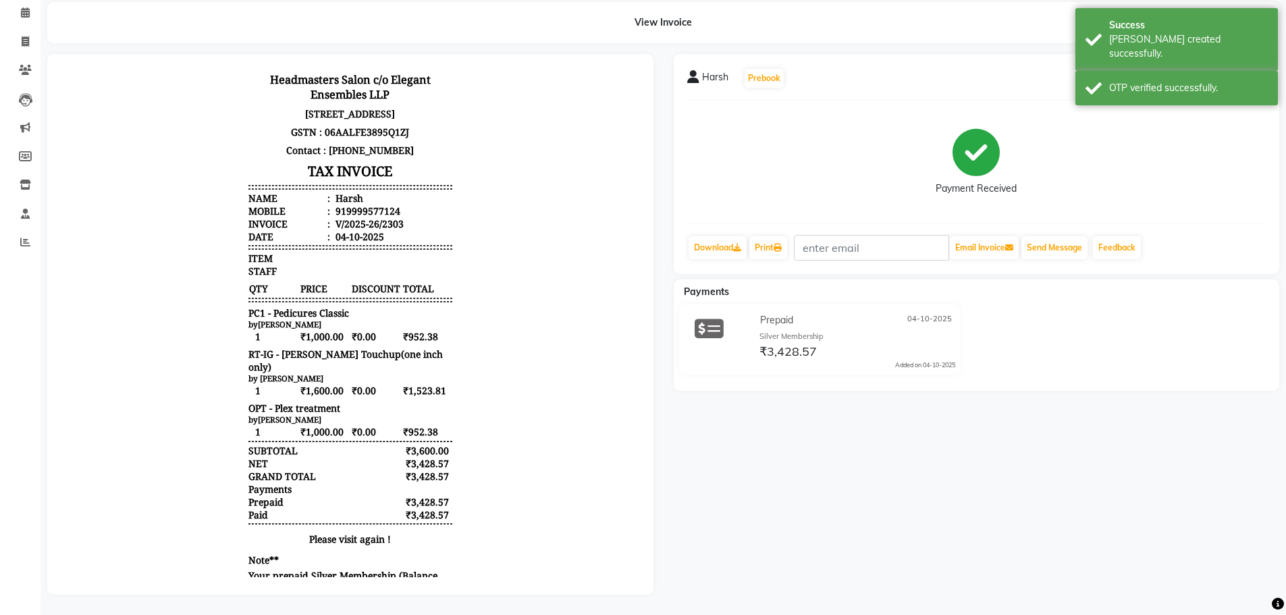
scroll to position [68, 0]
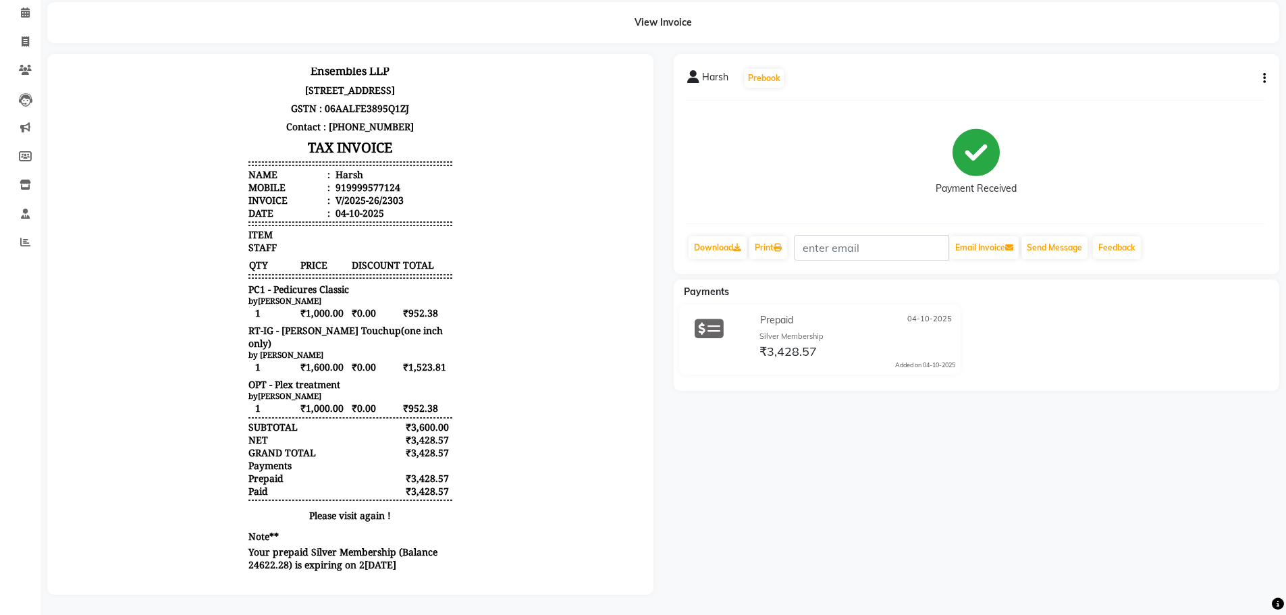
select select "service"
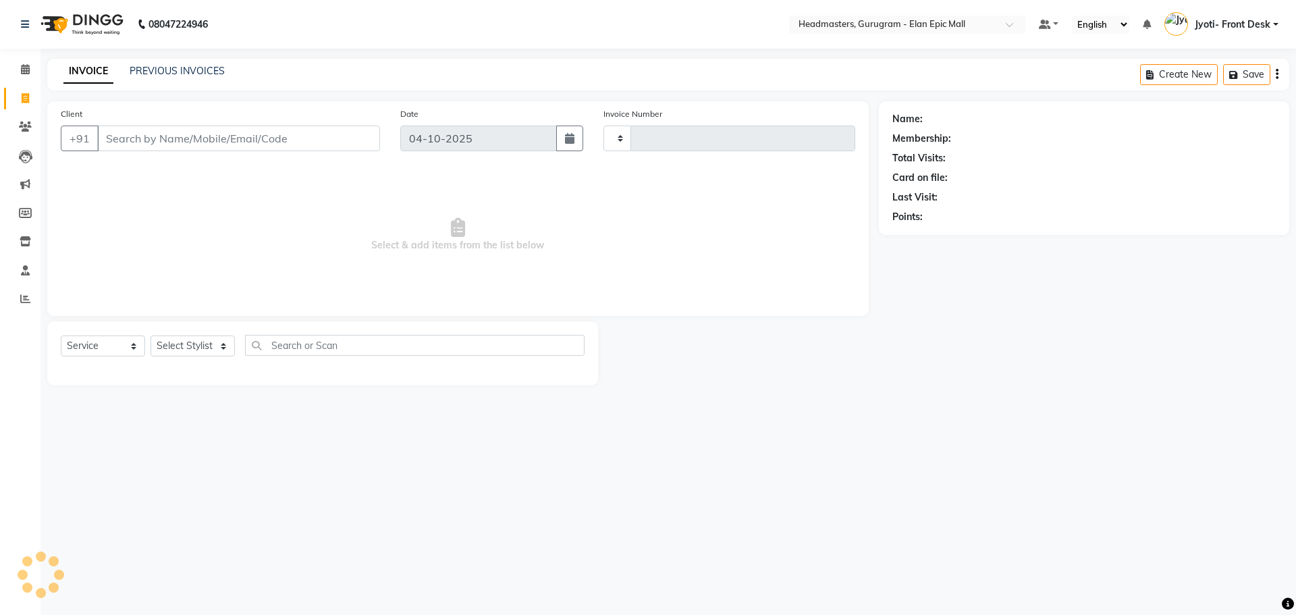
type input "2304"
select select "7499"
click at [190, 353] on select "Select Stylist[PERSON_NAME][PERSON_NAME]n[PERSON_NAME]h Chetan Headmasters Isla…" at bounding box center [193, 346] width 84 height 21
select select "82695"
click at [151, 336] on select "Select Stylist[PERSON_NAME][PERSON_NAME]n[PERSON_NAME]h Chetan Headmasters Isla…" at bounding box center [193, 346] width 84 height 21
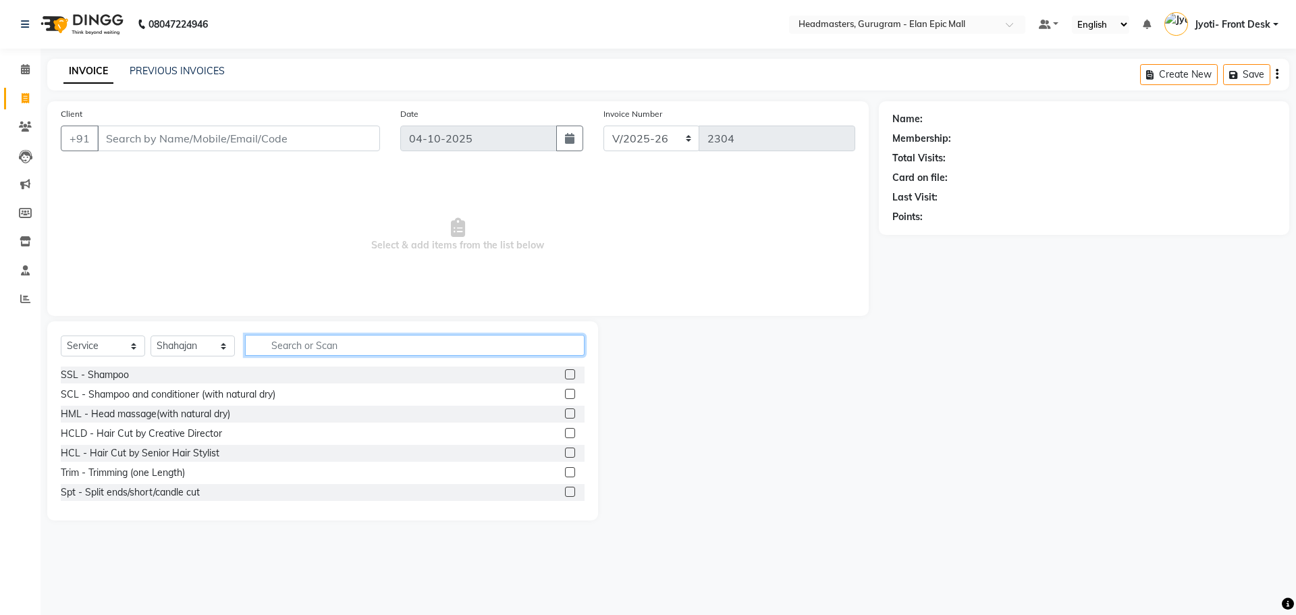
click at [333, 341] on input "text" at bounding box center [415, 345] width 340 height 21
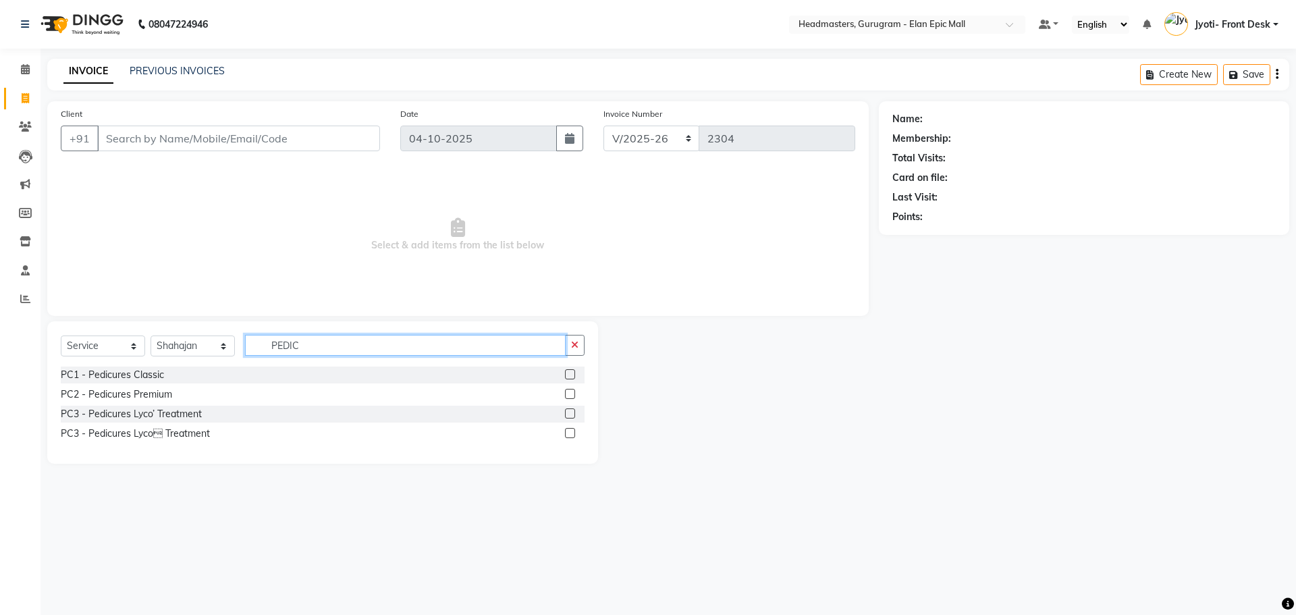
type input "PEDIC"
click at [573, 373] on label at bounding box center [570, 374] width 10 height 10
click at [573, 373] on input "checkbox" at bounding box center [569, 375] width 9 height 9
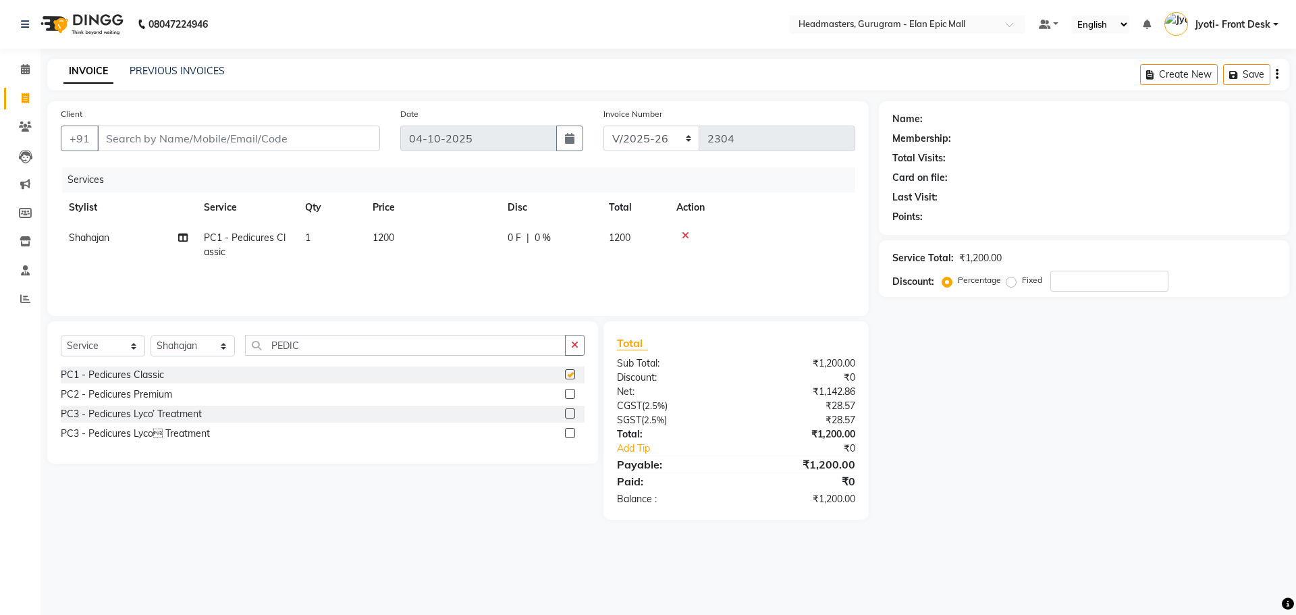
checkbox input "false"
click at [381, 236] on span "1200" at bounding box center [384, 238] width 22 height 12
select select "82695"
click at [450, 244] on input "1200" at bounding box center [495, 241] width 119 height 21
click at [451, 244] on input "1200" at bounding box center [495, 241] width 119 height 21
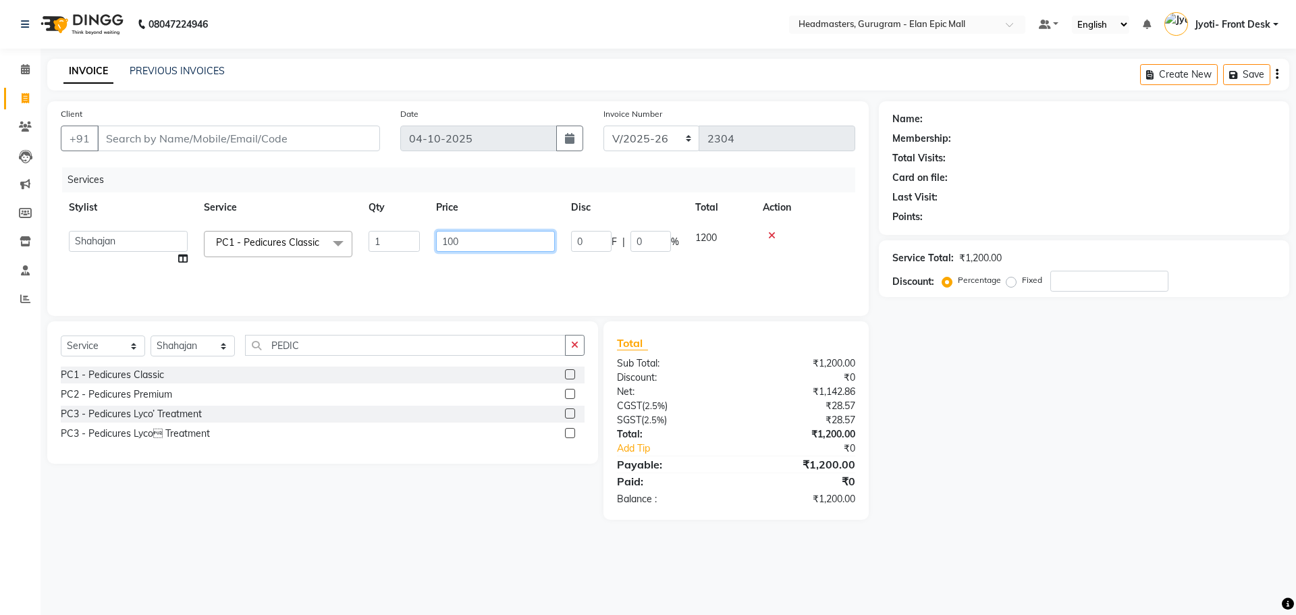
type input "1000"
click at [354, 350] on input "PEDIC" at bounding box center [405, 345] width 321 height 21
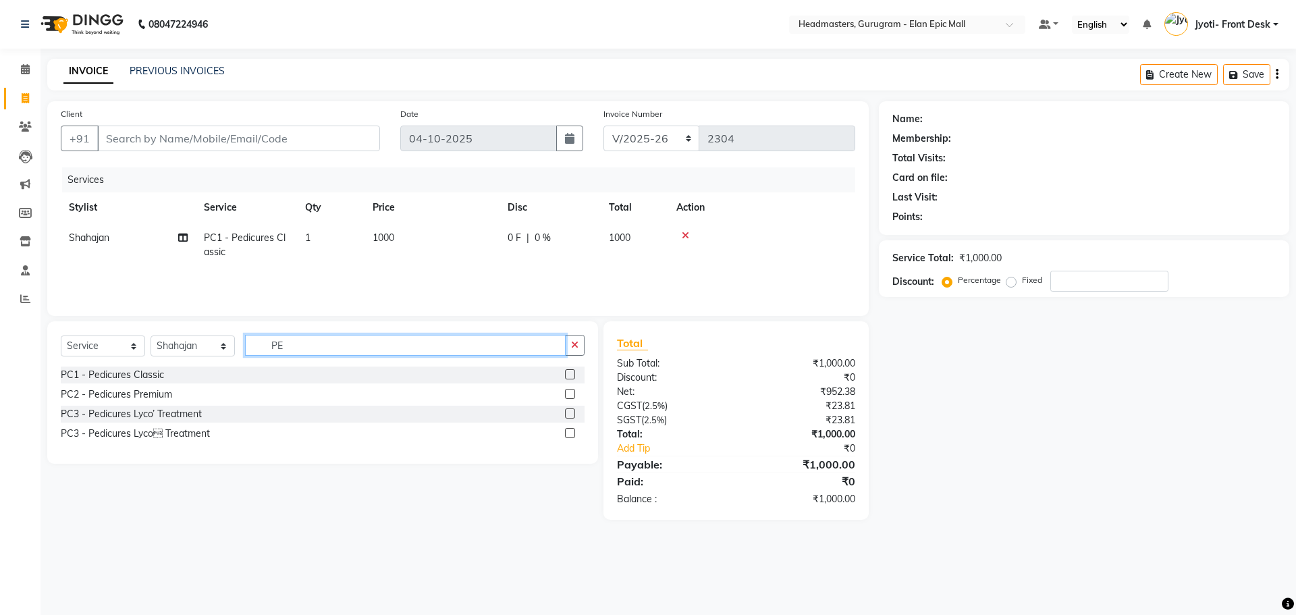
type input "P"
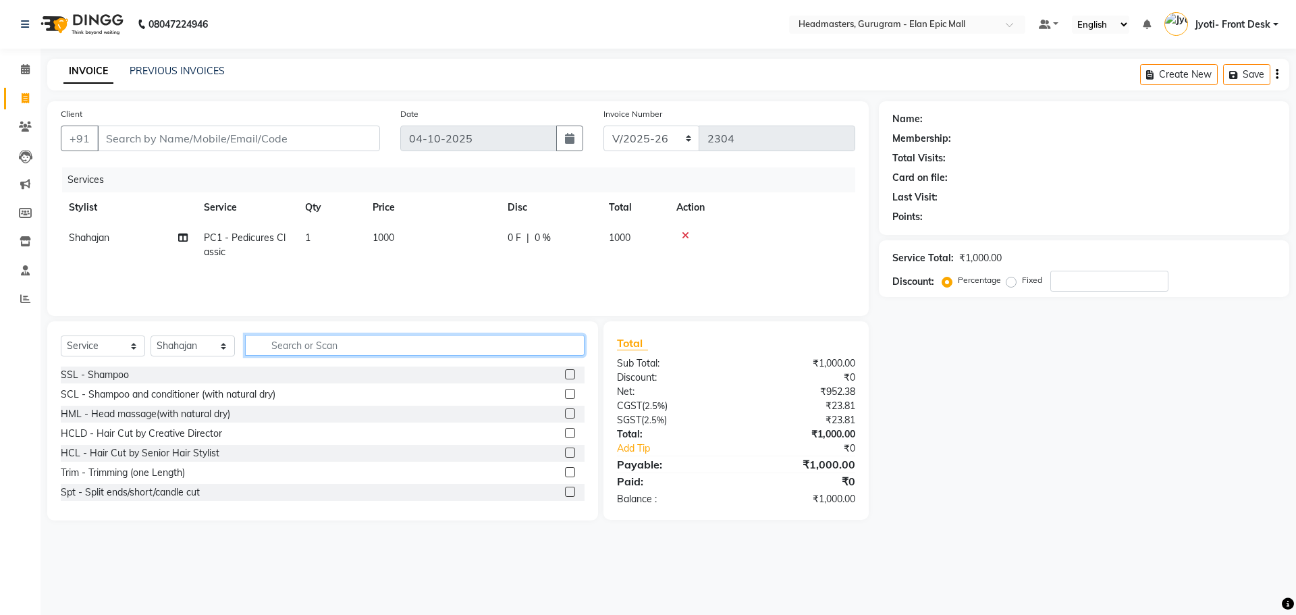
type input "t"
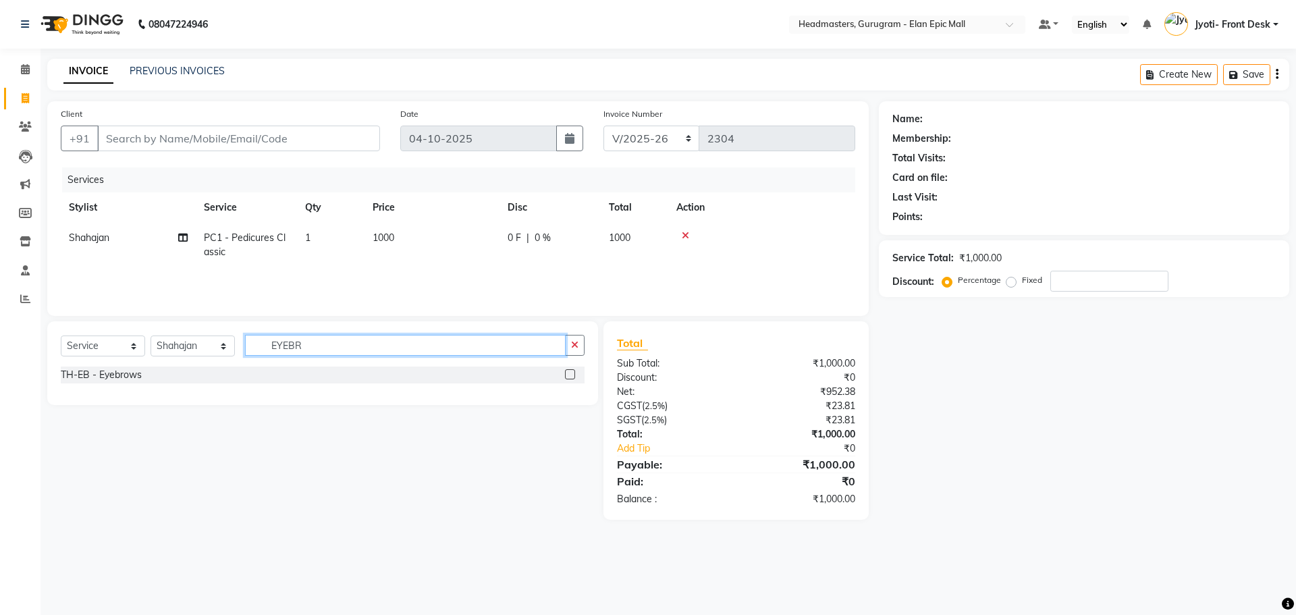
type input "EYEBR"
click at [570, 375] on label at bounding box center [570, 374] width 10 height 10
click at [570, 375] on input "checkbox" at bounding box center [569, 375] width 9 height 9
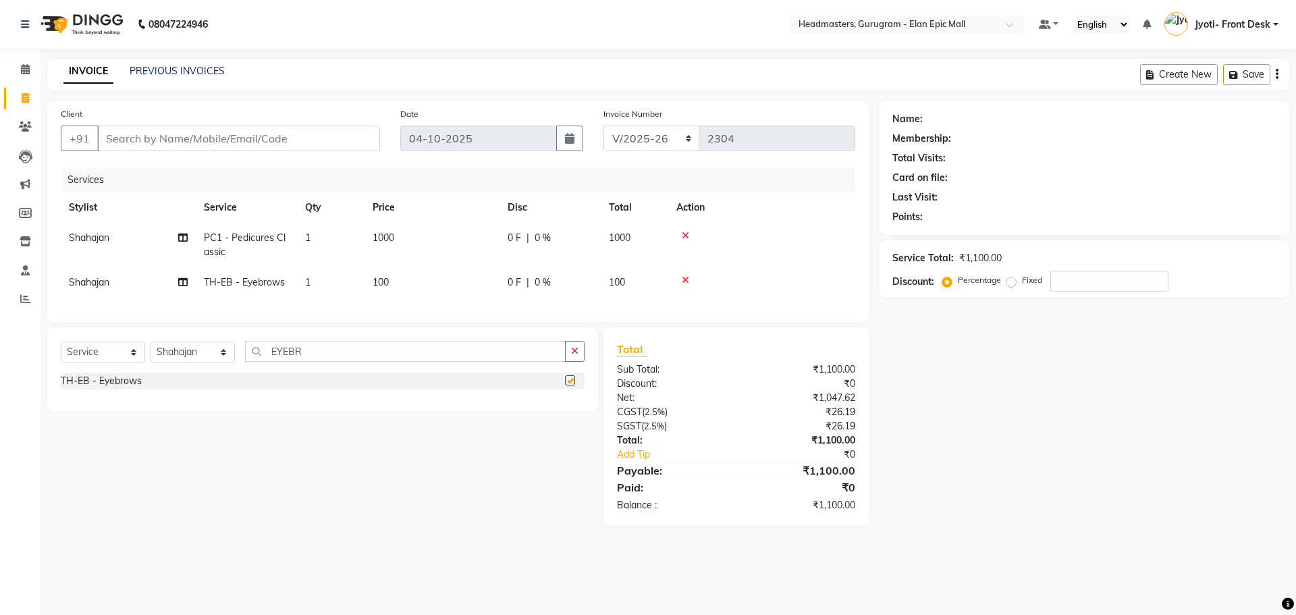
checkbox input "false"
click at [118, 286] on td "Shahajan" at bounding box center [128, 282] width 135 height 30
select select "82695"
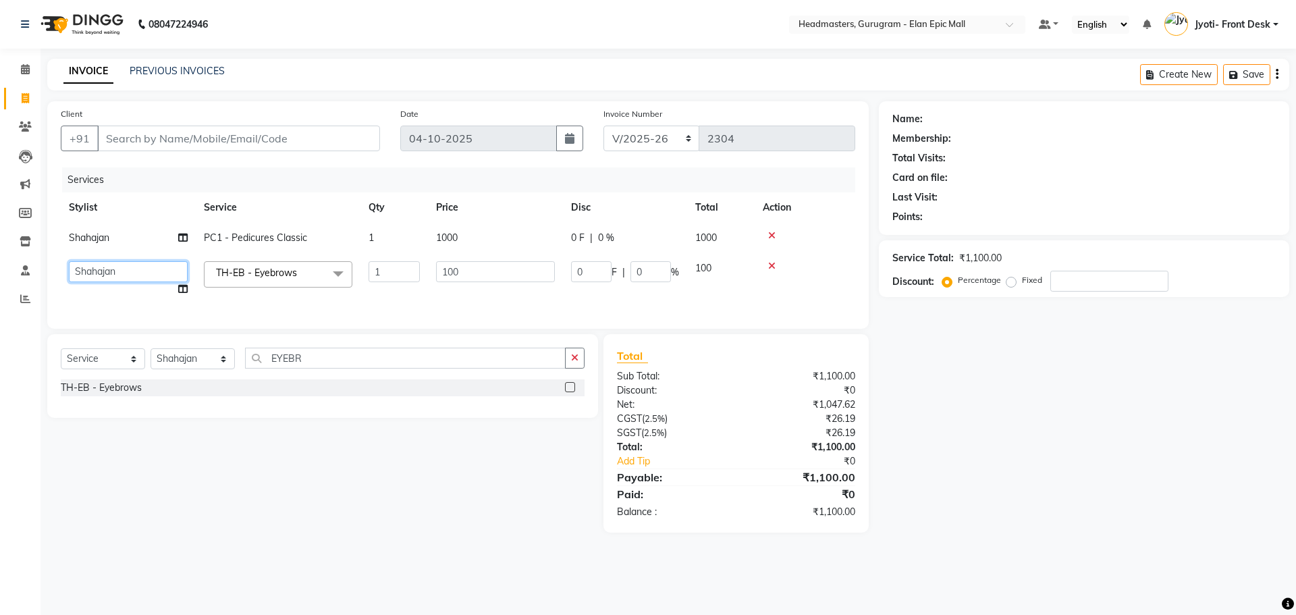
drag, startPoint x: 113, startPoint y: 277, endPoint x: 113, endPoint y: 261, distance: 15.5
click at [113, 277] on select "[PERSON_NAME] [PERSON_NAME] [PERSON_NAME] Chetan Headmasters [DEMOGRAPHIC_DATA]…" at bounding box center [128, 271] width 119 height 21
select select "89294"
click at [349, 369] on input "EYEBR" at bounding box center [405, 358] width 321 height 21
type input "E"
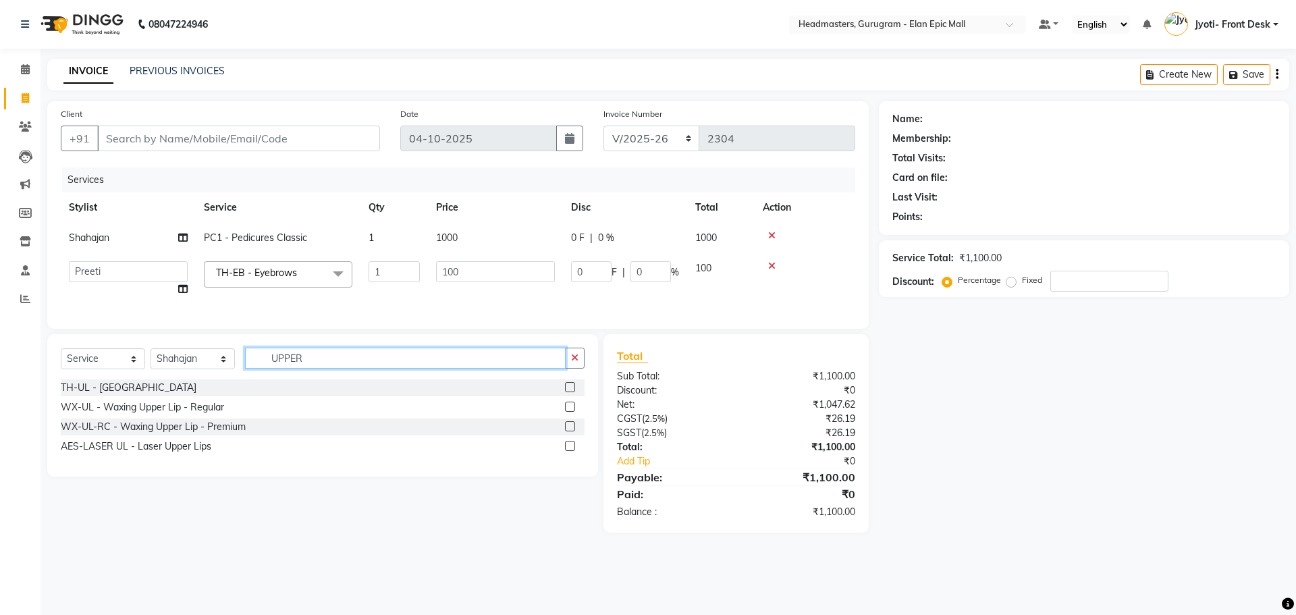
type input "UPPER"
click at [566, 392] on label at bounding box center [570, 387] width 10 height 10
click at [566, 392] on input "checkbox" at bounding box center [569, 387] width 9 height 9
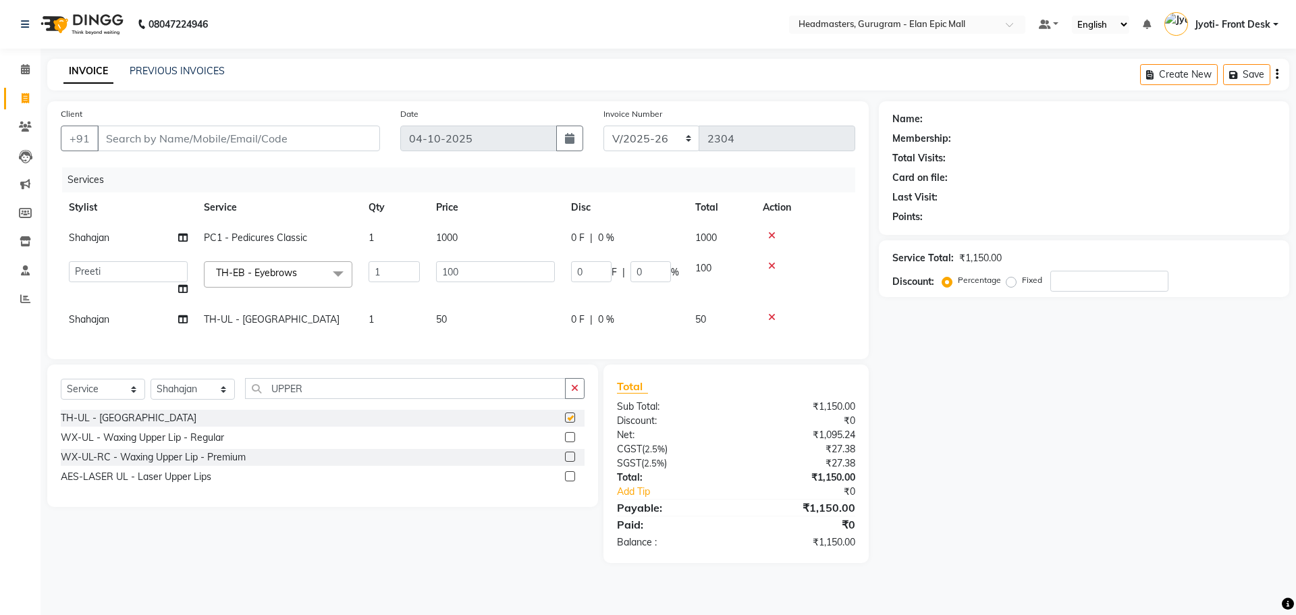
checkbox input "false"
click at [448, 318] on td "50" at bounding box center [495, 319] width 135 height 30
select select "82695"
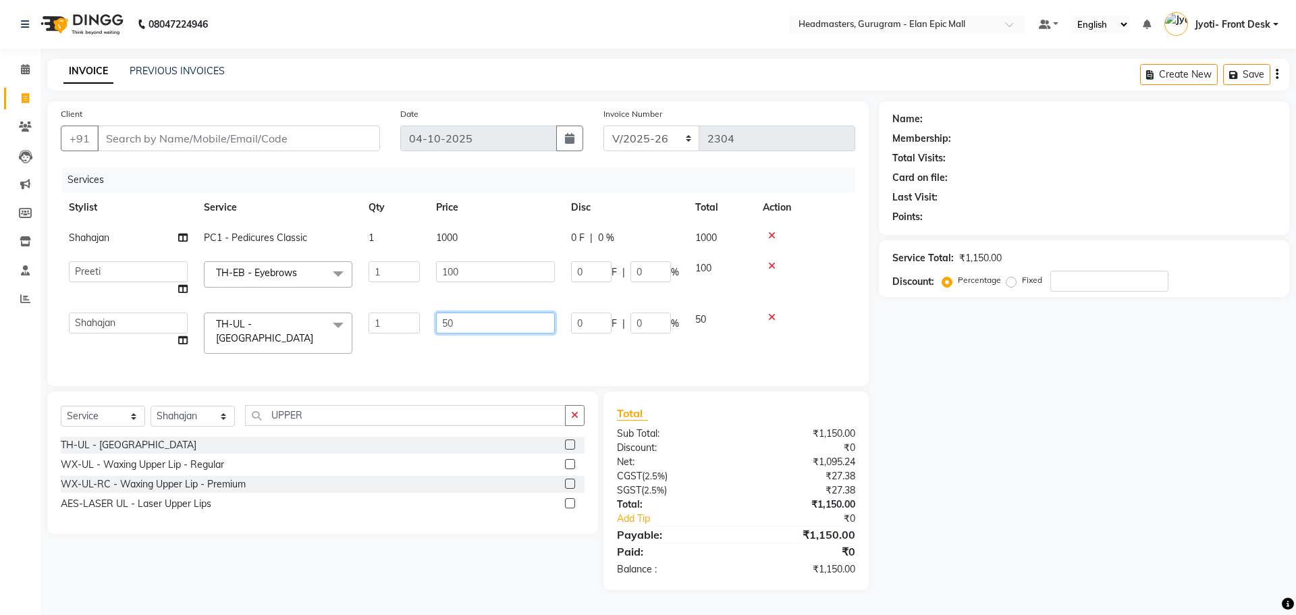
click at [450, 321] on input "50" at bounding box center [495, 323] width 119 height 21
type input "60"
click at [248, 132] on input "Client" at bounding box center [238, 139] width 283 height 26
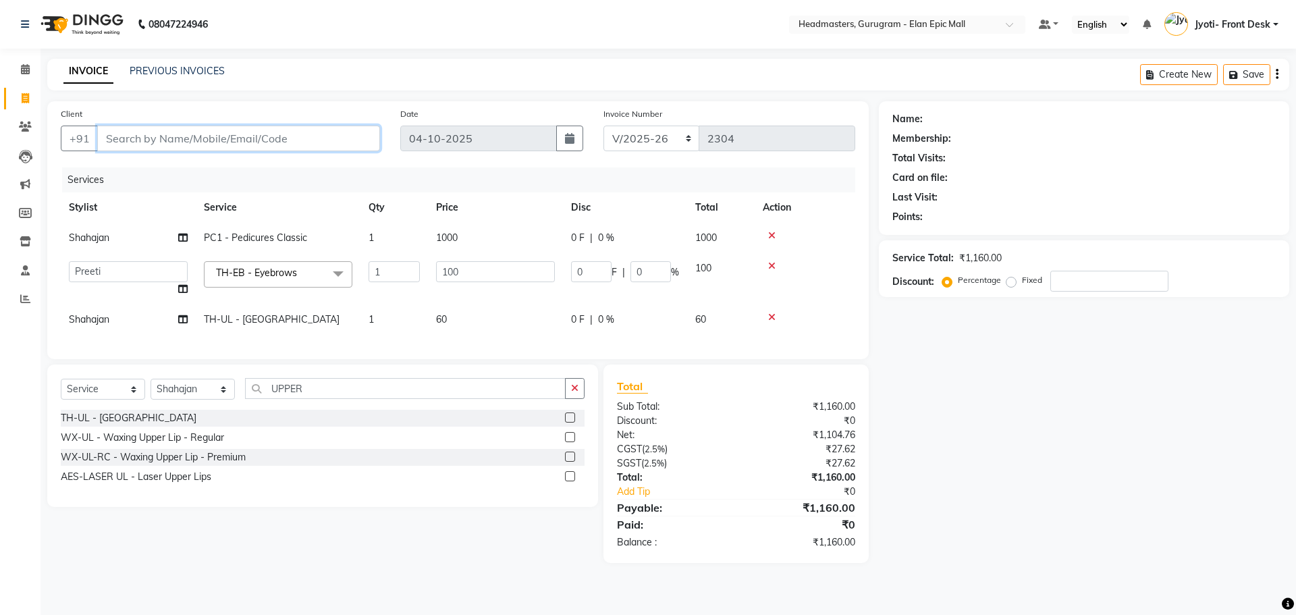
click at [244, 138] on input "Client" at bounding box center [238, 139] width 283 height 26
click at [179, 141] on input "Client" at bounding box center [238, 139] width 283 height 26
click at [93, 300] on td "[PERSON_NAME] [PERSON_NAME] [PERSON_NAME] Chetan Headmasters [DEMOGRAPHIC_DATA]…" at bounding box center [128, 278] width 135 height 51
click at [98, 314] on span "Shahajan" at bounding box center [89, 319] width 41 height 12
select select "82695"
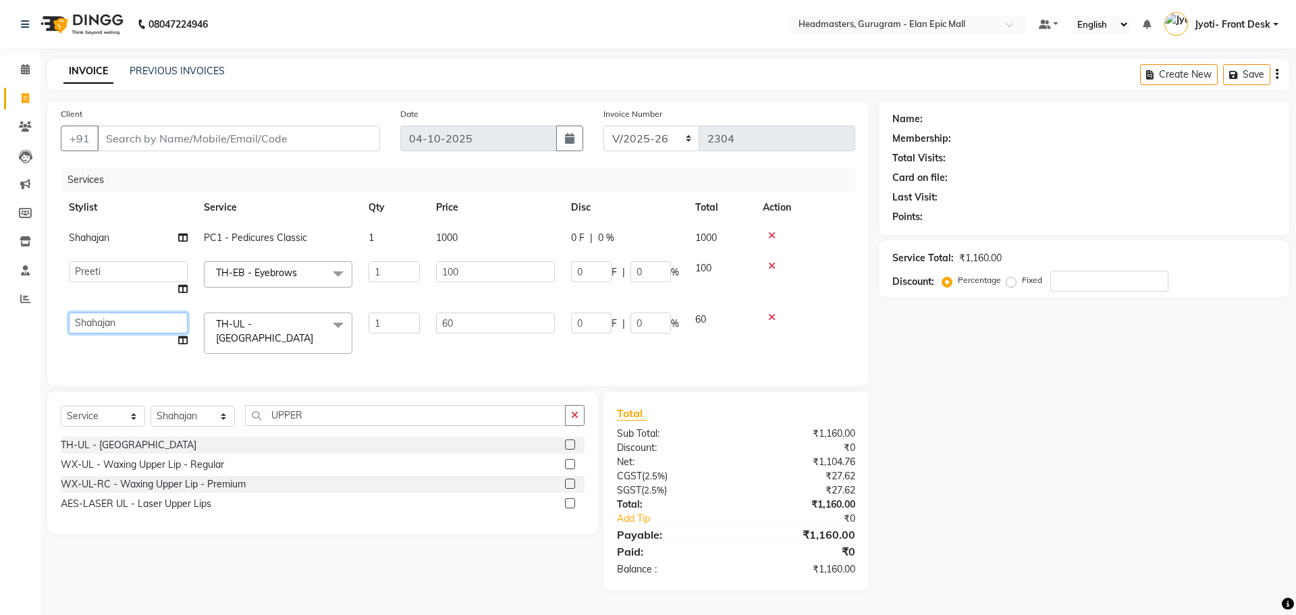
click at [101, 319] on select "[PERSON_NAME] [PERSON_NAME] [PERSON_NAME] Chetan Headmasters [DEMOGRAPHIC_DATA]…" at bounding box center [128, 323] width 119 height 21
select select "89294"
click at [155, 138] on input "Client" at bounding box center [238, 139] width 283 height 26
type input "9"
type input "0"
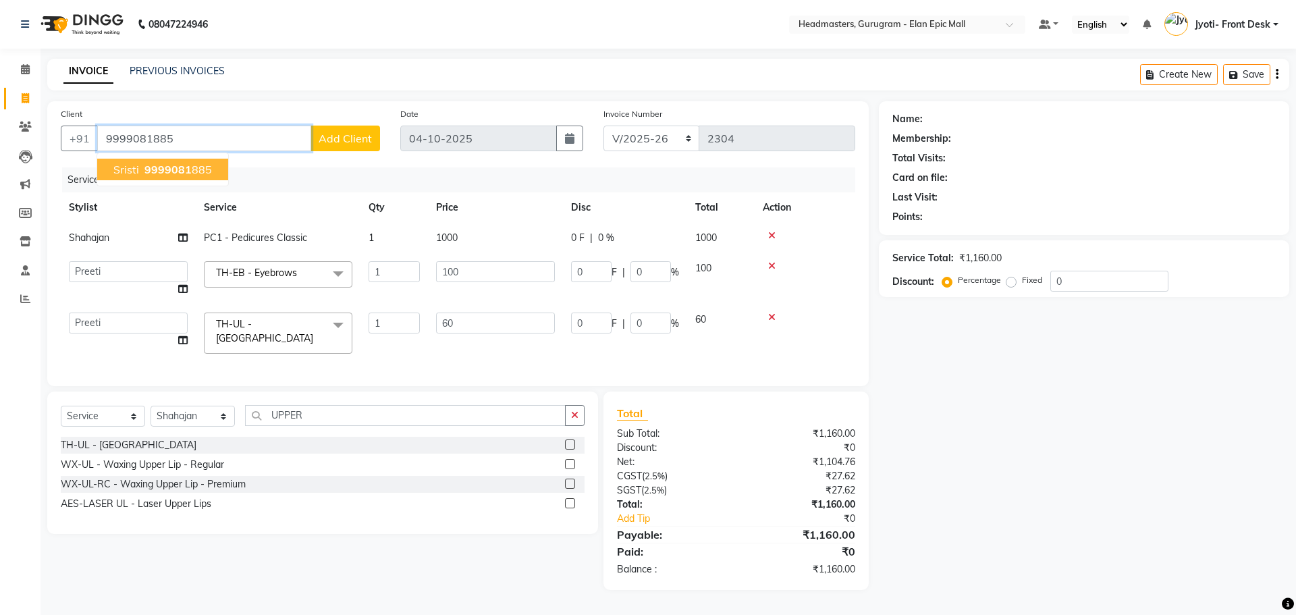
type input "9999081885"
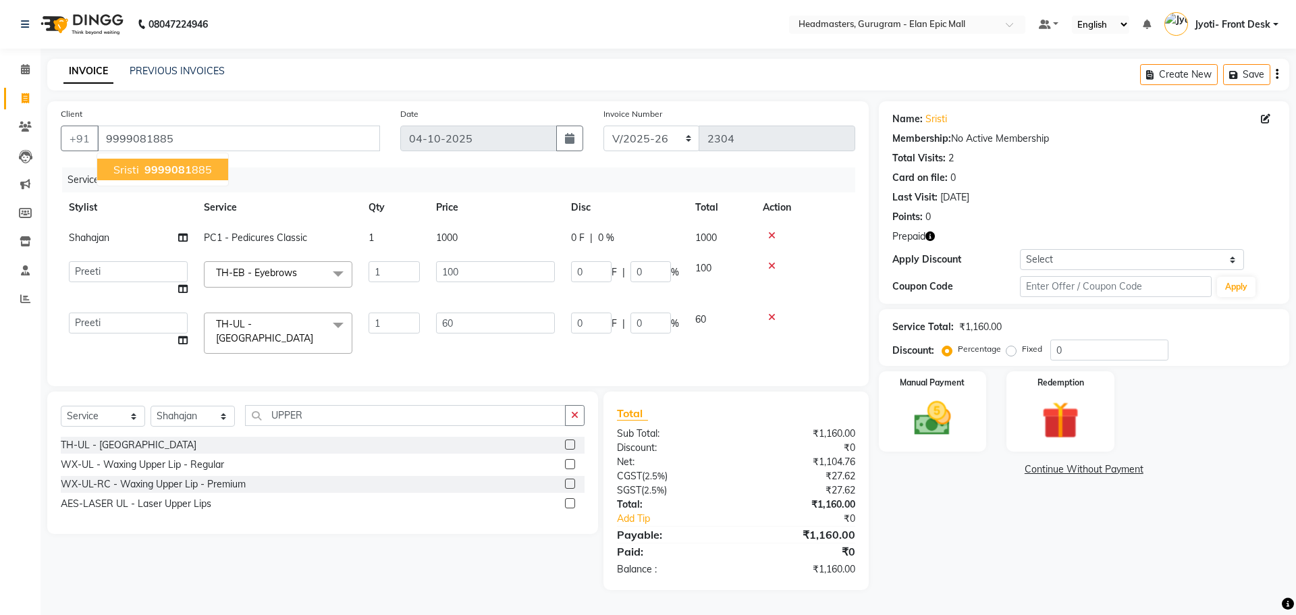
click at [165, 169] on span "9999081" at bounding box center [167, 170] width 47 height 14
click at [1036, 418] on img at bounding box center [1060, 420] width 63 height 48
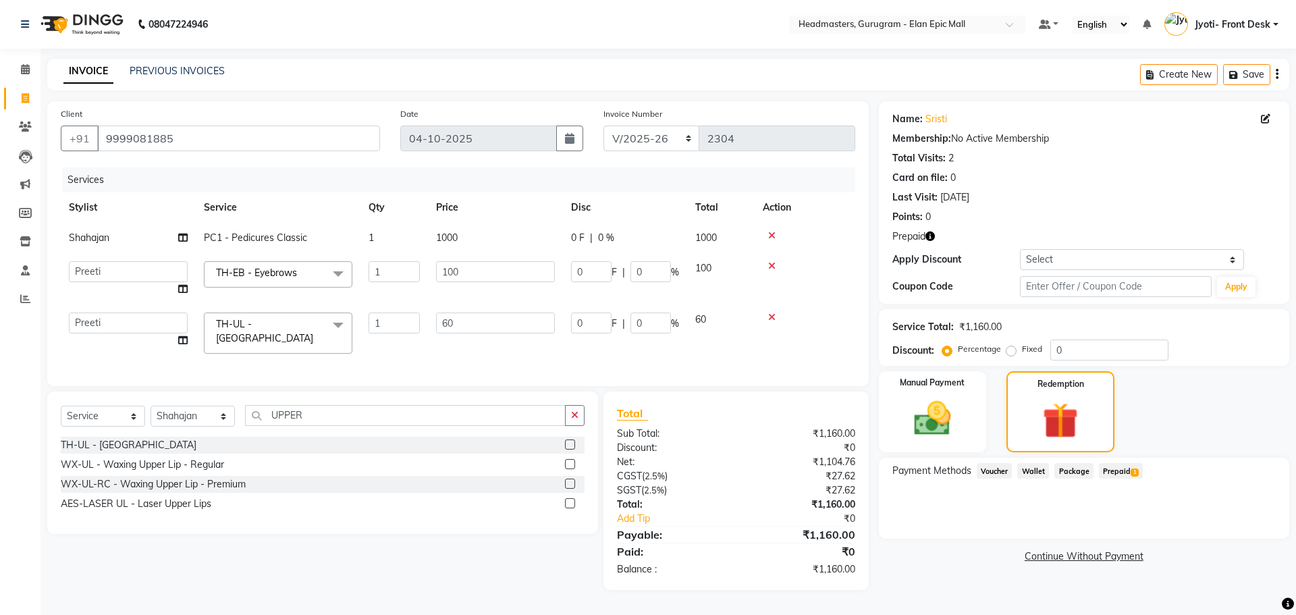
click at [1120, 471] on span "Prepaid 1" at bounding box center [1121, 471] width 44 height 16
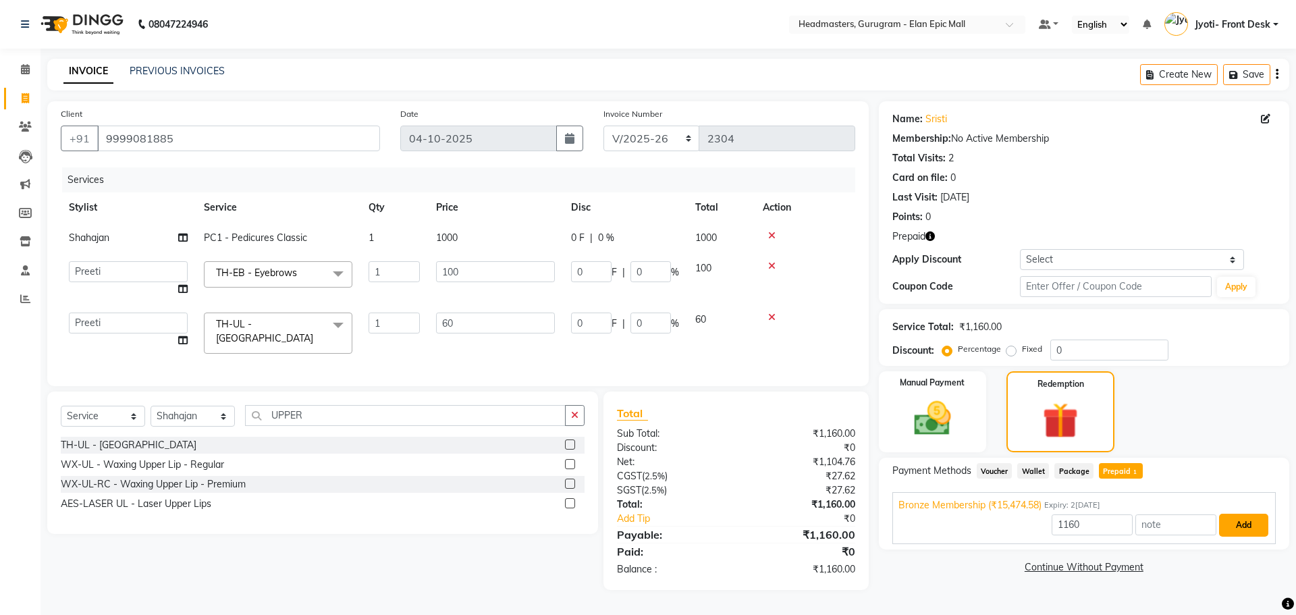
click at [1244, 525] on button "Add" at bounding box center [1243, 525] width 49 height 23
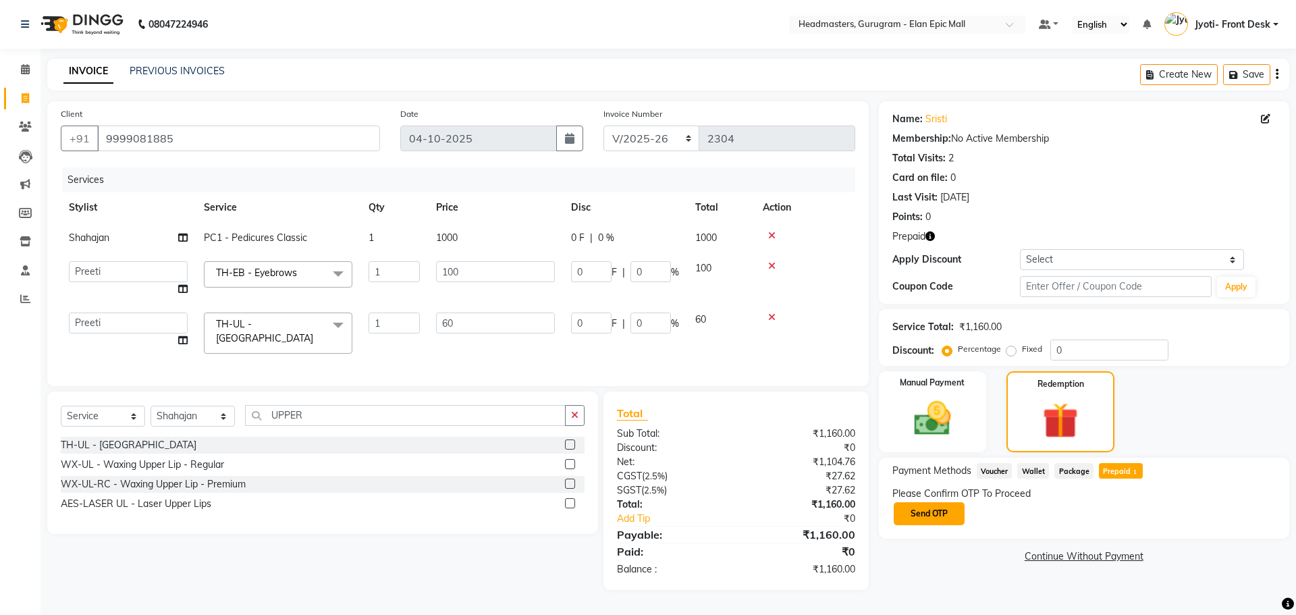
click at [922, 512] on button "Send OTP" at bounding box center [929, 513] width 71 height 23
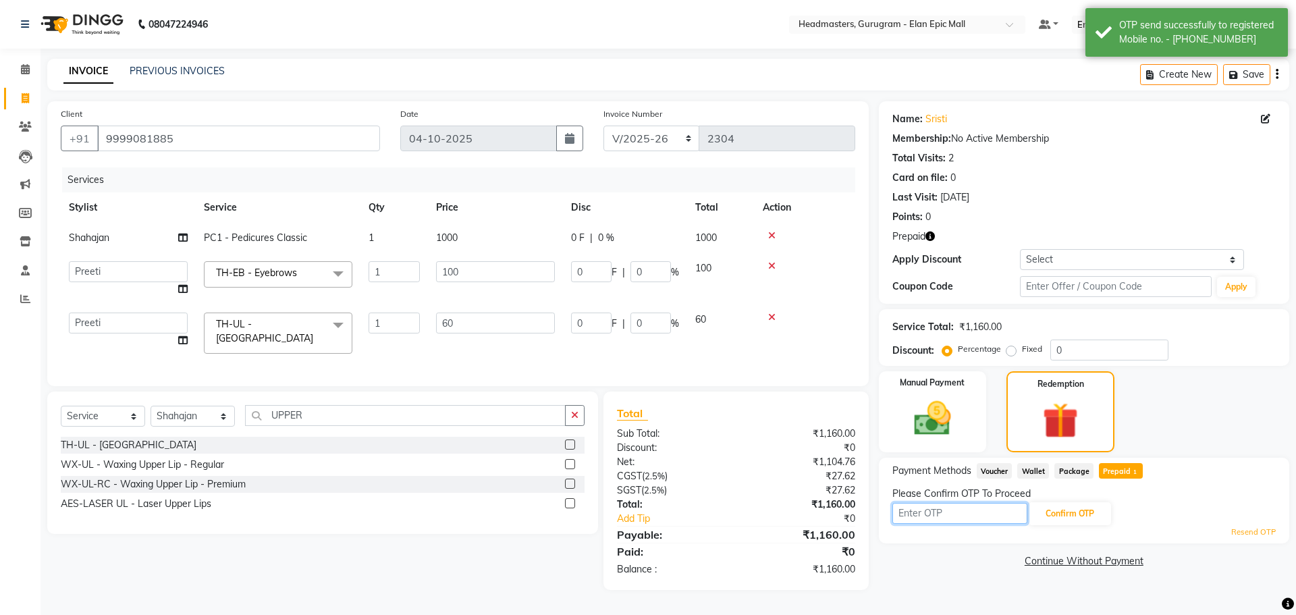
click at [922, 512] on input "text" at bounding box center [960, 513] width 135 height 21
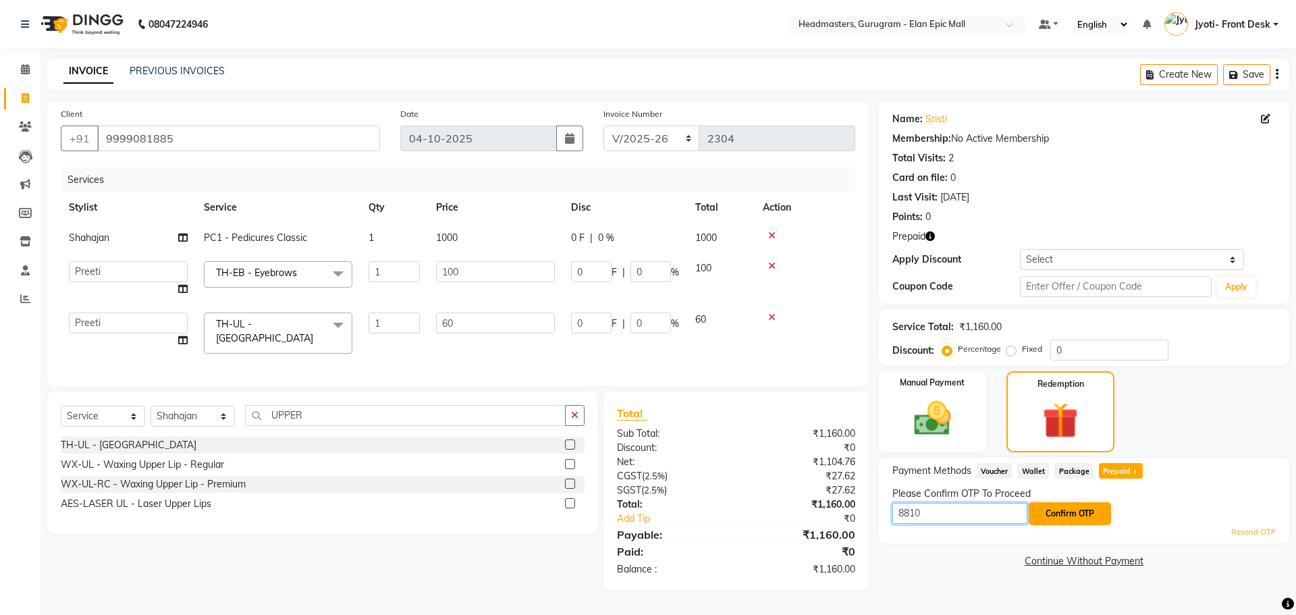
type input "8810"
click at [1073, 515] on button "Confirm OTP" at bounding box center [1070, 513] width 82 height 23
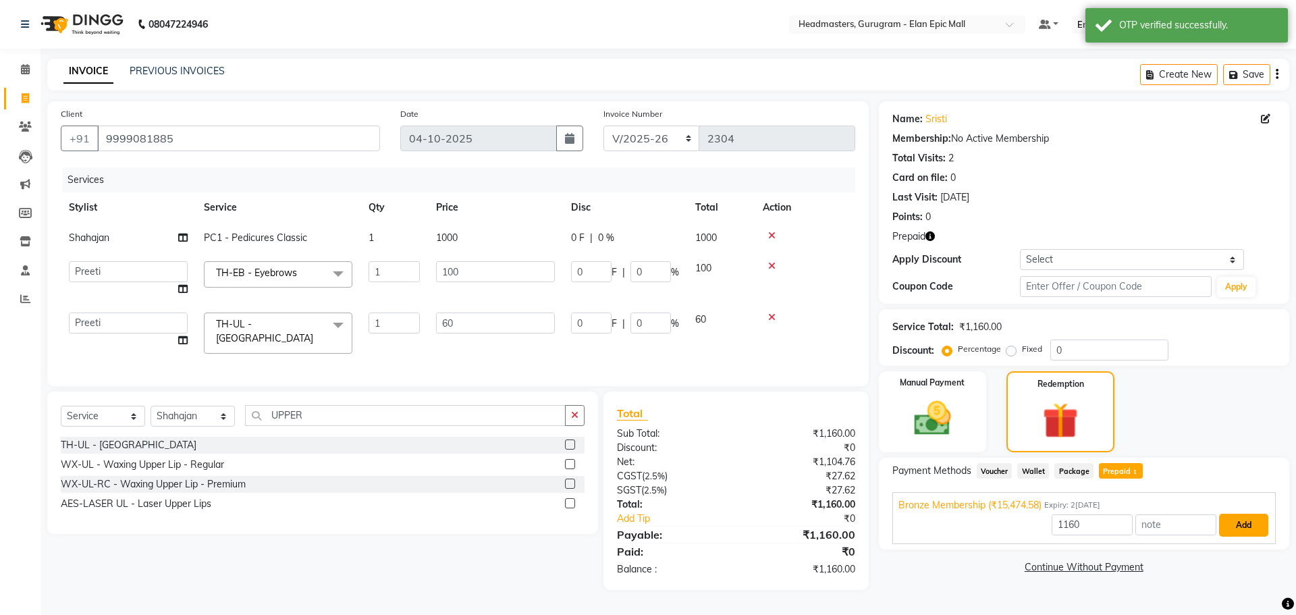
click at [1246, 526] on button "Add" at bounding box center [1243, 525] width 49 height 23
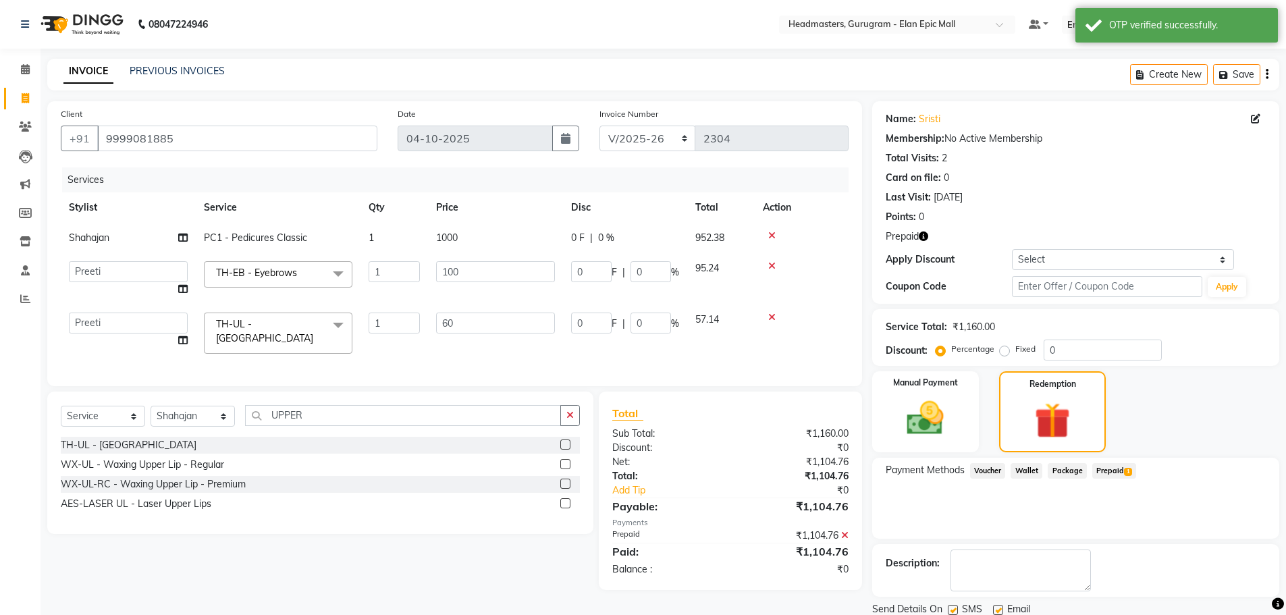
scroll to position [48, 0]
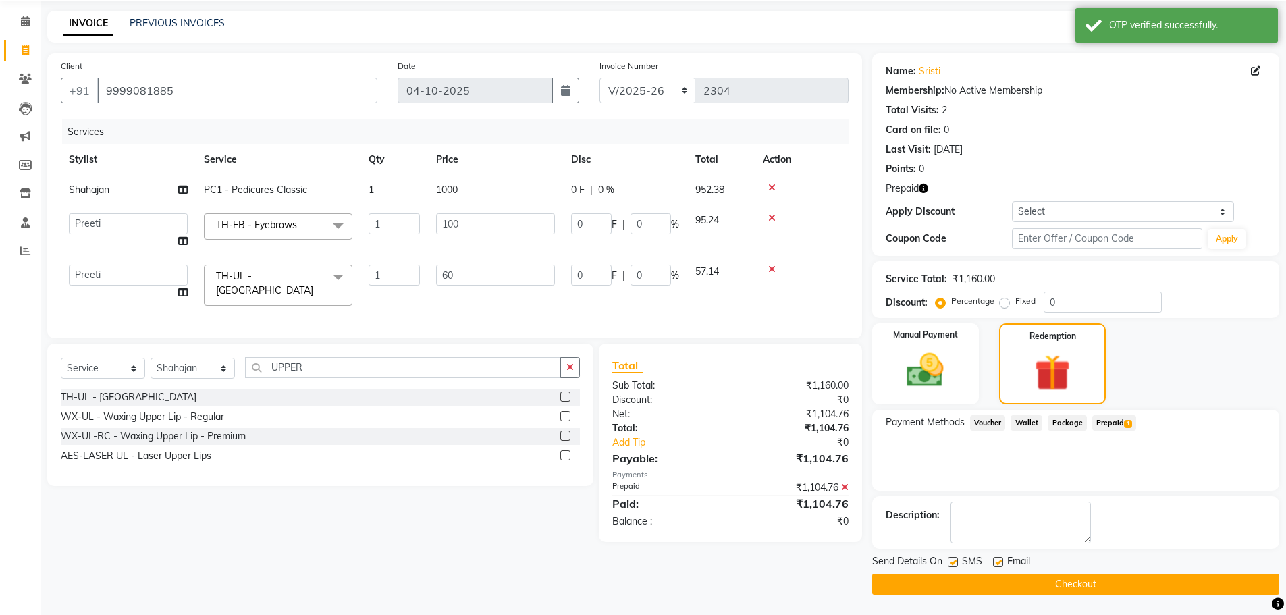
click at [1167, 588] on button "Checkout" at bounding box center [1075, 584] width 407 height 21
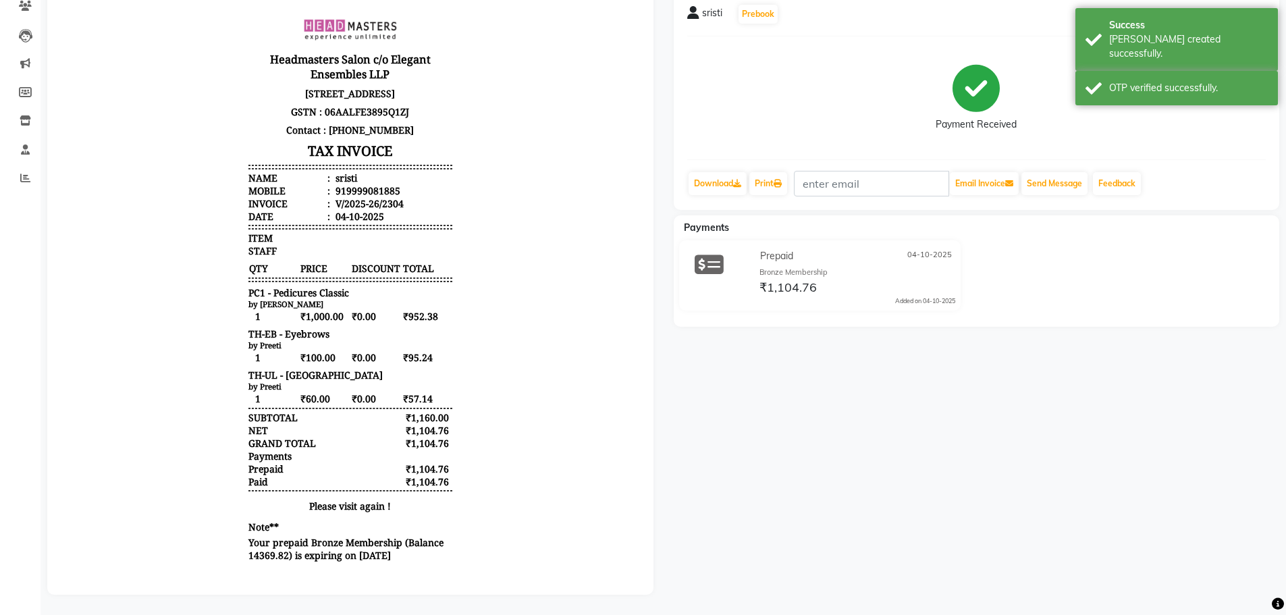
scroll to position [11, 0]
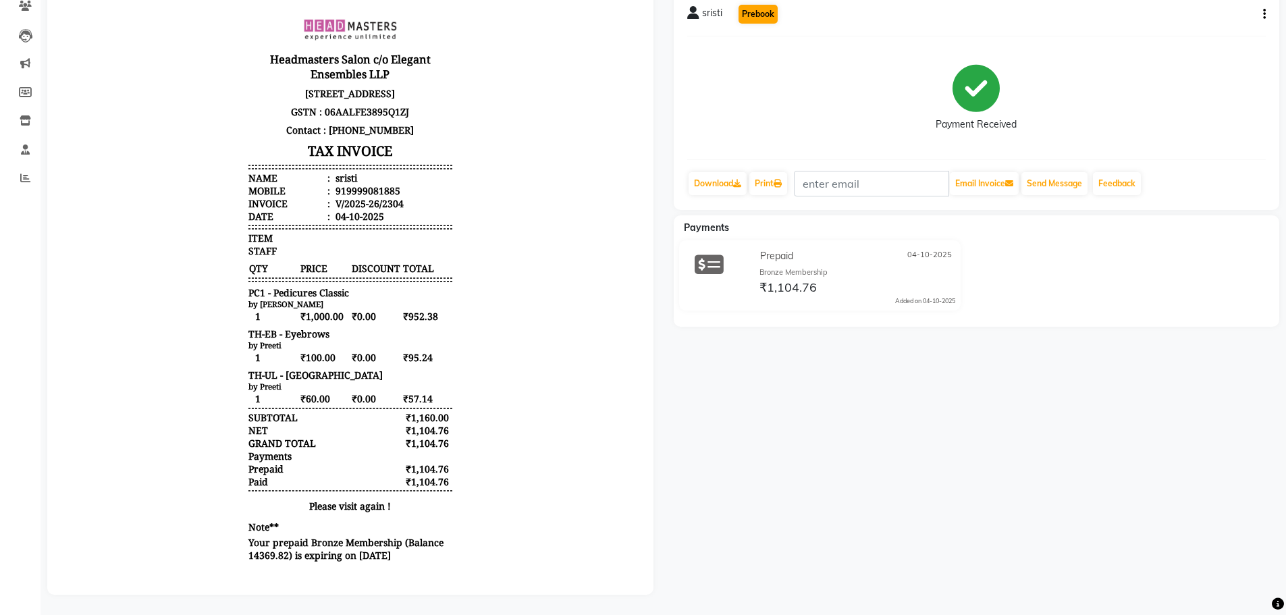
select select "service"
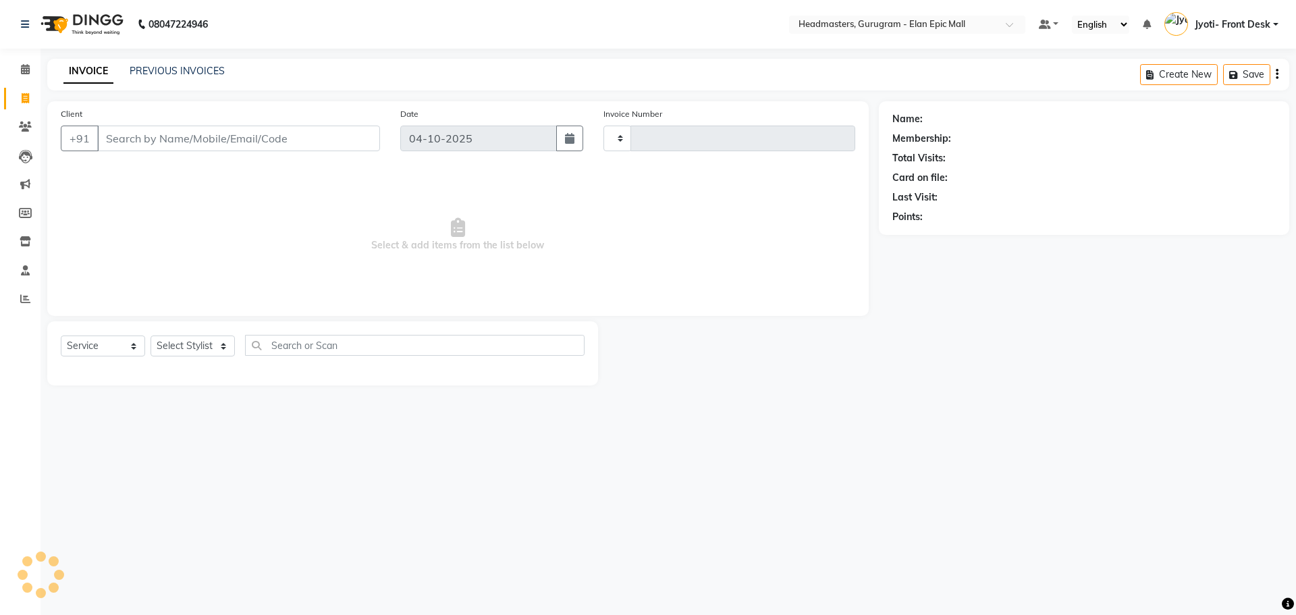
type input "2305"
select select "7499"
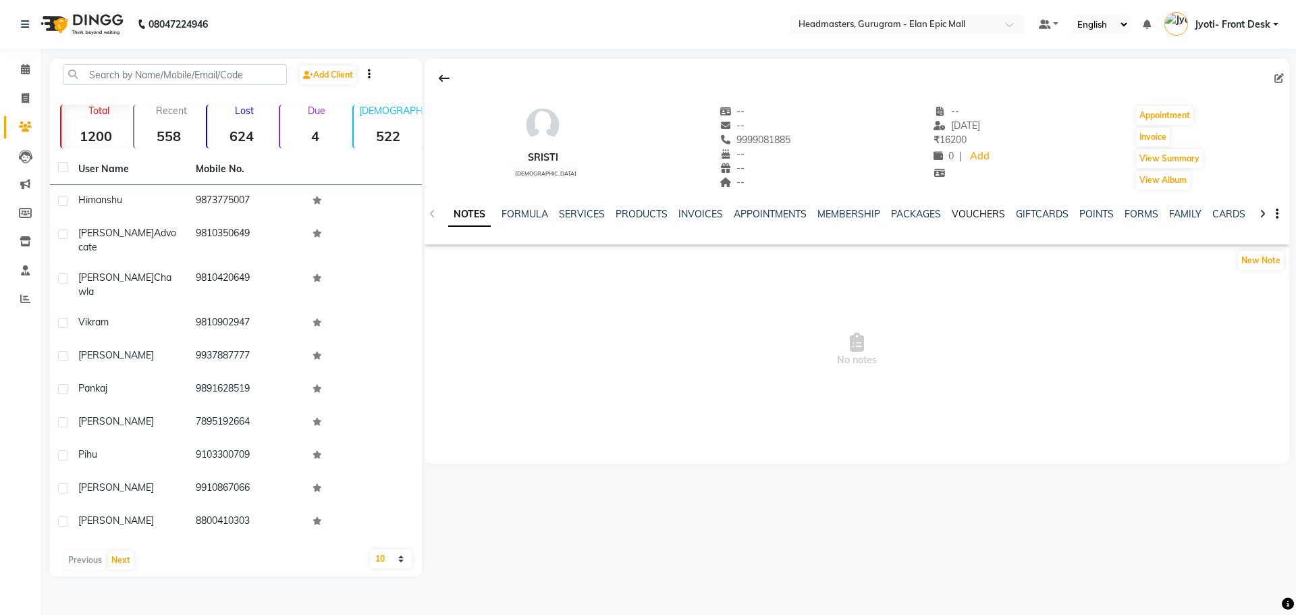
click at [955, 219] on link "VOUCHERS" at bounding box center [978, 214] width 53 height 12
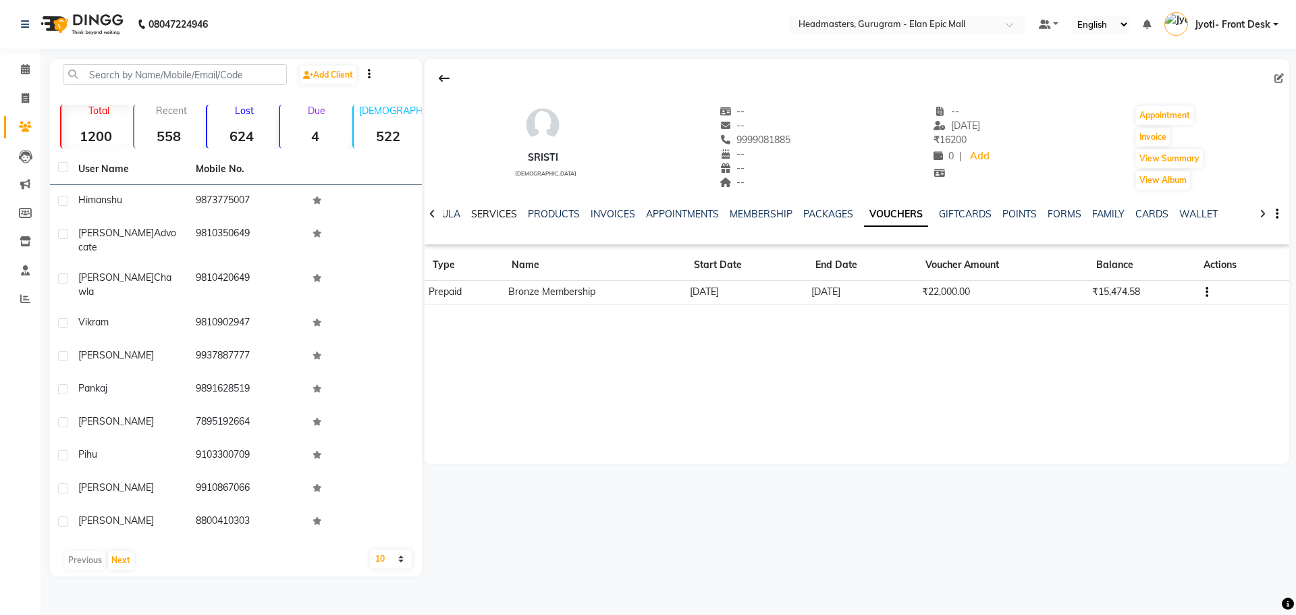
click at [495, 210] on link "SERVICES" at bounding box center [494, 214] width 46 height 12
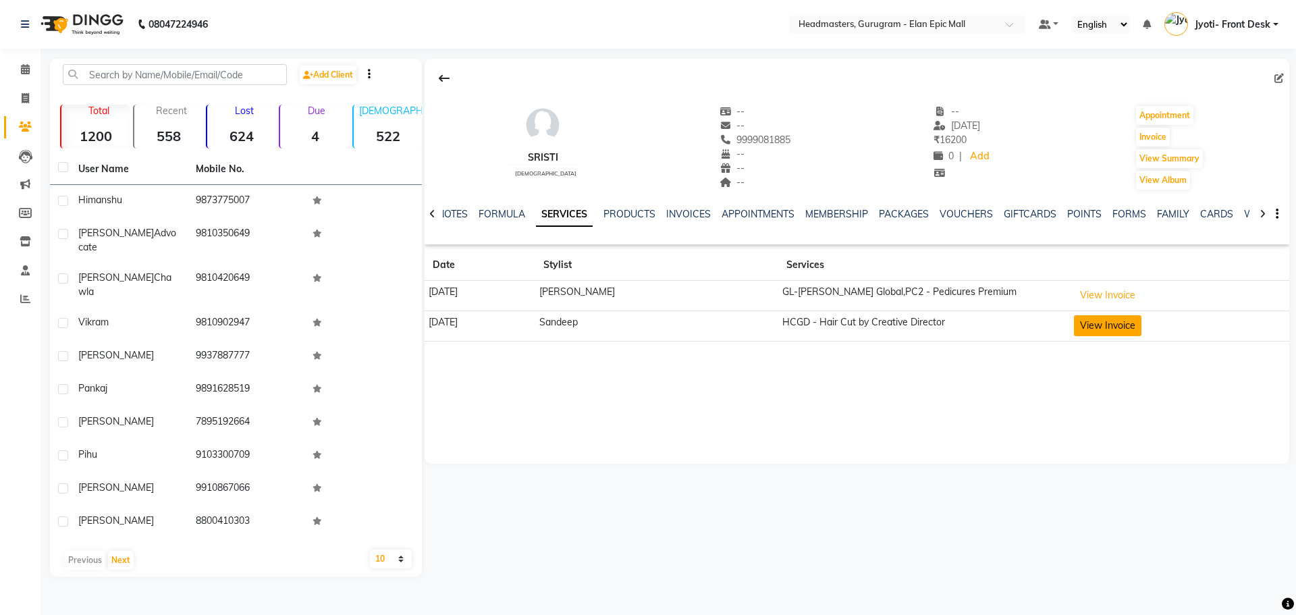
click at [1115, 318] on button "View Invoice" at bounding box center [1108, 325] width 68 height 21
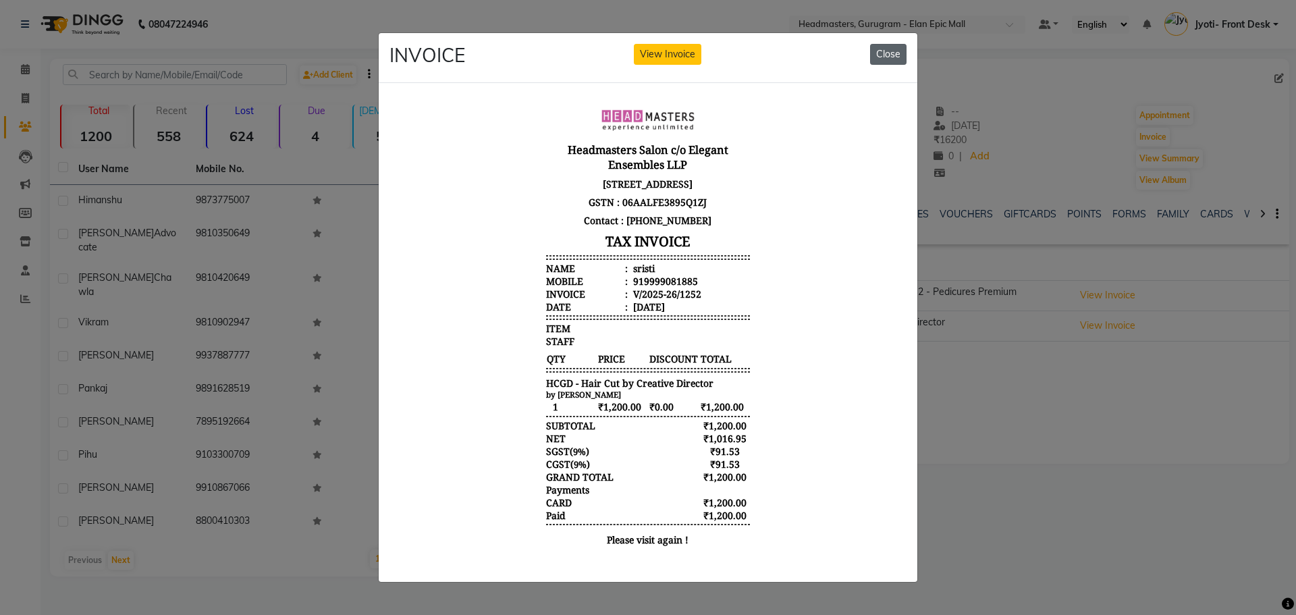
click at [897, 44] on button "Close" at bounding box center [888, 54] width 36 height 21
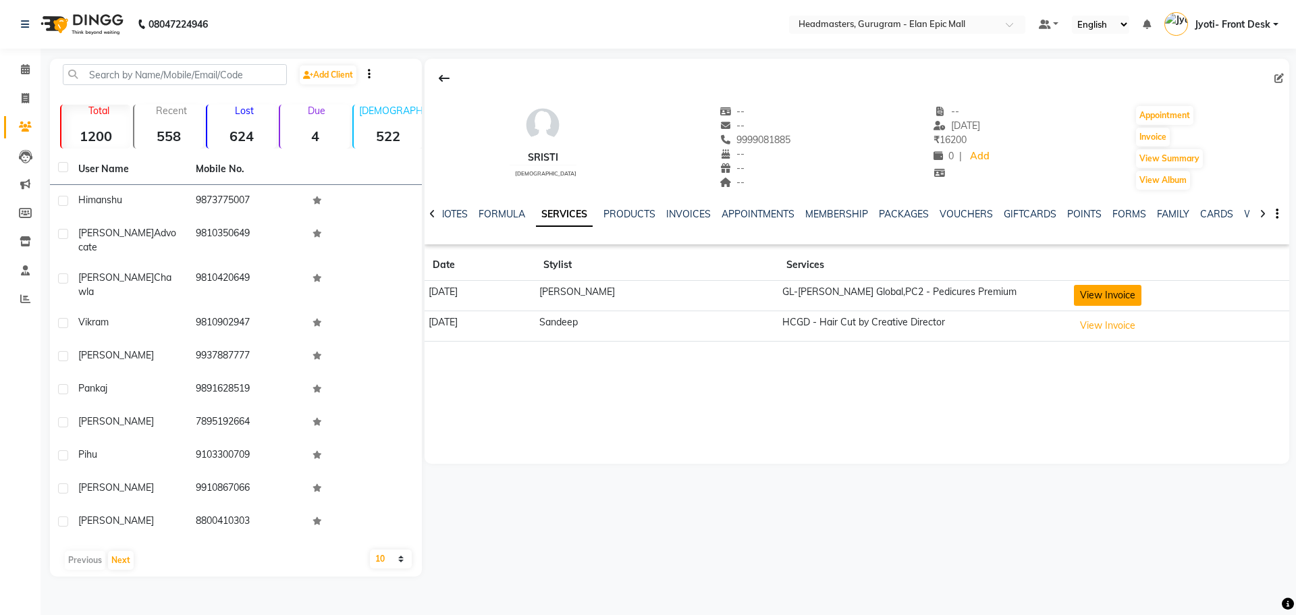
click at [1077, 286] on button "View Invoice" at bounding box center [1108, 295] width 68 height 21
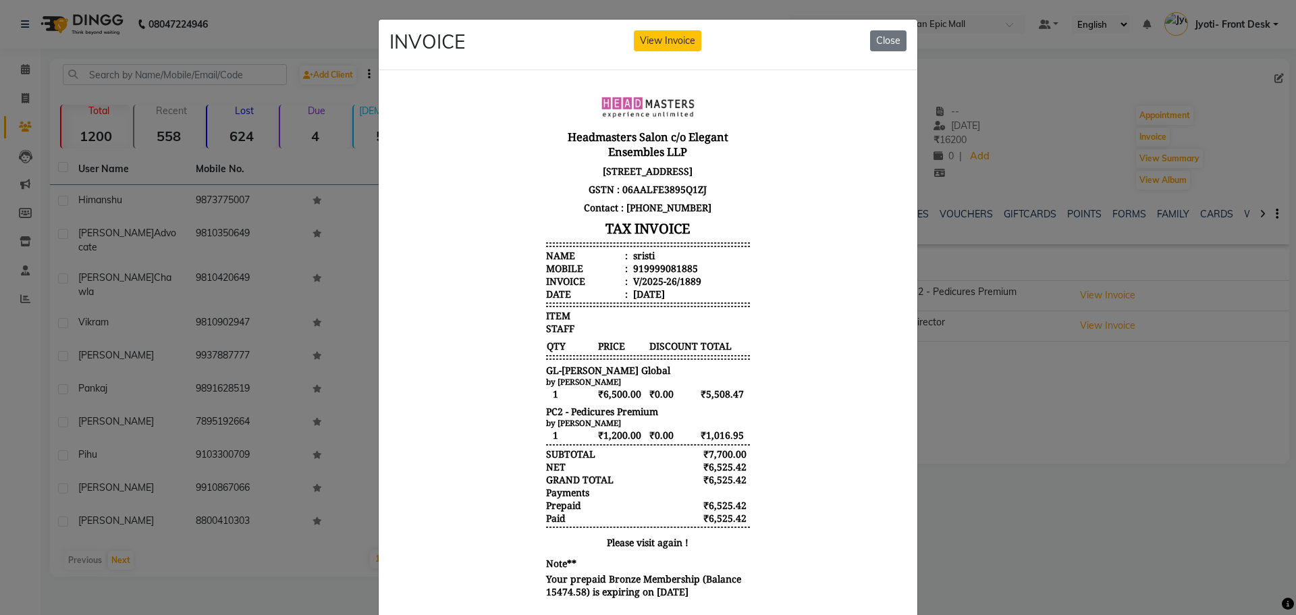
scroll to position [43, 0]
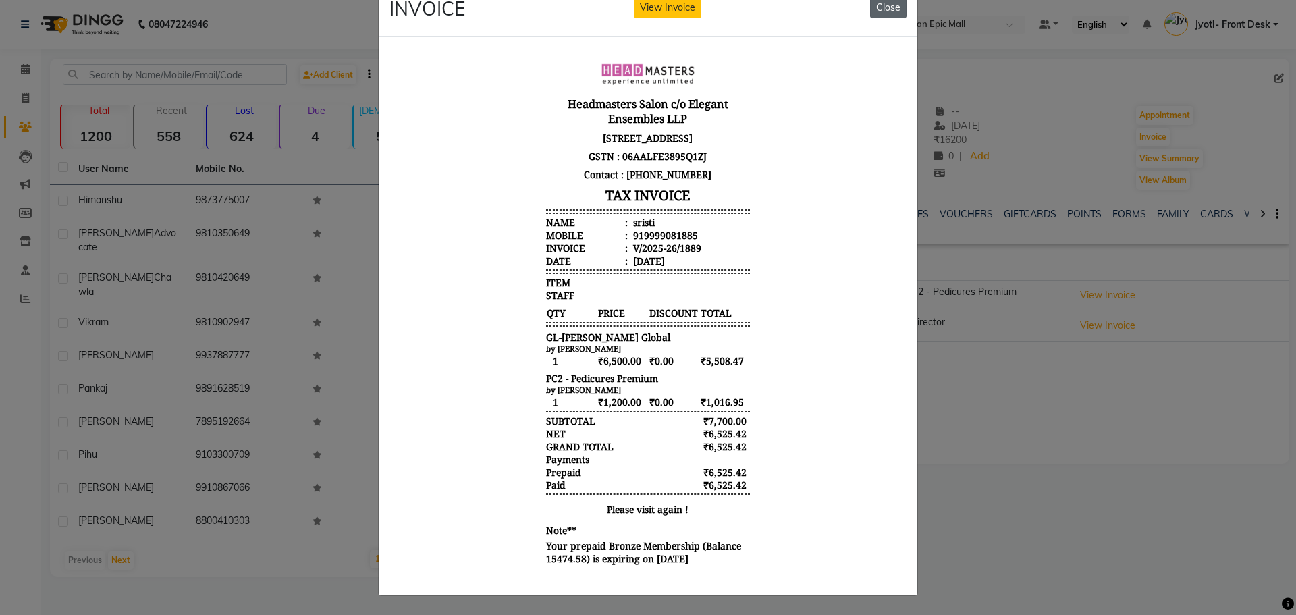
click at [880, 3] on button "Close" at bounding box center [888, 7] width 36 height 21
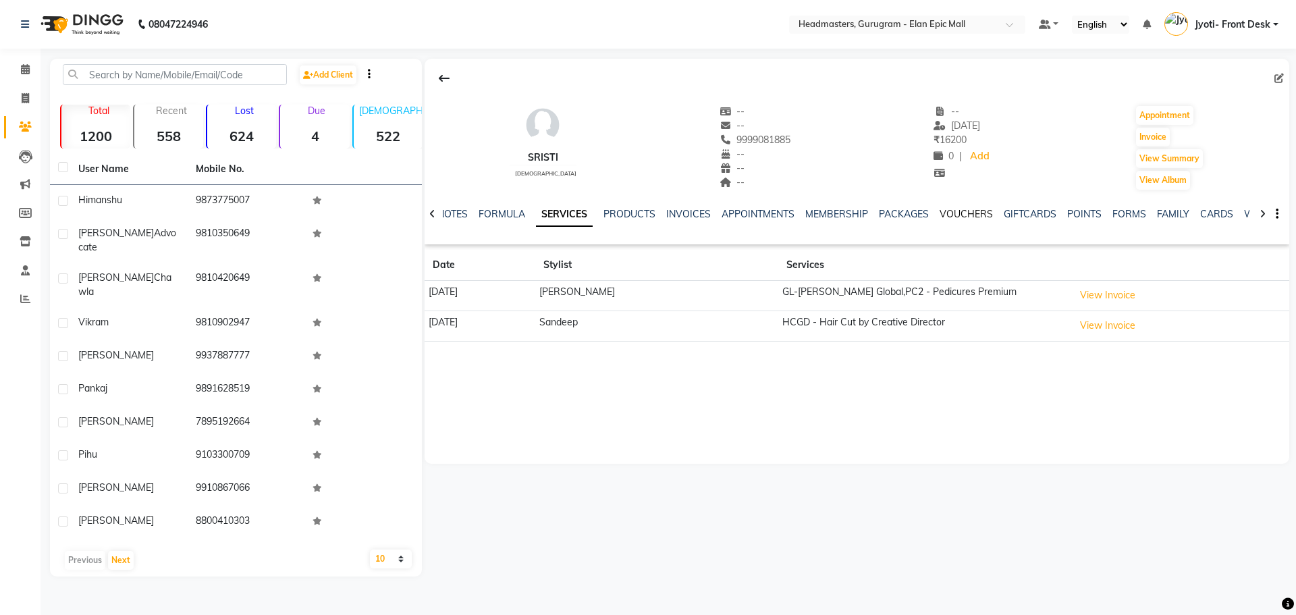
drag, startPoint x: 964, startPoint y: 215, endPoint x: 969, endPoint y: 225, distance: 11.2
click at [964, 215] on link "VOUCHERS" at bounding box center [966, 214] width 53 height 12
